Goal: Task Accomplishment & Management: Use online tool/utility

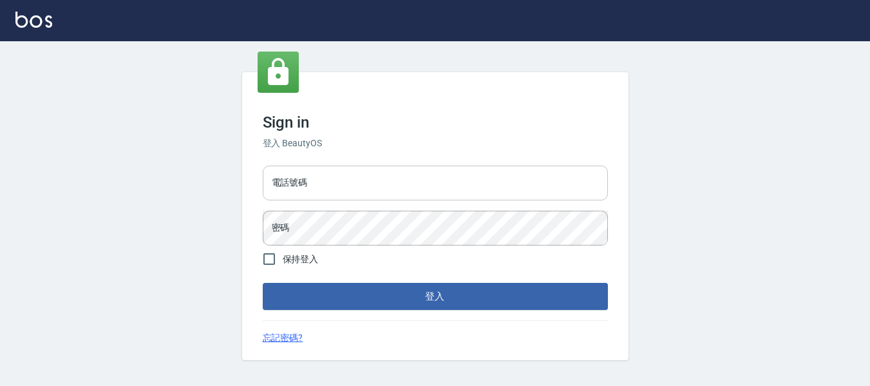
click at [345, 180] on input "電話號碼" at bounding box center [435, 182] width 345 height 35
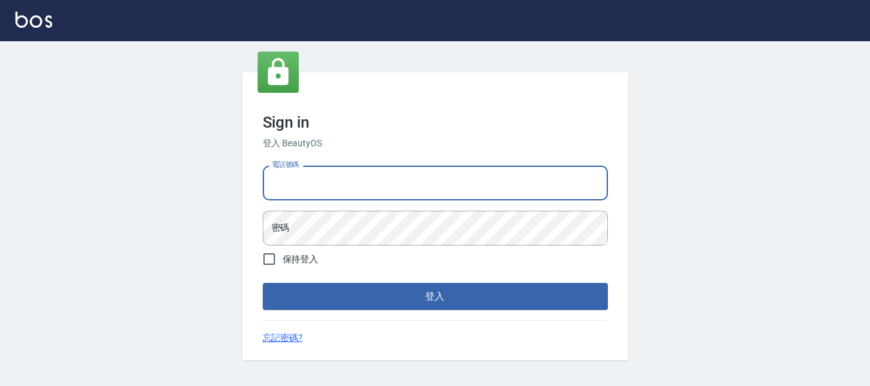
type input "82951313"
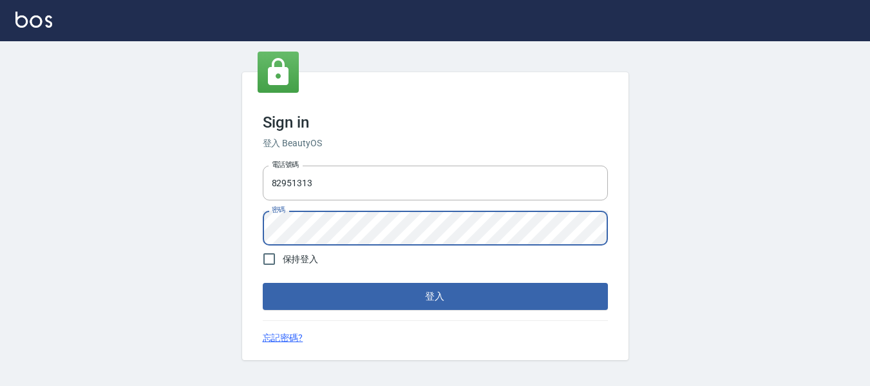
scroll to position [6, 0]
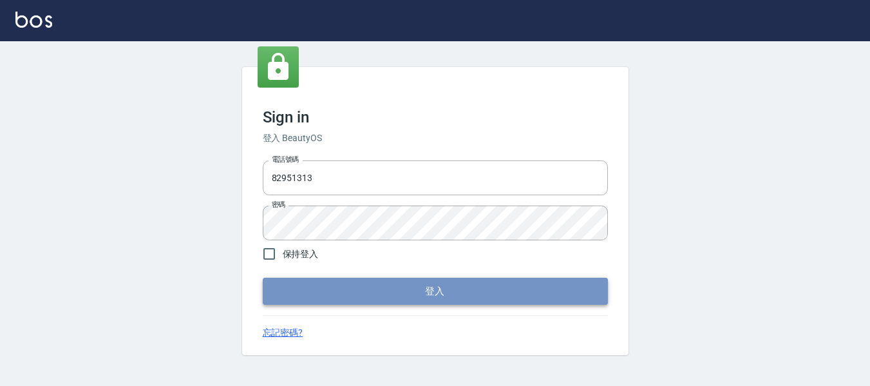
click at [409, 282] on button "登入" at bounding box center [435, 290] width 345 height 27
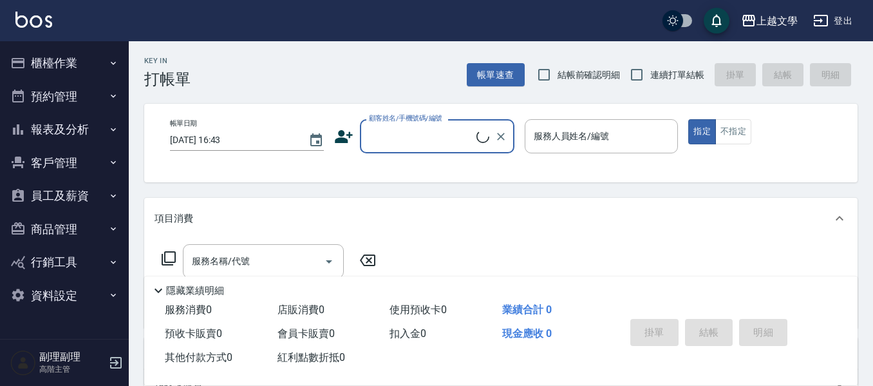
click at [48, 69] on button "櫃檯作業" at bounding box center [64, 62] width 118 height 33
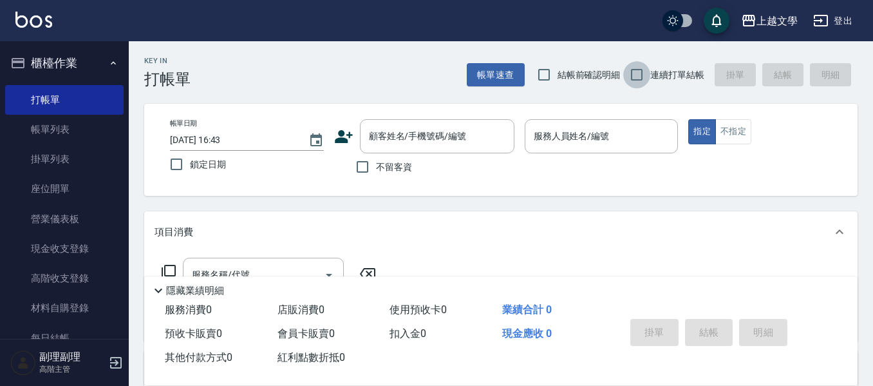
click at [641, 73] on input "連續打單結帳" at bounding box center [636, 74] width 27 height 27
checkbox input "true"
click at [358, 167] on input "不留客資" at bounding box center [362, 166] width 27 height 27
checkbox input "true"
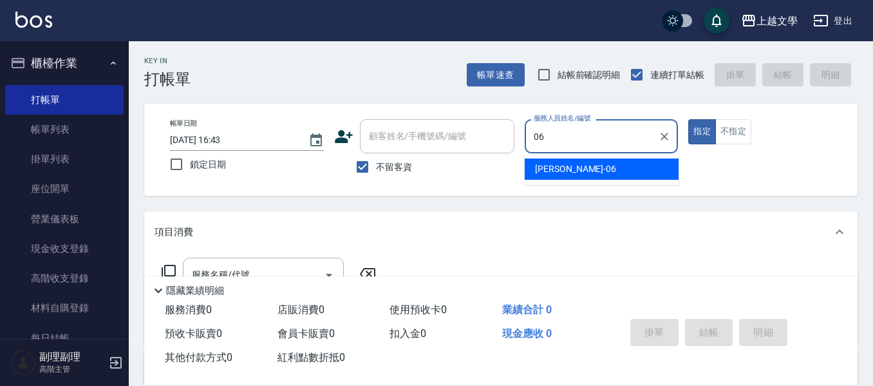
click at [615, 161] on div "佳珍 -06" at bounding box center [602, 168] width 154 height 21
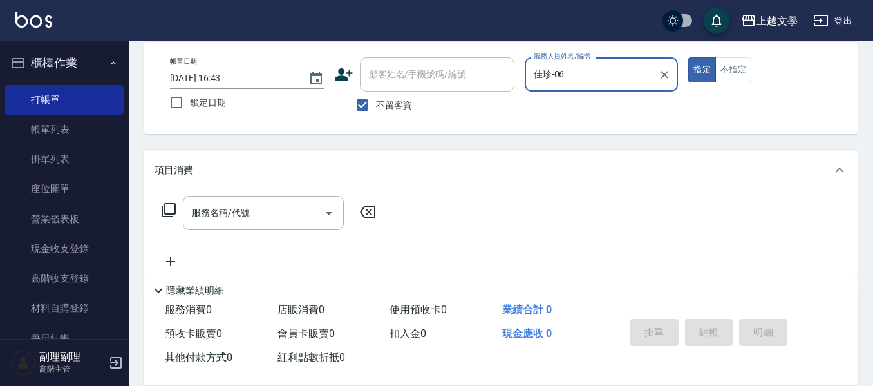
scroll to position [64, 0]
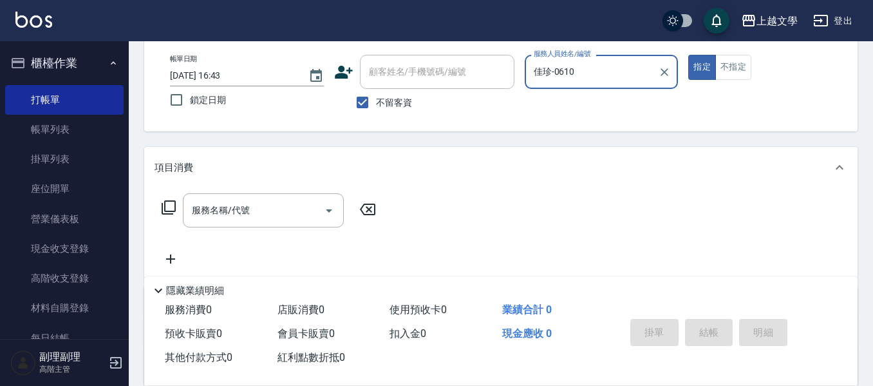
type input "佳珍-0610"
click at [688, 55] on button "指定" at bounding box center [702, 67] width 28 height 25
type button "true"
type input "佳珍-06"
click at [266, 194] on div "服務名稱/代號" at bounding box center [263, 210] width 161 height 34
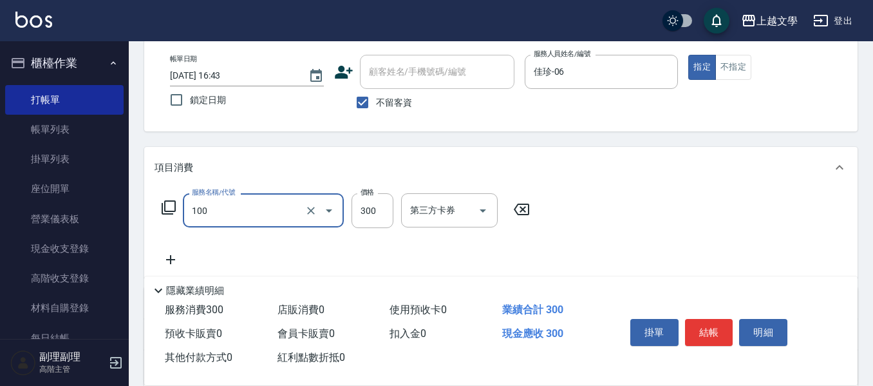
type input "洗髮(100)"
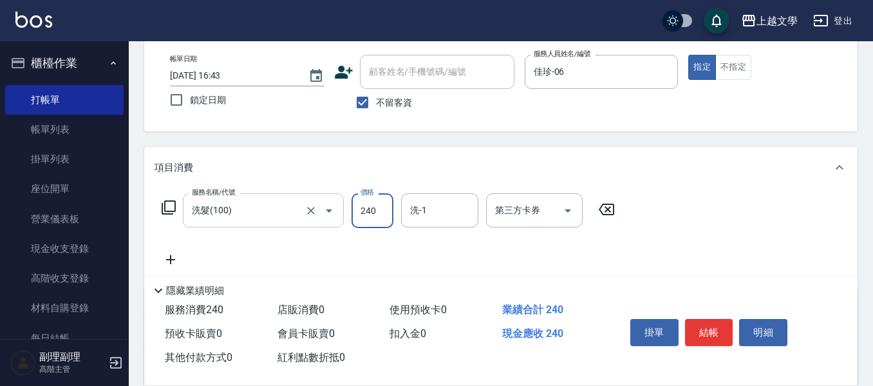
type input "240"
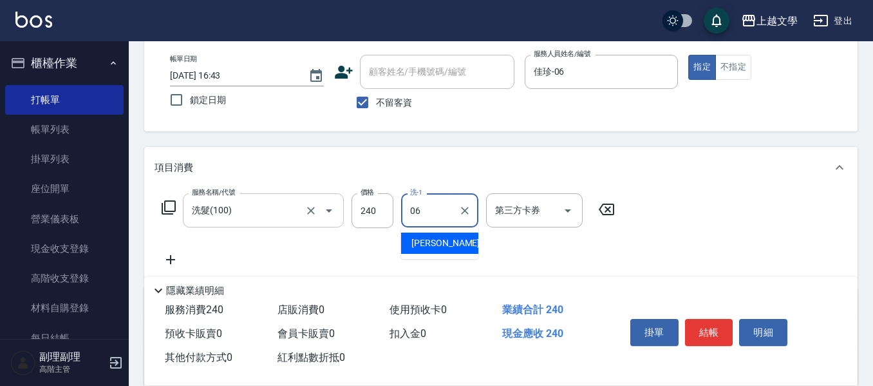
type input "佳珍-06"
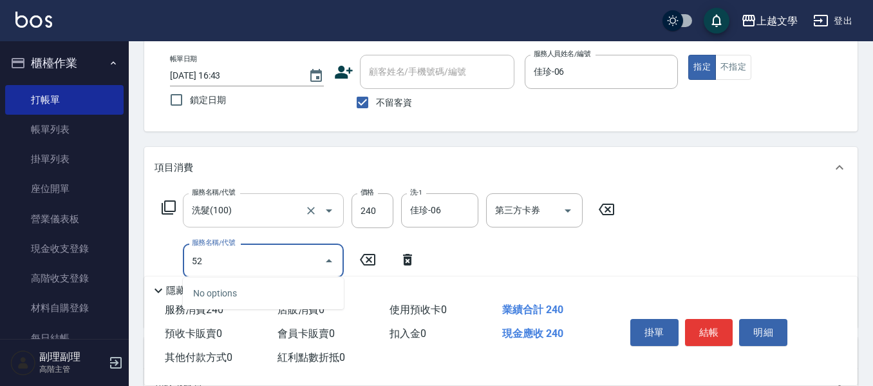
type input "5"
type input "剪髮(200)"
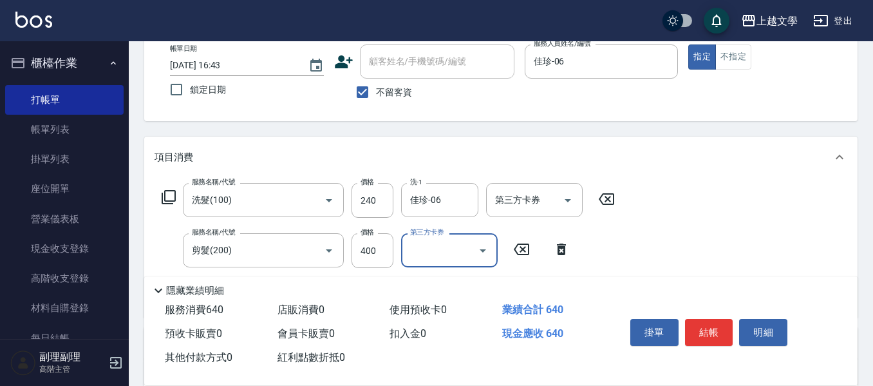
scroll to position [258, 0]
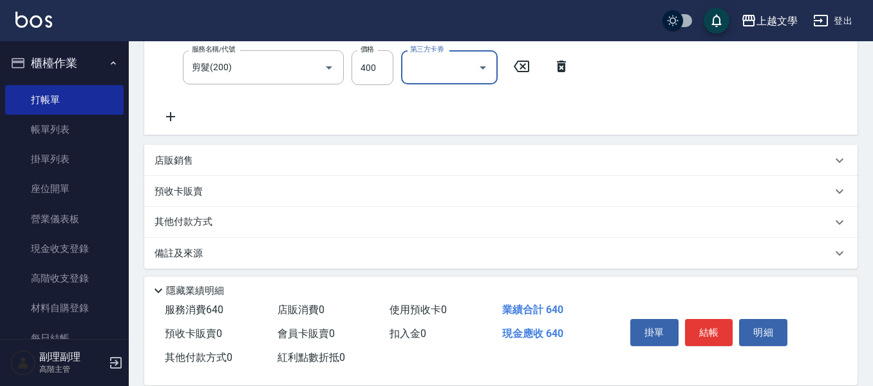
click at [183, 225] on p "其他付款方式" at bounding box center [187, 222] width 64 height 14
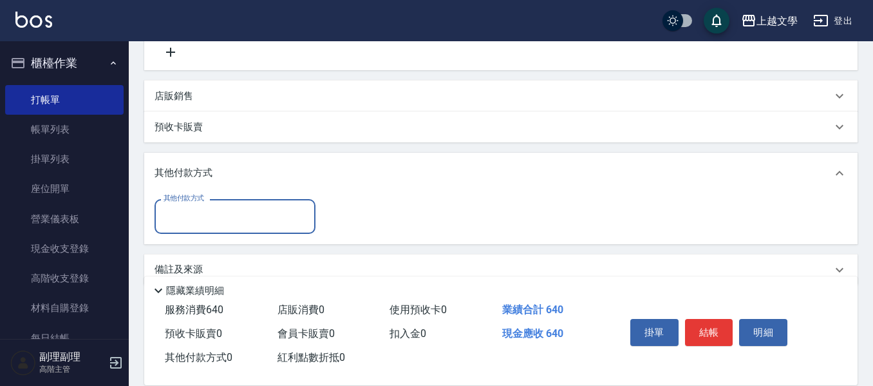
scroll to position [345, 0]
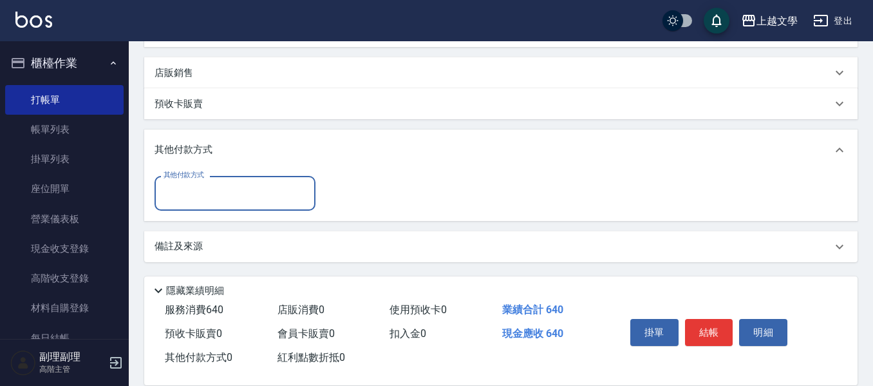
click at [207, 202] on input "其他付款方式" at bounding box center [234, 193] width 149 height 23
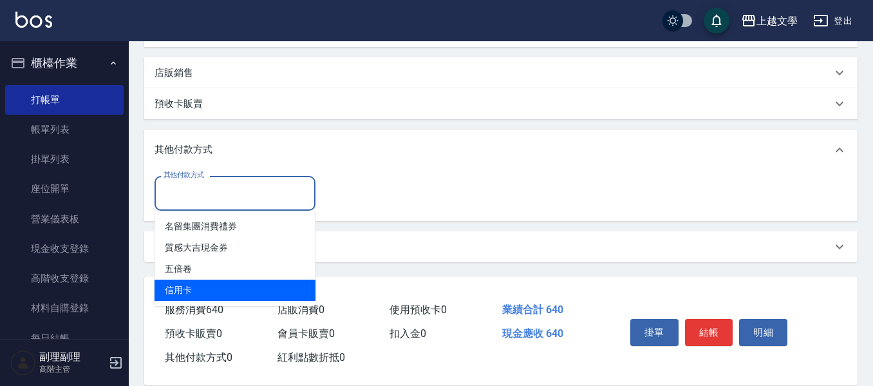
click at [196, 290] on span "信用卡" at bounding box center [235, 289] width 161 height 21
type input "信用卡"
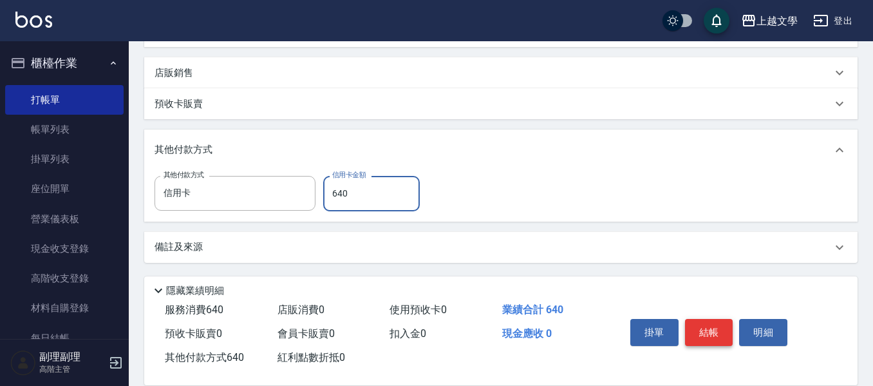
type input "640"
click at [697, 324] on button "結帳" at bounding box center [709, 332] width 48 height 27
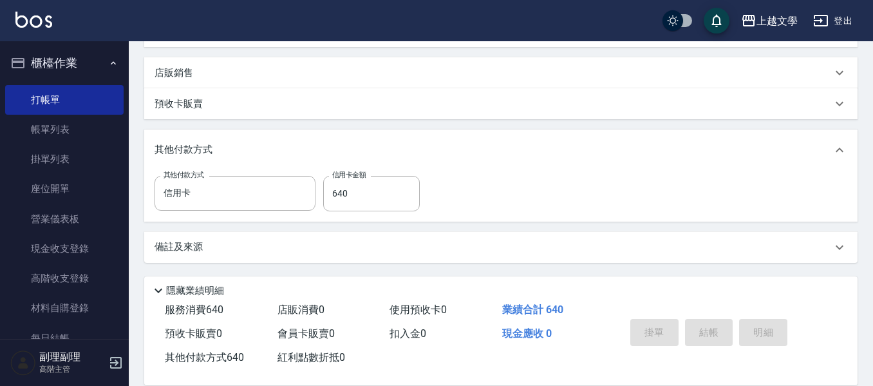
type input "2025/09/14 16:44"
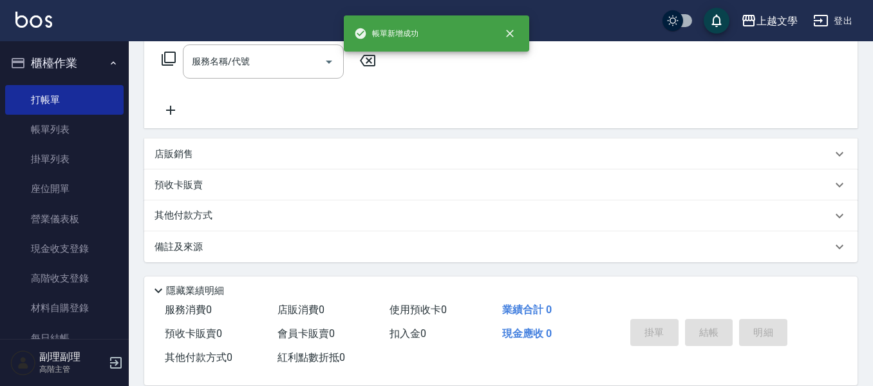
scroll to position [0, 0]
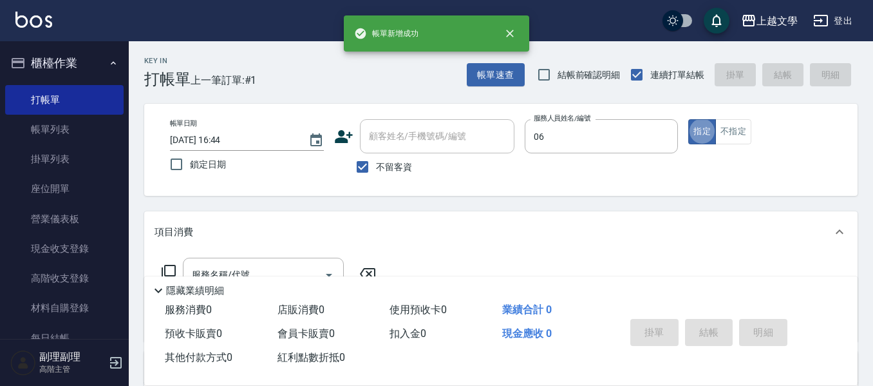
type input "佳珍-06"
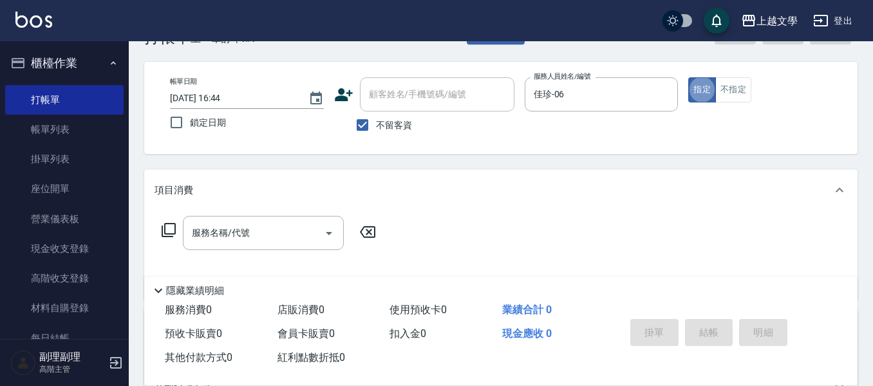
scroll to position [64, 0]
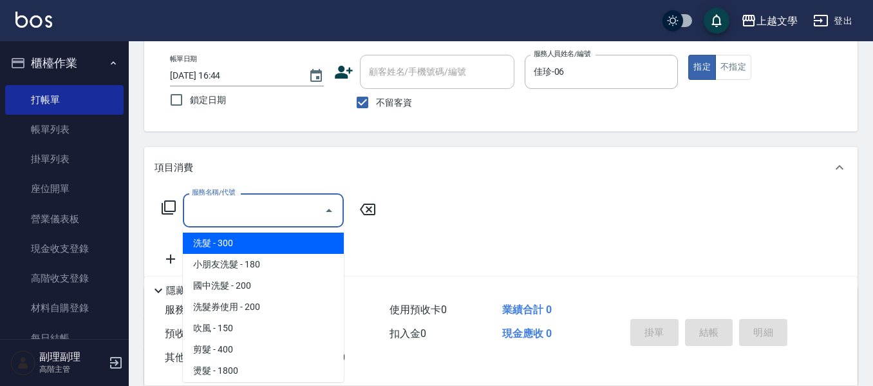
drag, startPoint x: 203, startPoint y: 213, endPoint x: 256, endPoint y: 194, distance: 56.0
click at [204, 214] on input "服務名稱/代號" at bounding box center [254, 210] width 130 height 23
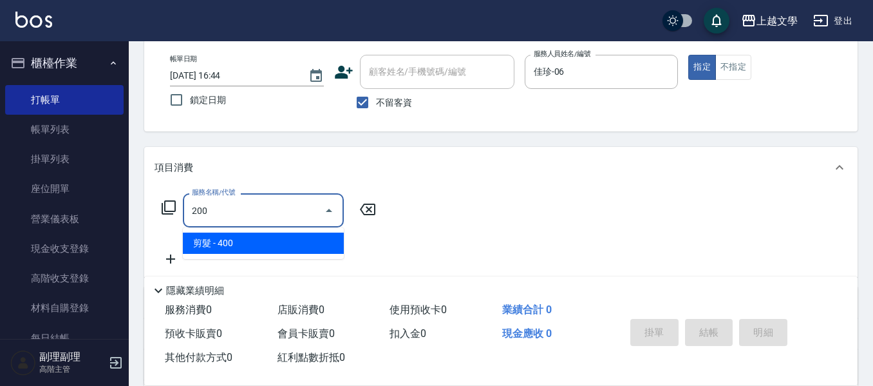
type input "剪髮(200)"
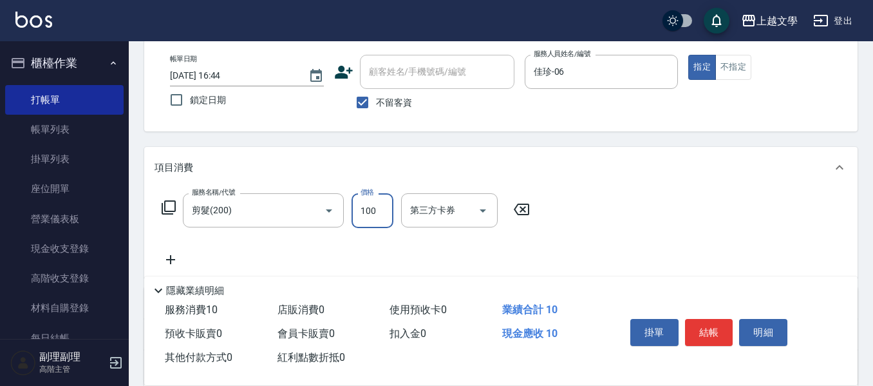
type input "100"
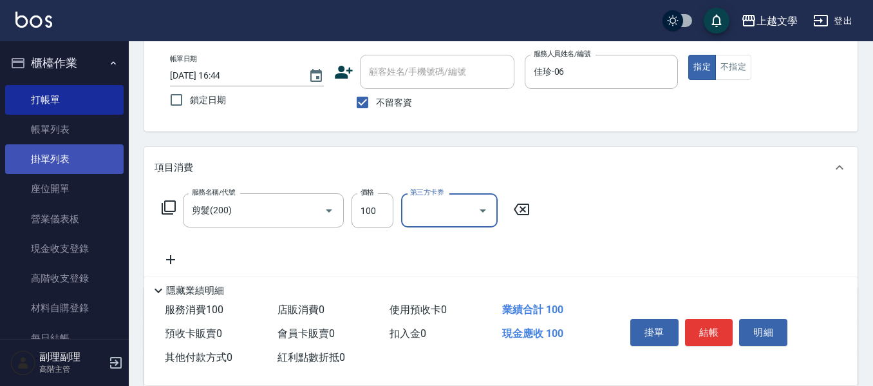
scroll to position [214, 0]
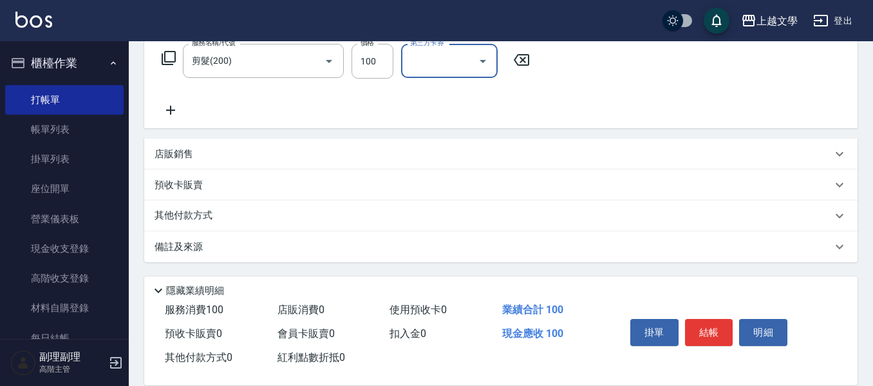
click at [192, 213] on p "其他付款方式" at bounding box center [187, 216] width 64 height 14
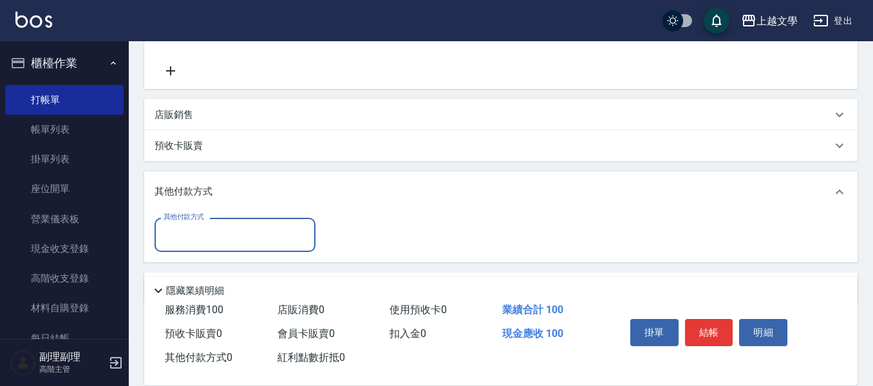
scroll to position [294, 0]
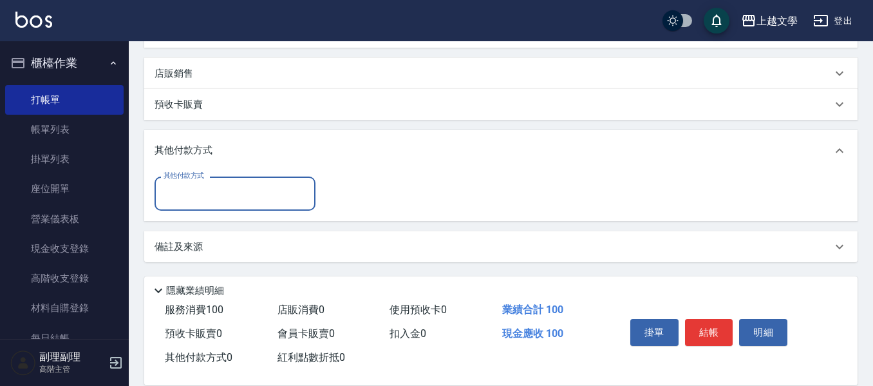
click at [218, 203] on input "其他付款方式" at bounding box center [234, 193] width 149 height 23
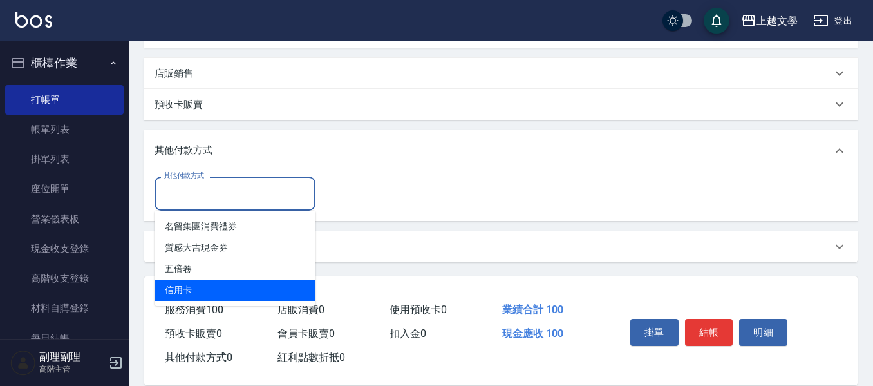
click at [212, 290] on span "信用卡" at bounding box center [235, 289] width 161 height 21
type input "信用卡"
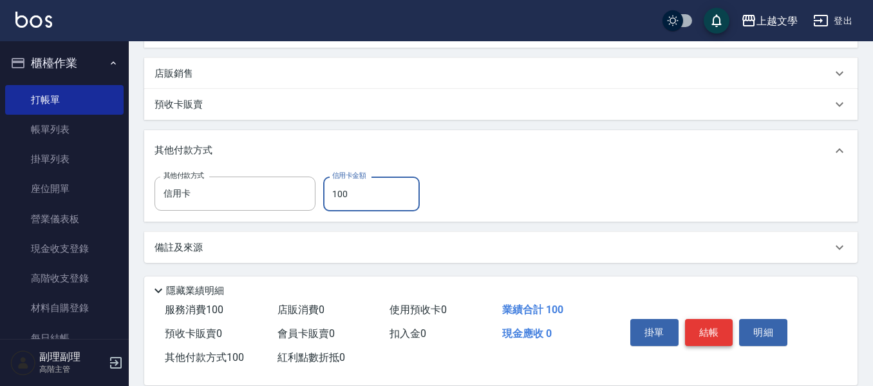
type input "100"
click at [712, 324] on button "結帳" at bounding box center [709, 332] width 48 height 27
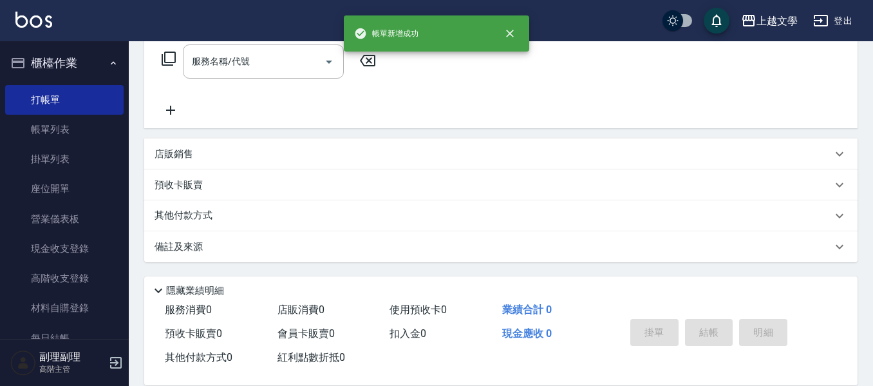
scroll to position [0, 0]
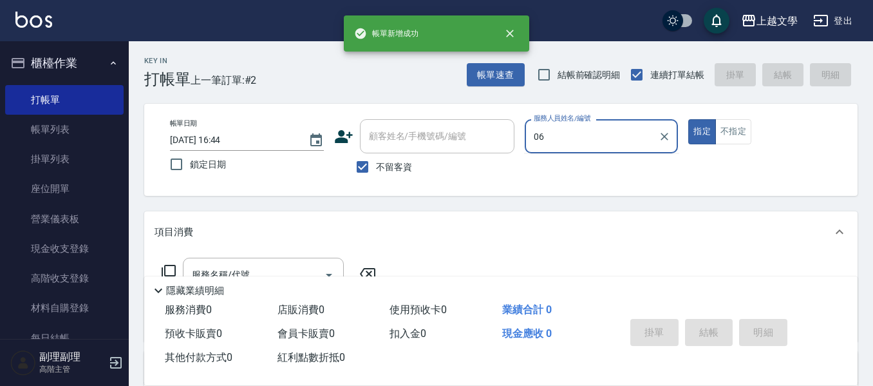
type input "佳珍-06"
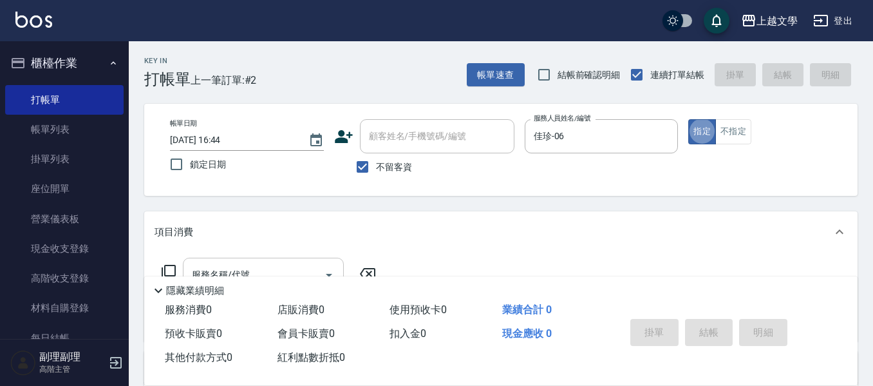
scroll to position [64, 0]
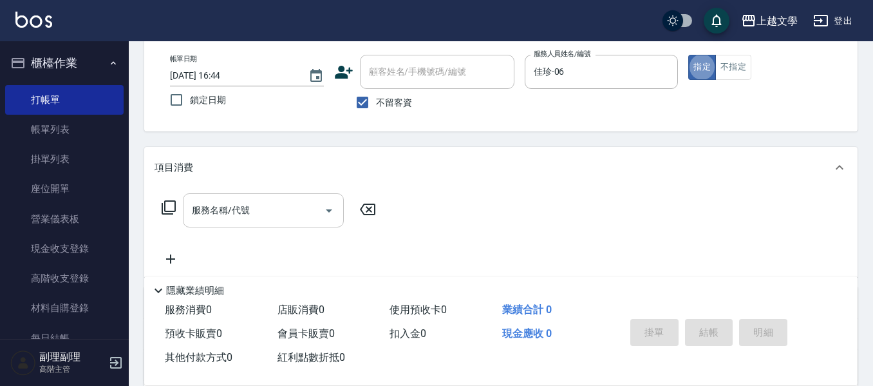
click at [259, 211] on input "服務名稱/代號" at bounding box center [254, 210] width 130 height 23
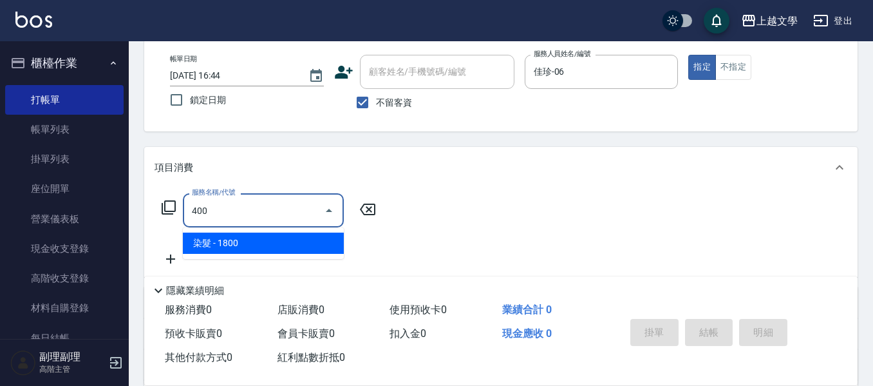
type input "染髮(400)"
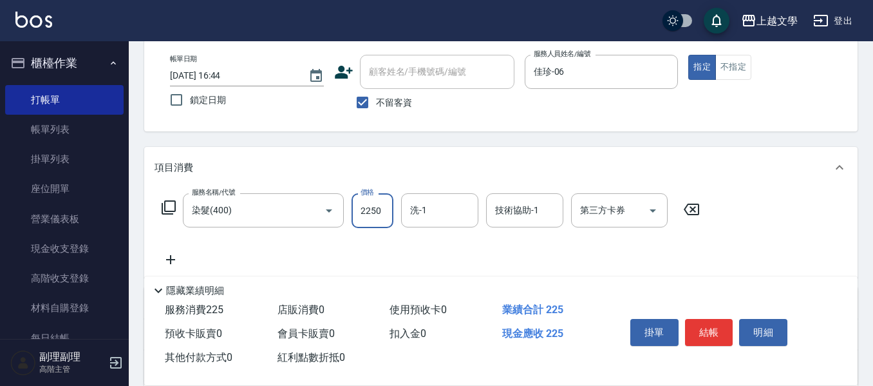
type input "2250"
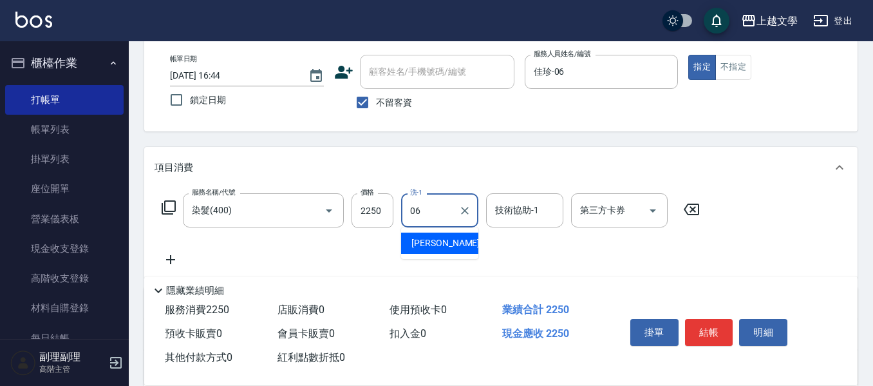
type input "佳珍-06"
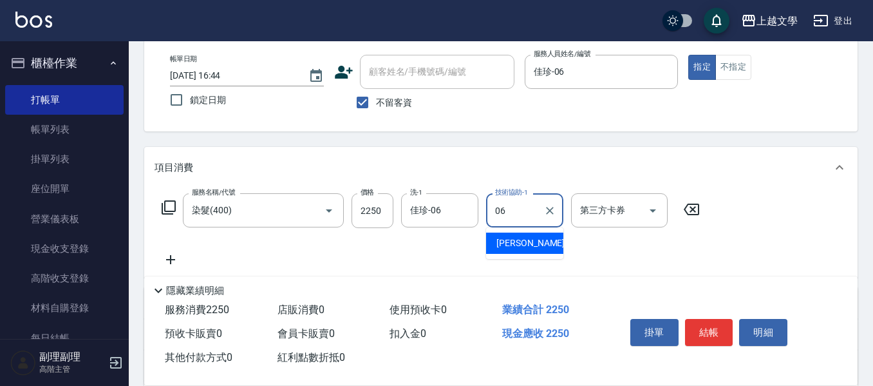
type input "佳珍-06"
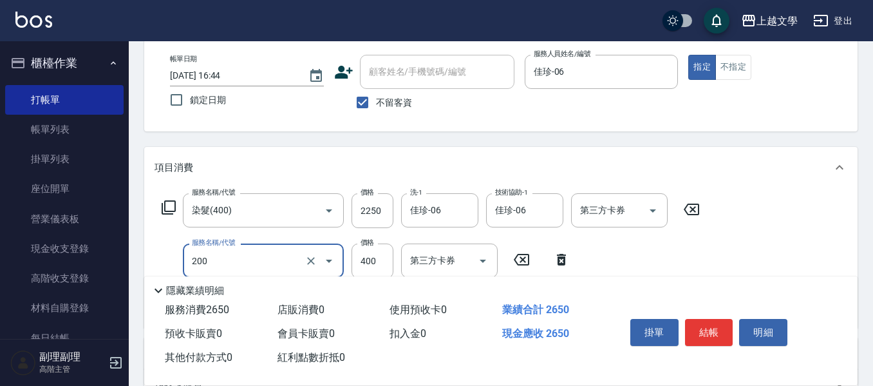
type input "剪髮(200)"
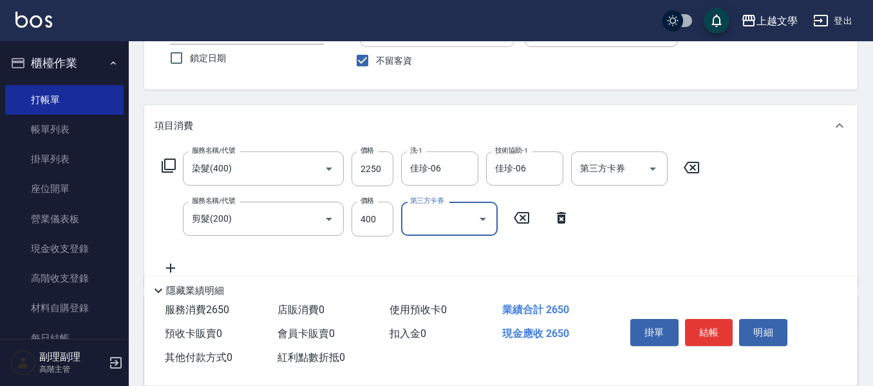
scroll to position [129, 0]
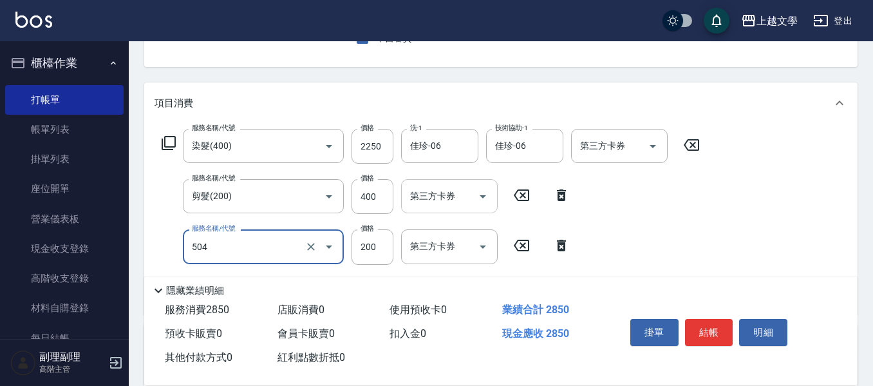
type input "瞬護(504)"
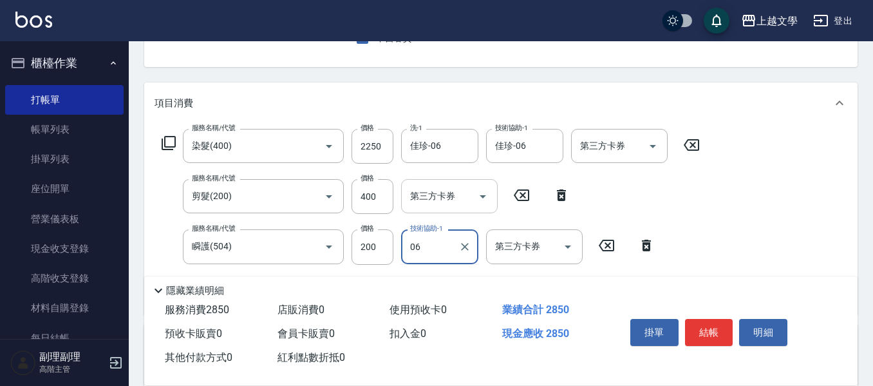
type input "佳珍-06"
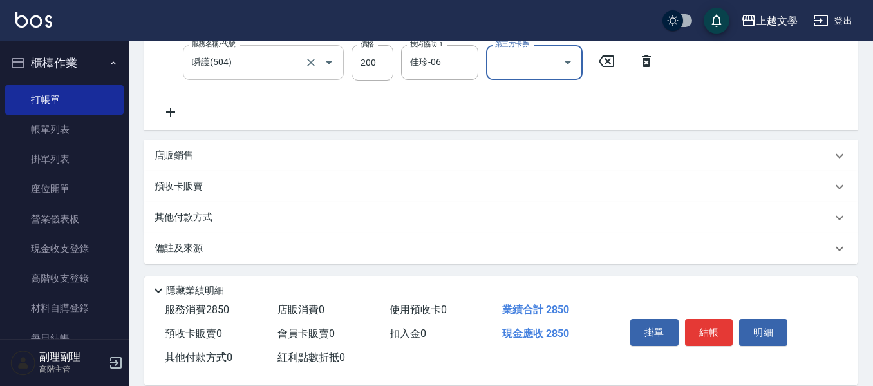
scroll to position [315, 0]
click at [201, 219] on p "其他付款方式" at bounding box center [187, 216] width 64 height 14
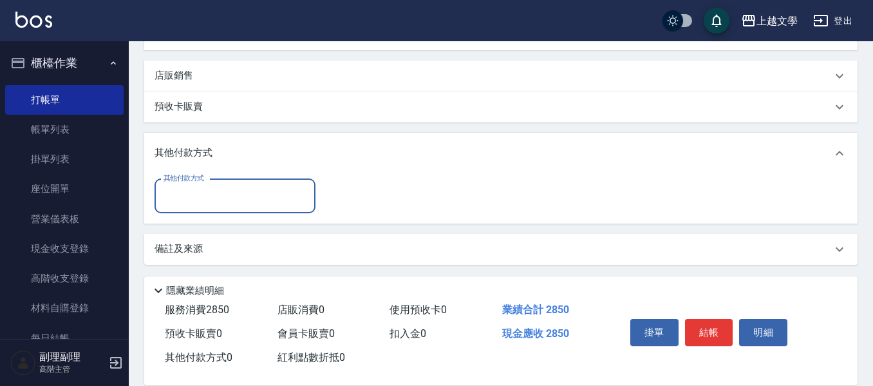
scroll to position [395, 0]
click at [210, 196] on input "其他付款方式" at bounding box center [234, 194] width 149 height 23
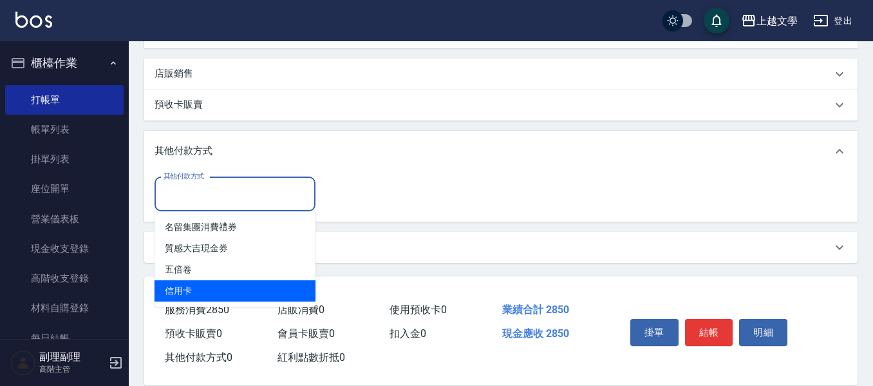
click at [171, 292] on span "信用卡" at bounding box center [235, 290] width 161 height 21
type input "信用卡"
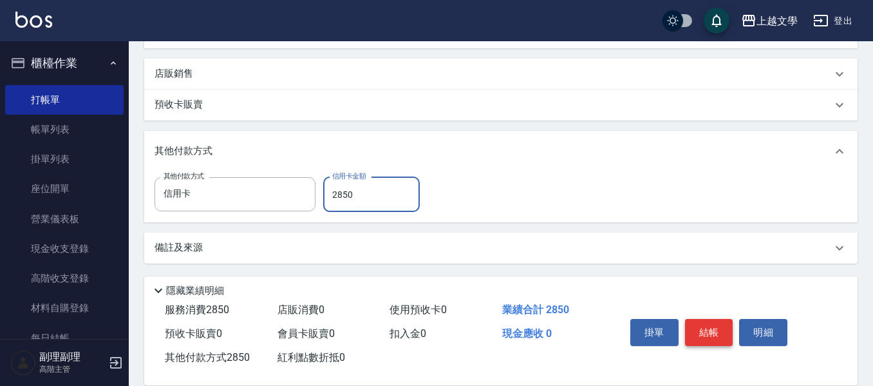
type input "2850"
click at [720, 332] on button "結帳" at bounding box center [709, 332] width 48 height 27
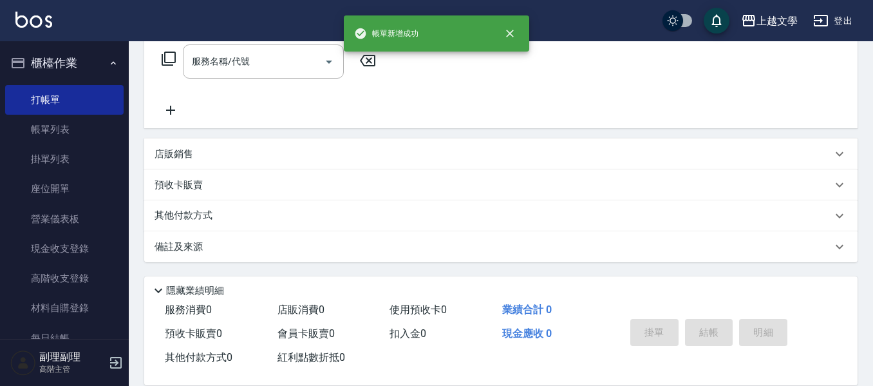
scroll to position [0, 0]
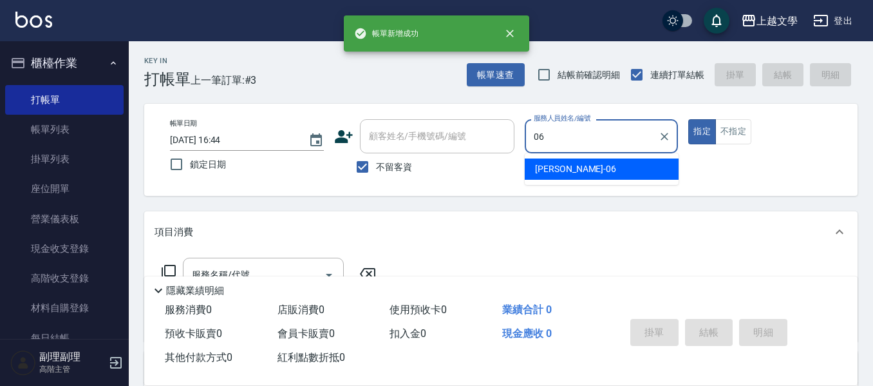
type input "佳珍-06"
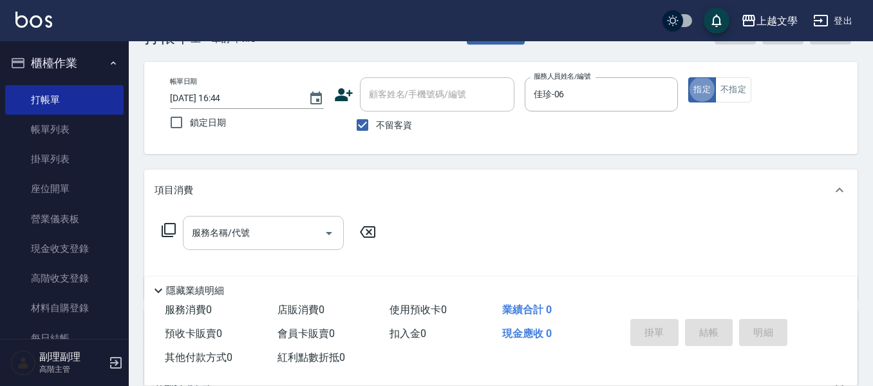
scroll to position [64, 0]
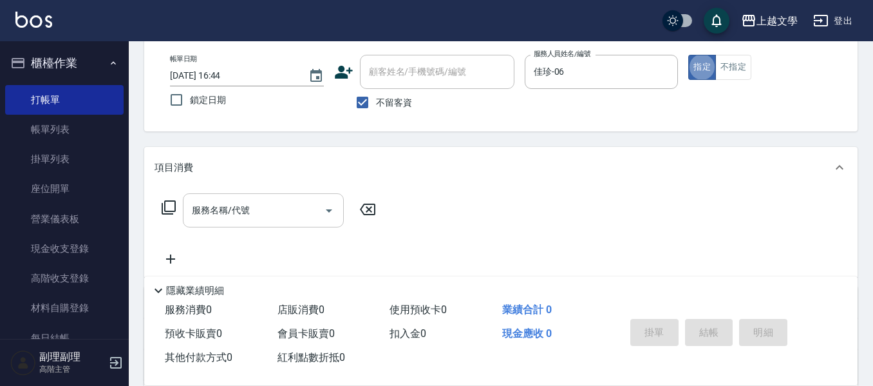
click at [308, 214] on input "服務名稱/代號" at bounding box center [254, 210] width 130 height 23
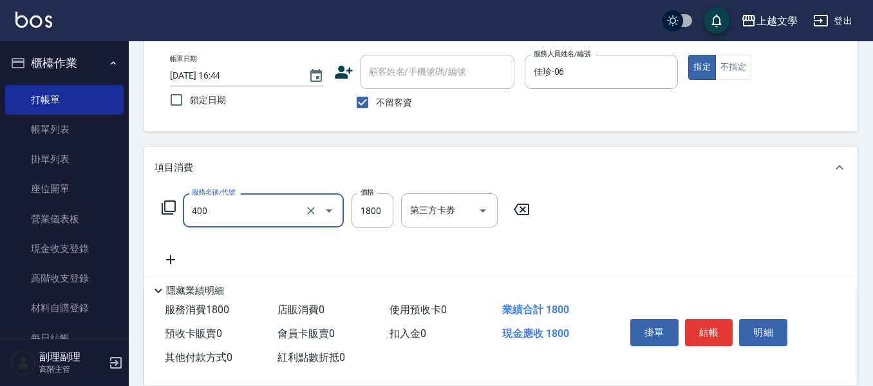
type input "染髮(400)"
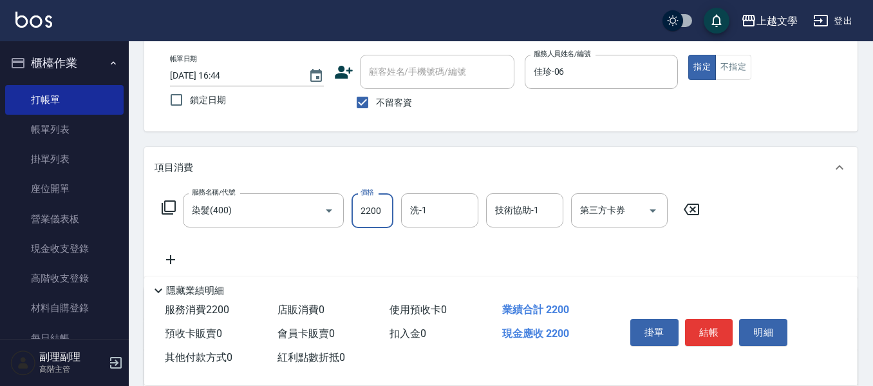
type input "2200"
type input "佳珍-06"
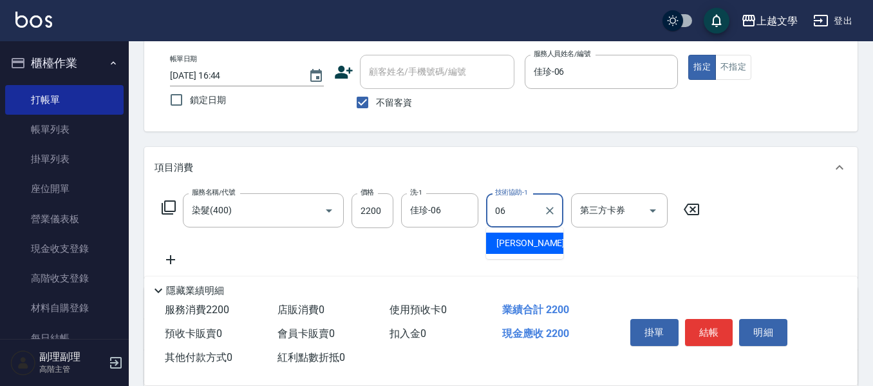
type input "佳珍-06"
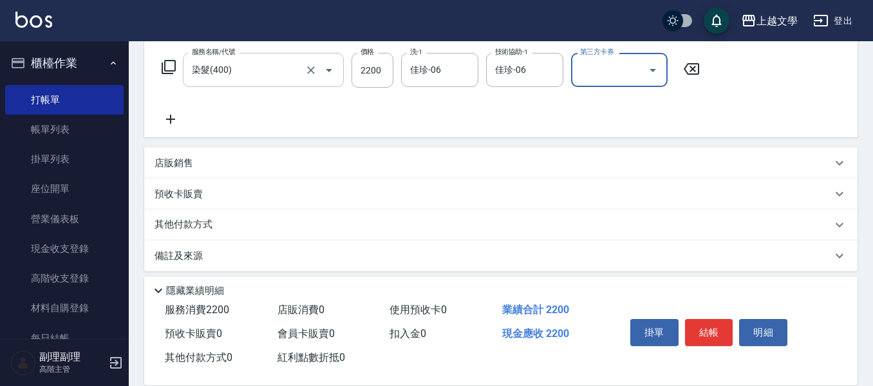
scroll to position [214, 0]
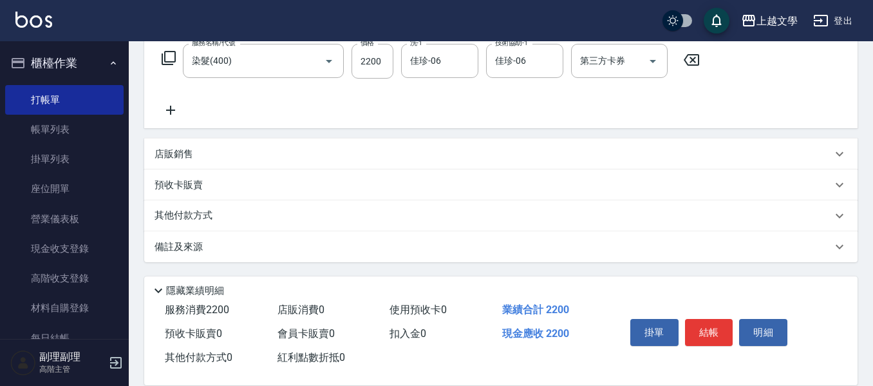
click at [191, 149] on p "店販銷售" at bounding box center [174, 154] width 39 height 14
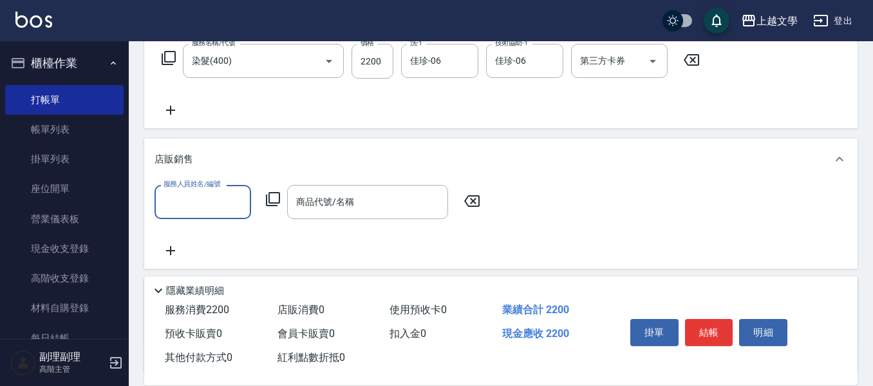
scroll to position [0, 0]
type input "佳珍-06"
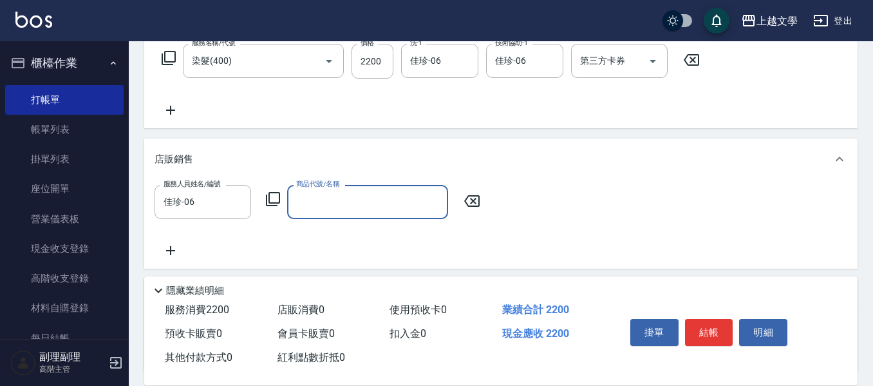
click at [382, 209] on input "商品代號/名稱" at bounding box center [367, 202] width 149 height 23
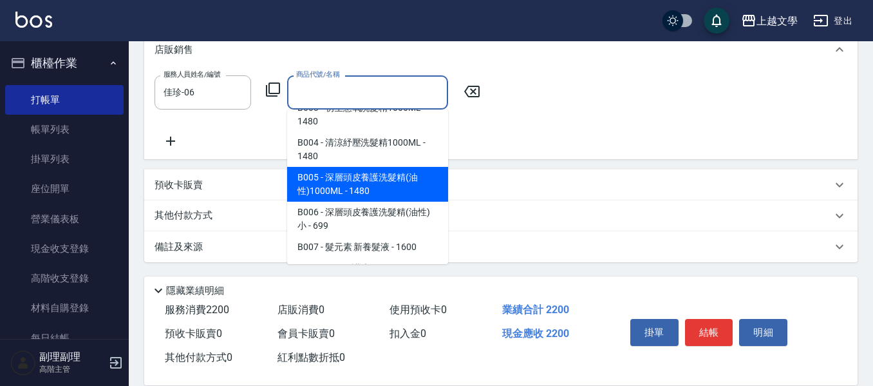
scroll to position [258, 0]
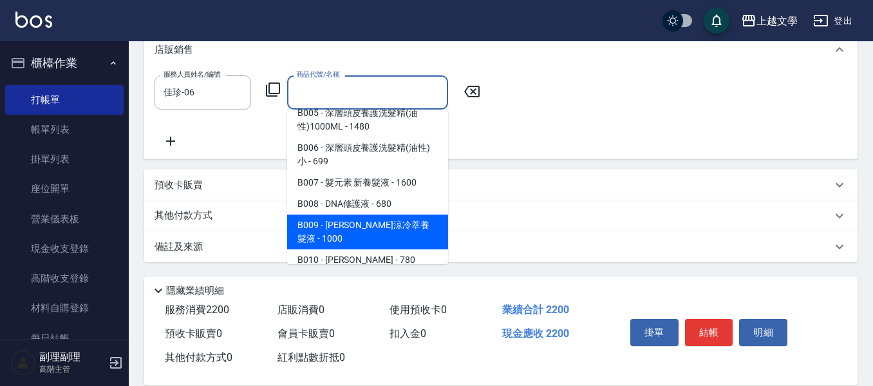
click at [406, 229] on span "B009 - 羽亮沁涼冷萃養髮液 - 1000" at bounding box center [367, 231] width 161 height 35
type input "羽亮沁涼冷萃養髮液"
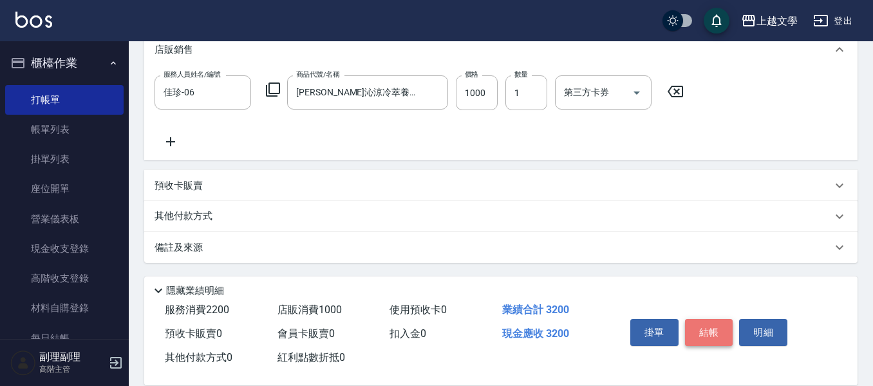
click at [708, 325] on button "結帳" at bounding box center [709, 332] width 48 height 27
type input "2025/09/14 16:45"
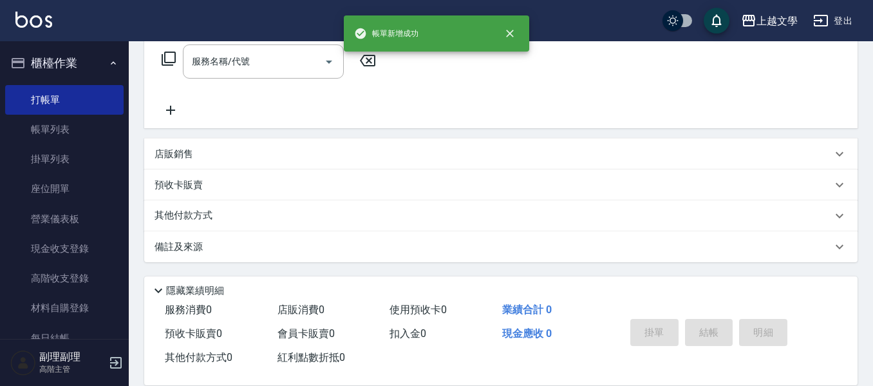
scroll to position [0, 0]
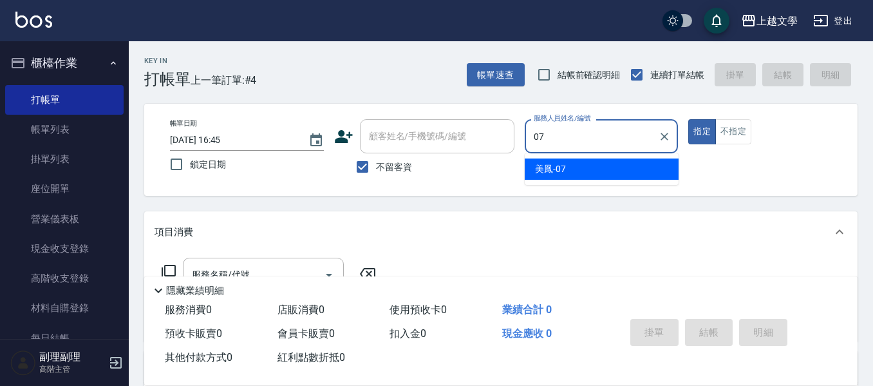
type input "美鳳-07"
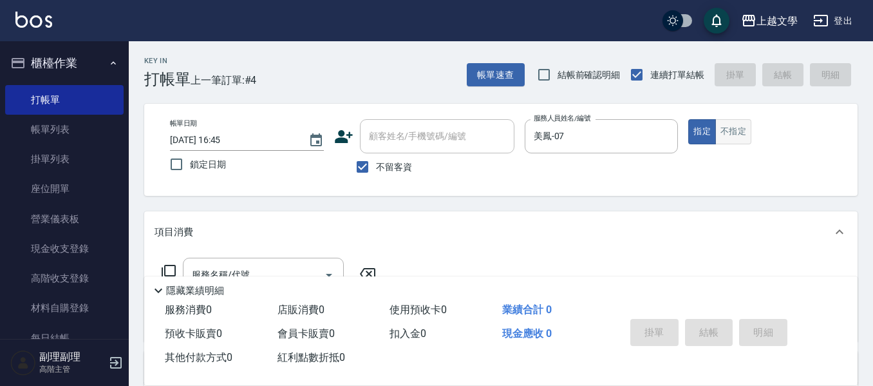
click at [730, 135] on button "不指定" at bounding box center [733, 131] width 36 height 25
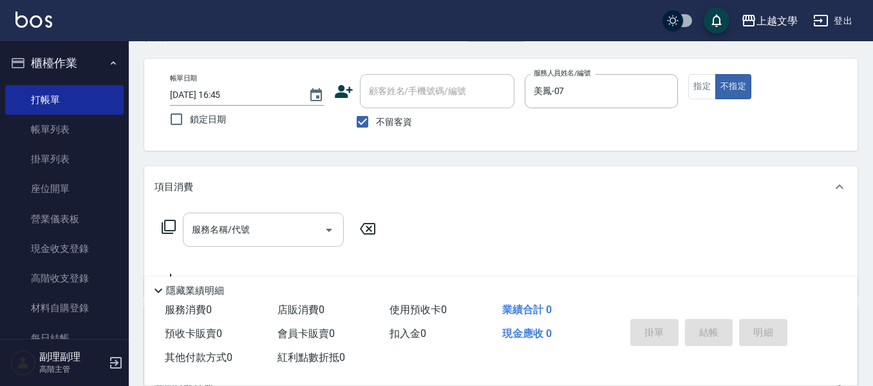
scroll to position [64, 0]
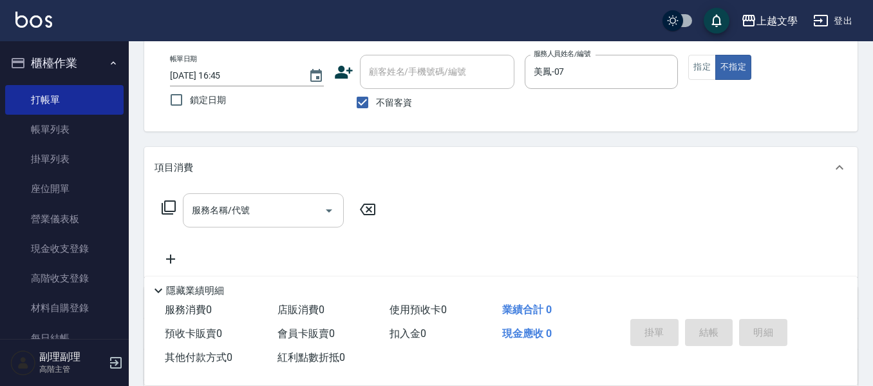
click at [254, 227] on div "服務名稱/代號" at bounding box center [263, 210] width 161 height 34
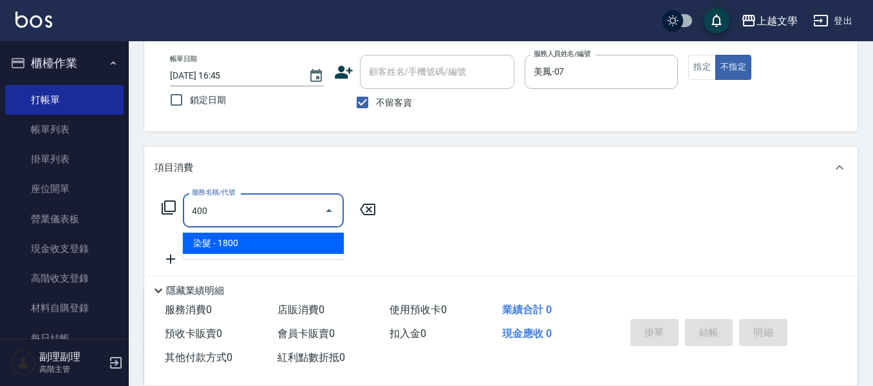
type input "染髮(400)"
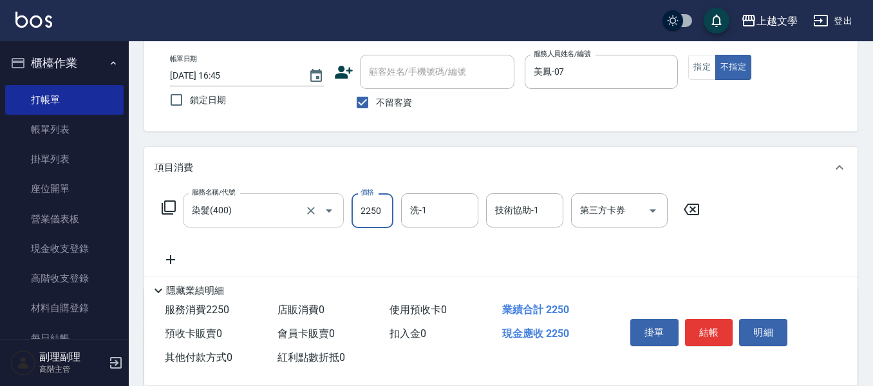
type input "2250"
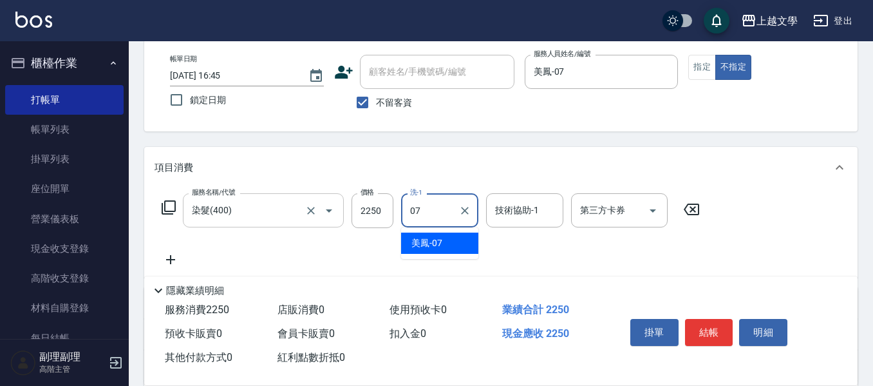
type input "美鳳-07"
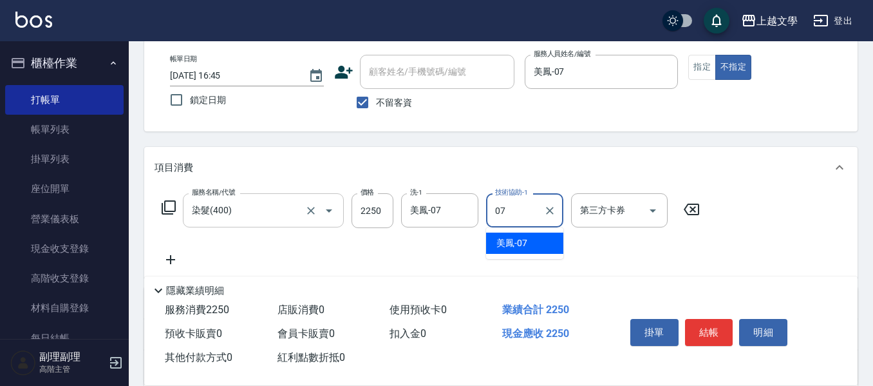
type input "美鳳-07"
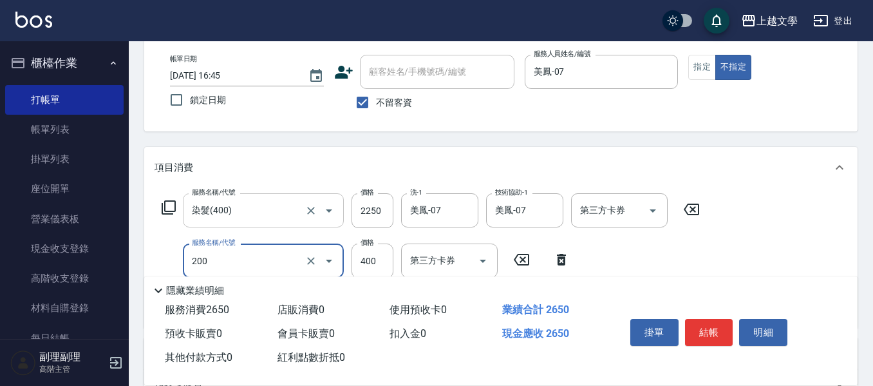
type input "剪髮(200)"
type input "100"
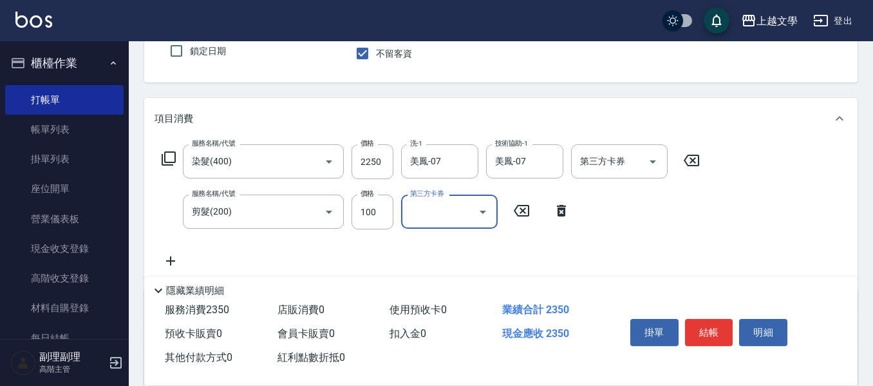
scroll to position [193, 0]
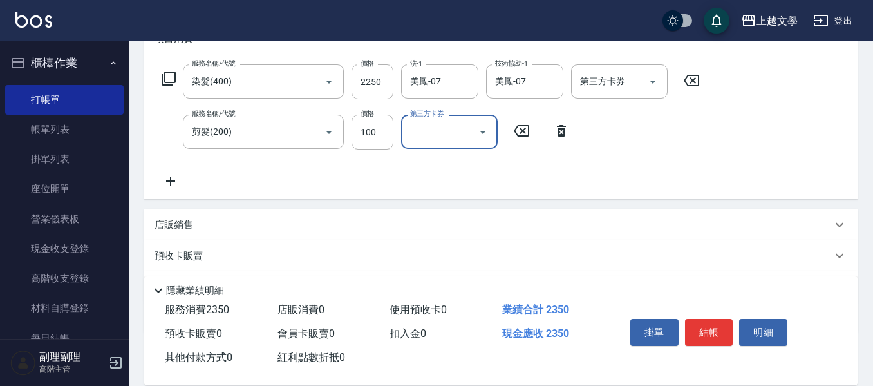
click at [171, 183] on icon at bounding box center [170, 180] width 9 height 9
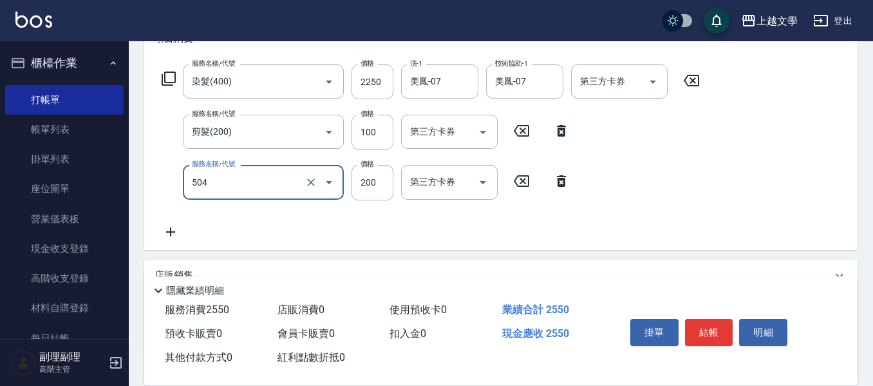
type input "瞬護(504)"
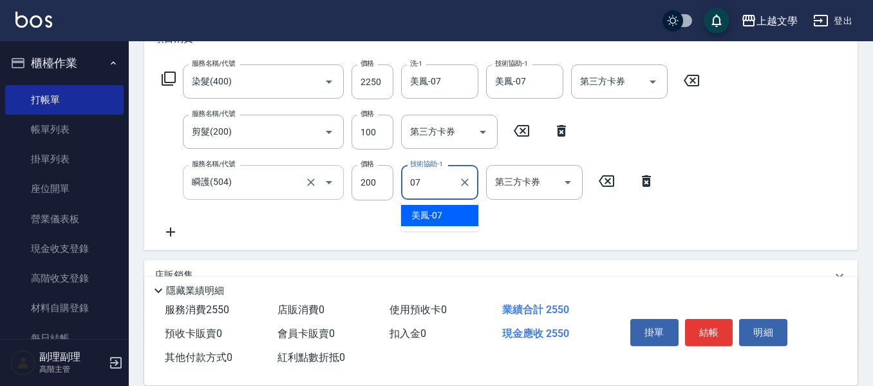
type input "美鳳-07"
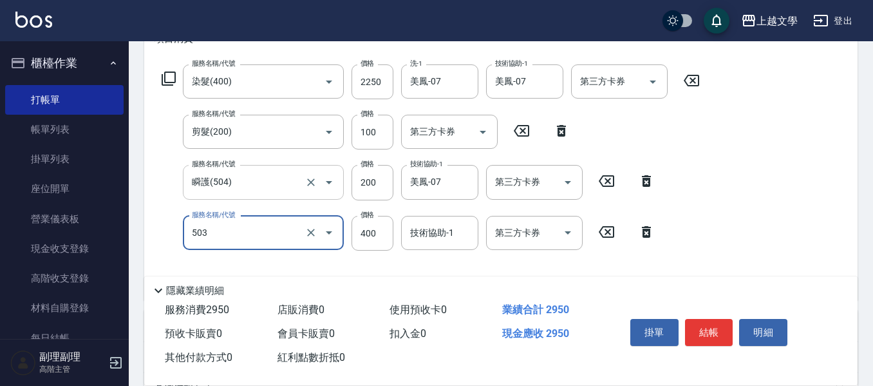
type input "頭皮隔離(503)"
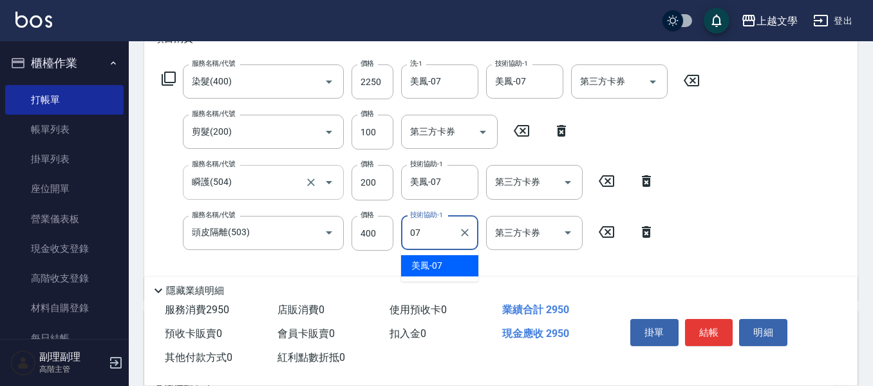
type input "美鳳-07"
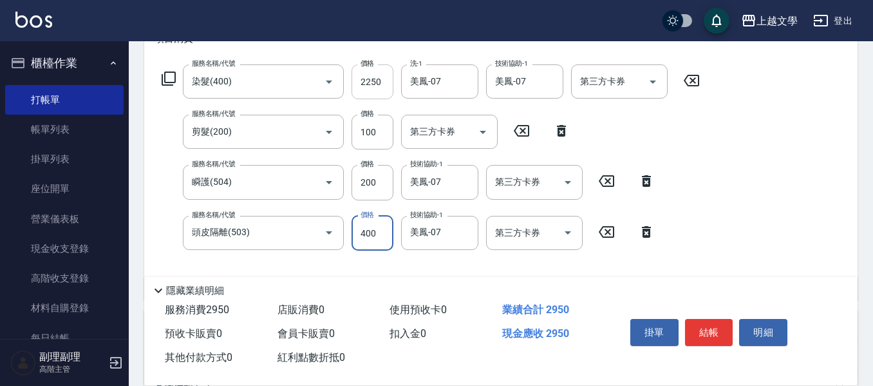
click at [368, 87] on input "2250" at bounding box center [373, 81] width 42 height 35
click at [396, 86] on div "服務名稱/代號 染髮(400) 服務名稱/代號 價格 2250 價格 洗-1 美鳳-07 洗-1 技術協助-1 美鳳-07 技術協助-1 第三方卡券 第三方卡券" at bounding box center [431, 81] width 553 height 35
click at [362, 77] on input "2250" at bounding box center [373, 81] width 42 height 35
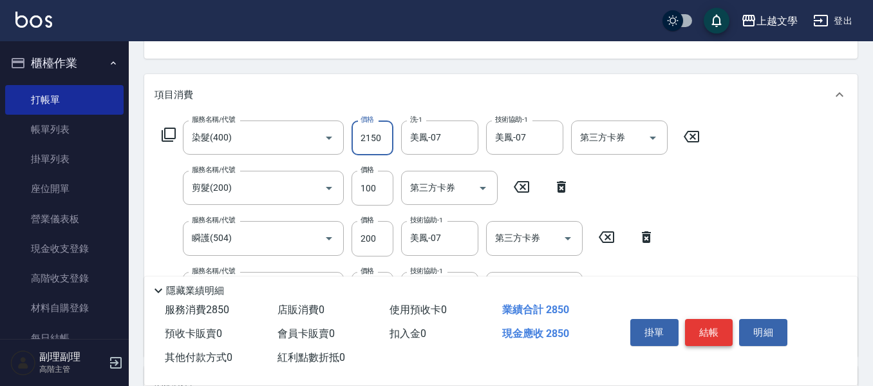
scroll to position [64, 0]
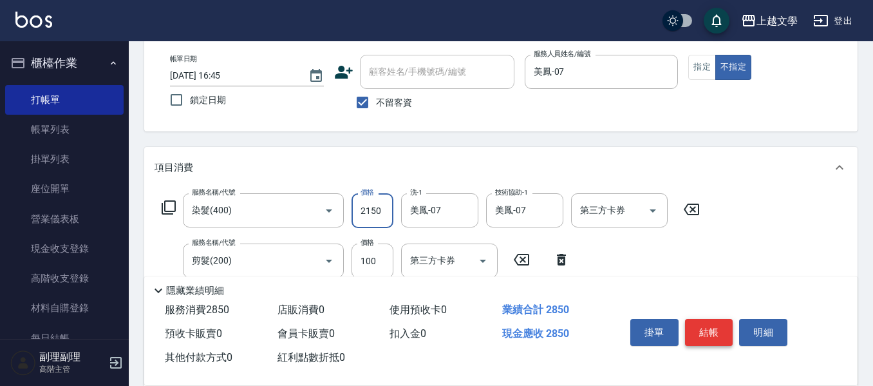
type input "2150"
click at [717, 332] on button "結帳" at bounding box center [709, 332] width 48 height 27
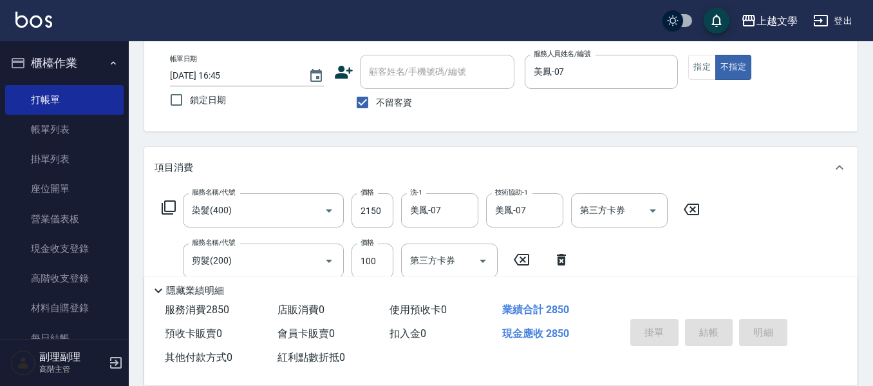
type input "2025/09/14 16:47"
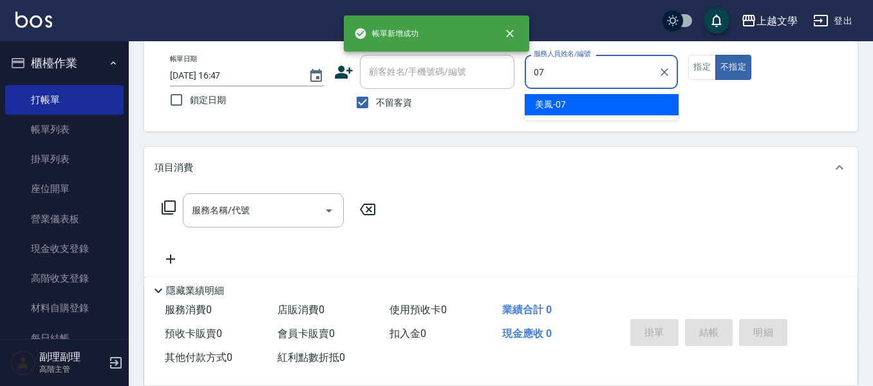
type input "美鳳-07"
type button "false"
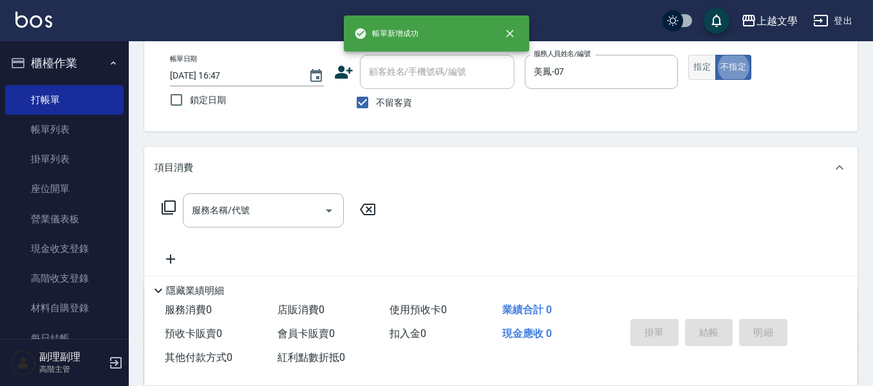
click at [709, 68] on button "指定" at bounding box center [702, 67] width 28 height 25
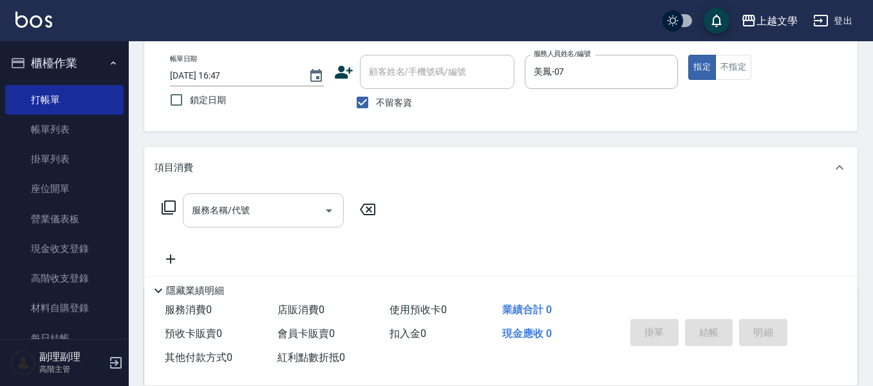
click at [212, 211] on input "服務名稱/代號" at bounding box center [254, 210] width 130 height 23
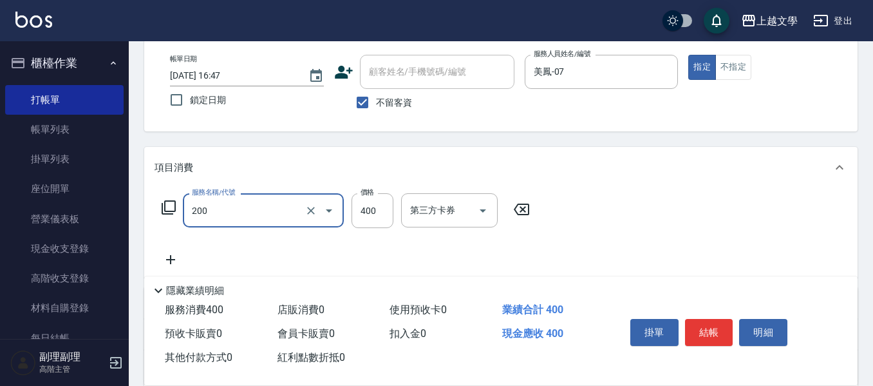
type input "剪髮(200)"
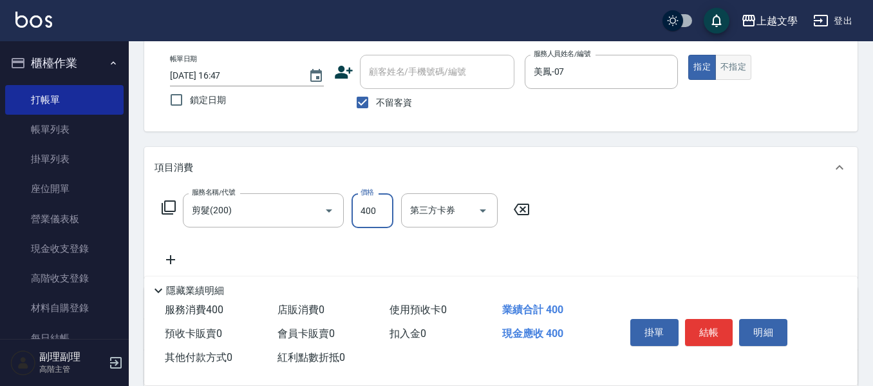
click at [741, 59] on button "不指定" at bounding box center [733, 67] width 36 height 25
click at [709, 324] on button "結帳" at bounding box center [709, 332] width 48 height 27
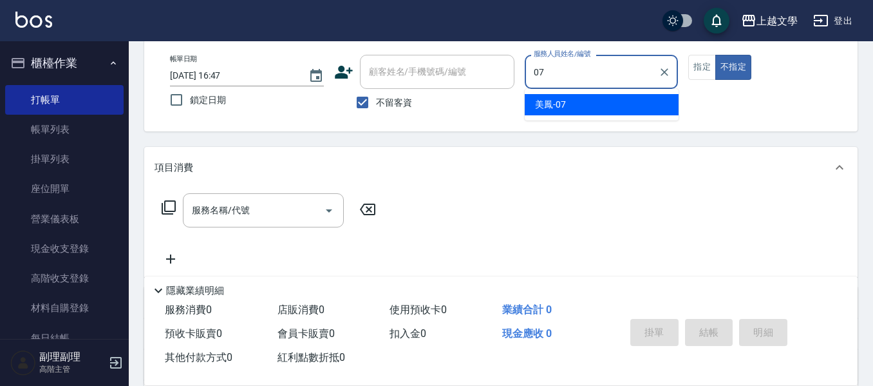
type input "美鳳-07"
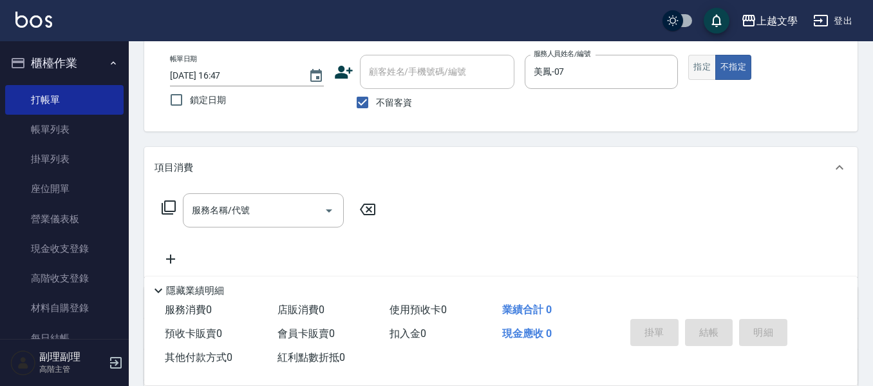
click at [706, 67] on button "指定" at bounding box center [702, 67] width 28 height 25
click at [194, 203] on input "服務名稱/代號" at bounding box center [254, 210] width 130 height 23
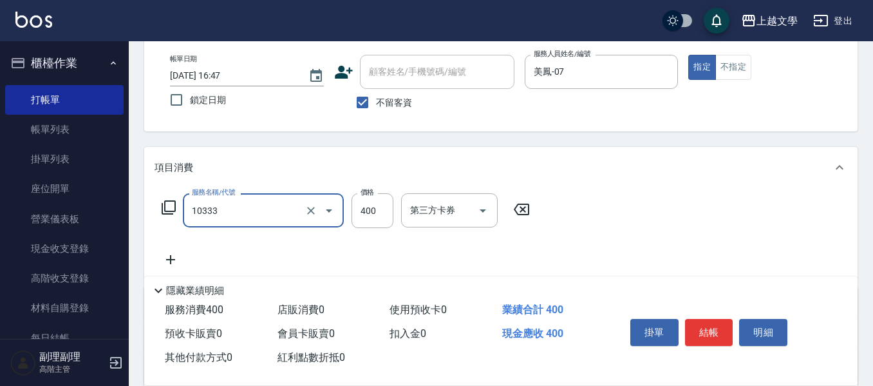
type input "舒暢洗髮(10333)"
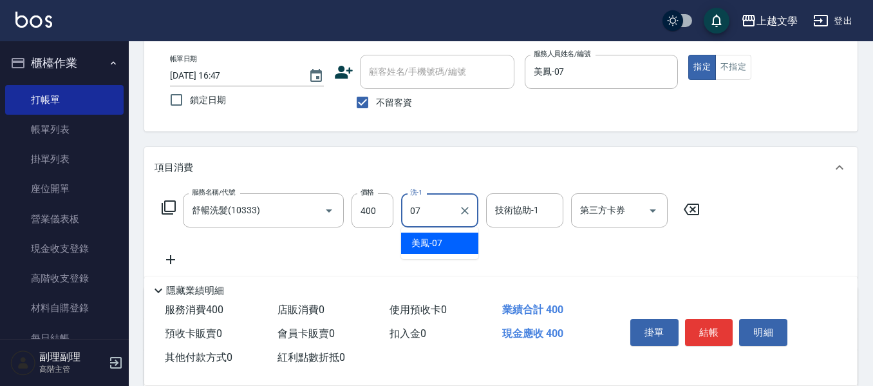
type input "美鳳-07"
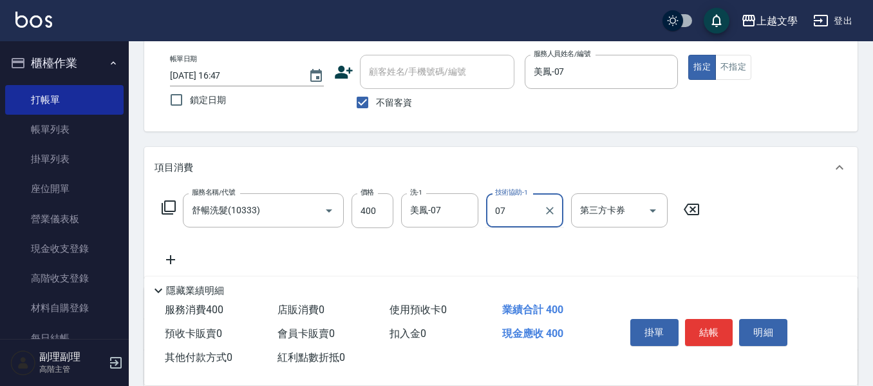
type input "美鳳-07"
click at [714, 328] on button "結帳" at bounding box center [709, 332] width 48 height 27
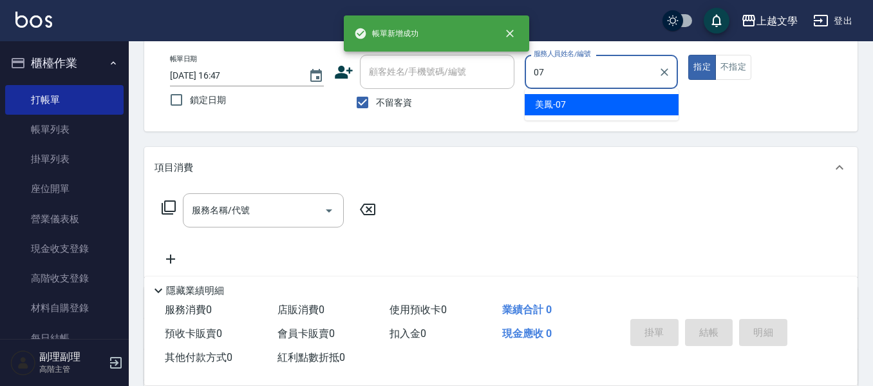
type input "美鳳-07"
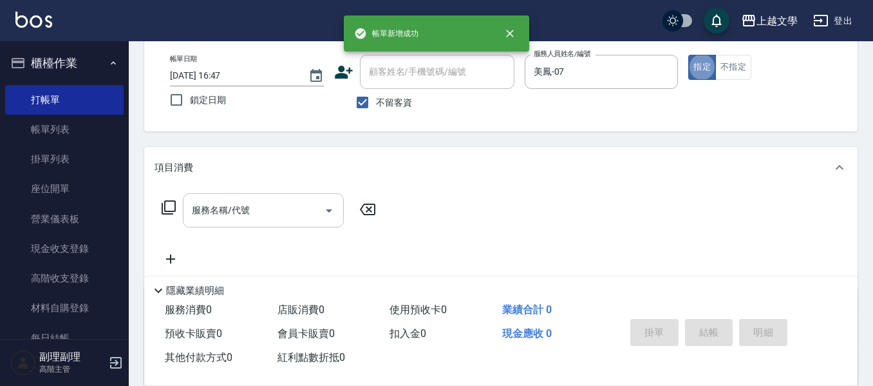
drag, startPoint x: 223, startPoint y: 196, endPoint x: 234, endPoint y: 194, distance: 10.6
click at [225, 196] on div "服務名稱/代號" at bounding box center [263, 210] width 161 height 34
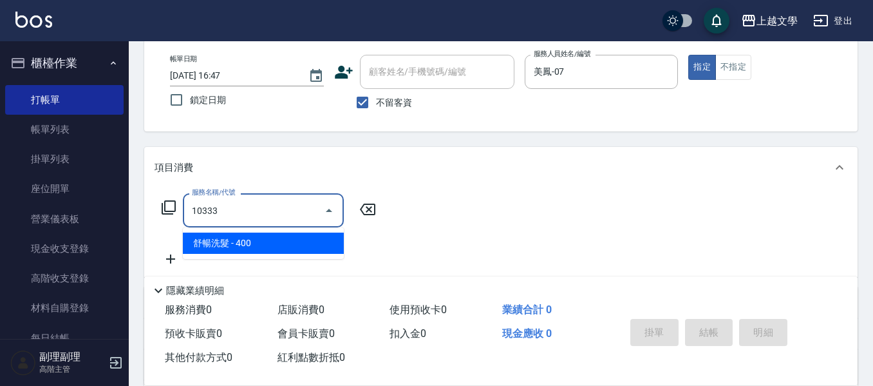
type input "舒暢洗髮(10333)"
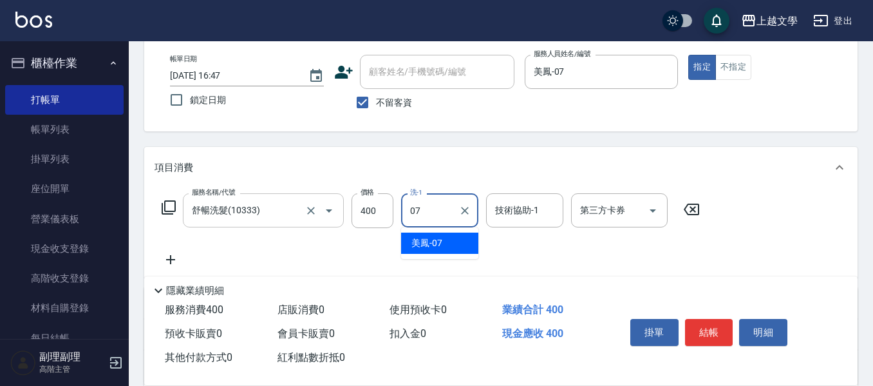
type input "美鳳-07"
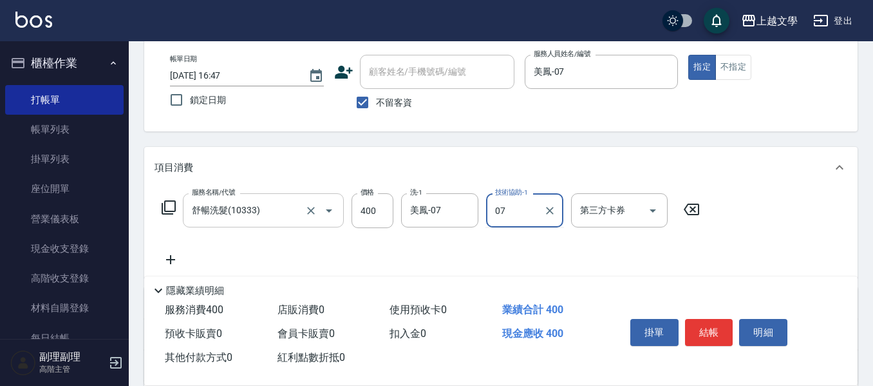
type input "美鳳-07"
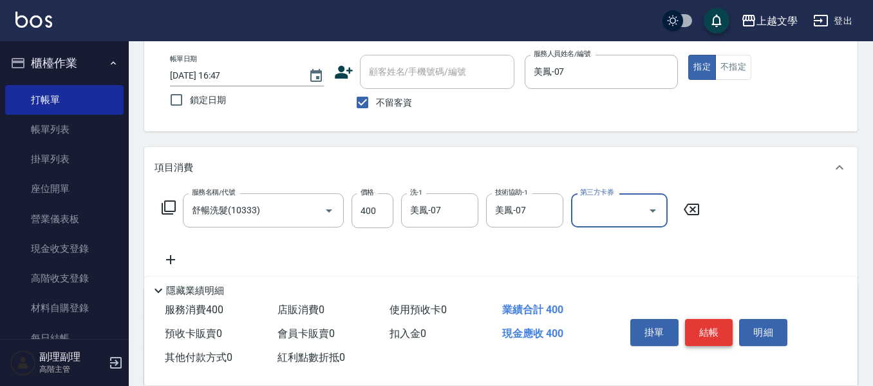
click at [711, 327] on button "結帳" at bounding box center [709, 332] width 48 height 27
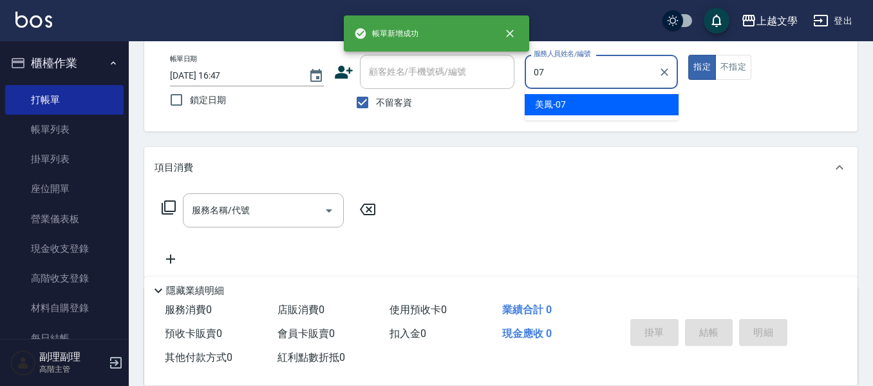
type input "美鳳-07"
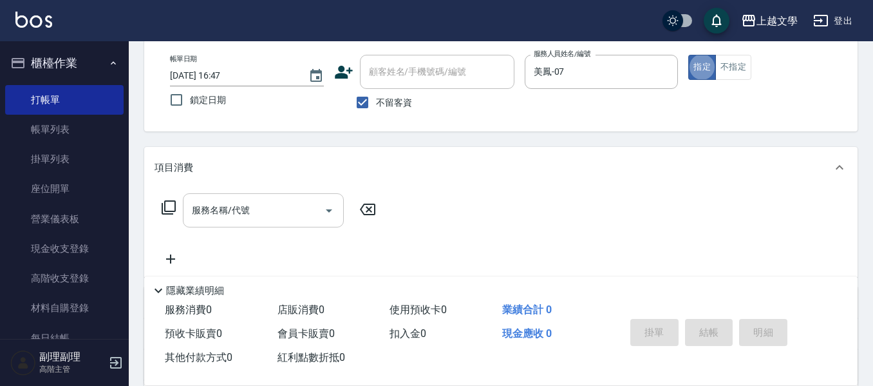
click at [243, 218] on input "服務名稱/代號" at bounding box center [254, 210] width 130 height 23
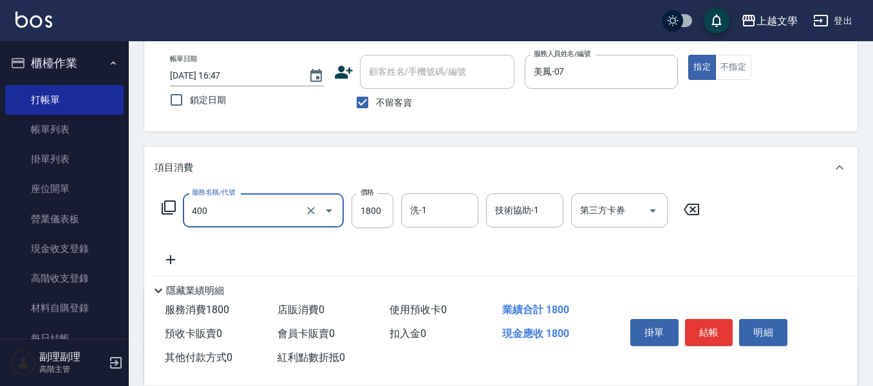
type input "染髮(400)"
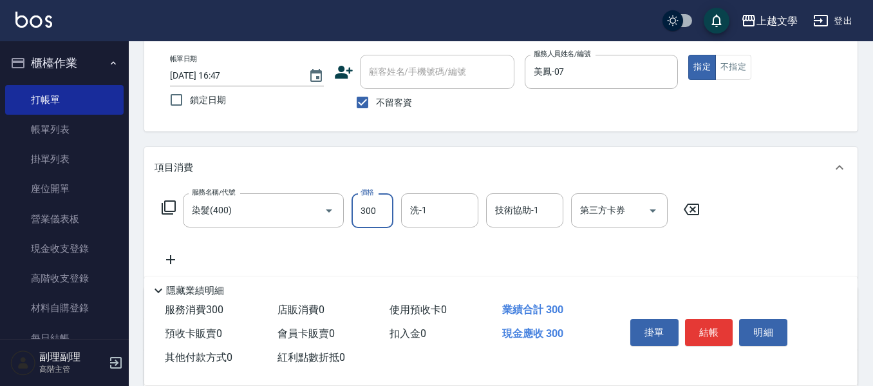
click at [354, 209] on input "300" at bounding box center [373, 210] width 42 height 35
type input "3000"
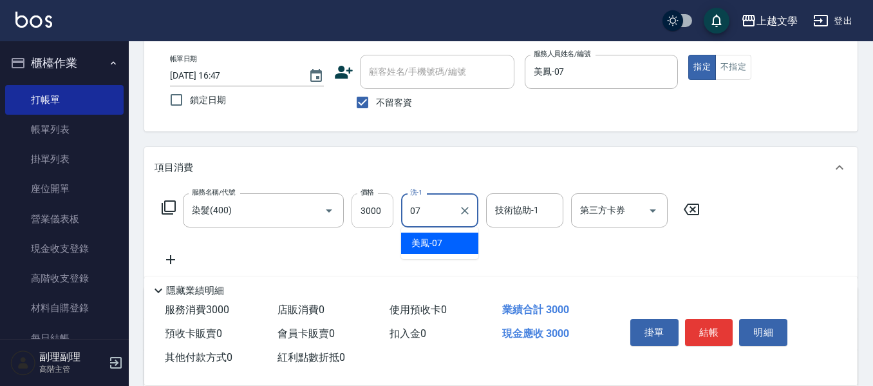
type input "美鳳-07"
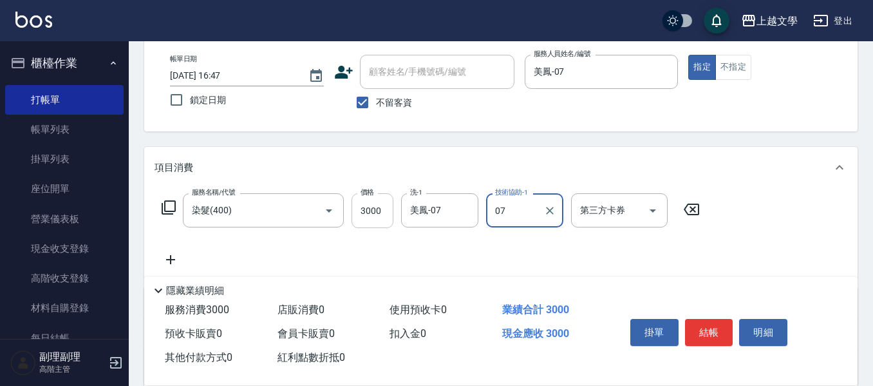
type input "美鳳-07"
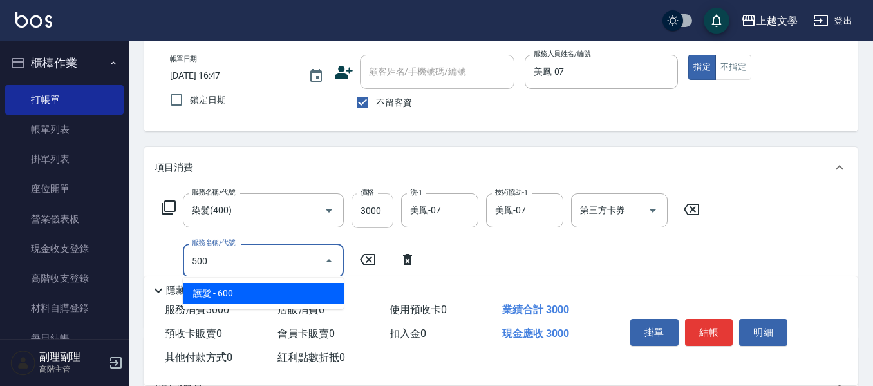
type input "護髮(500)"
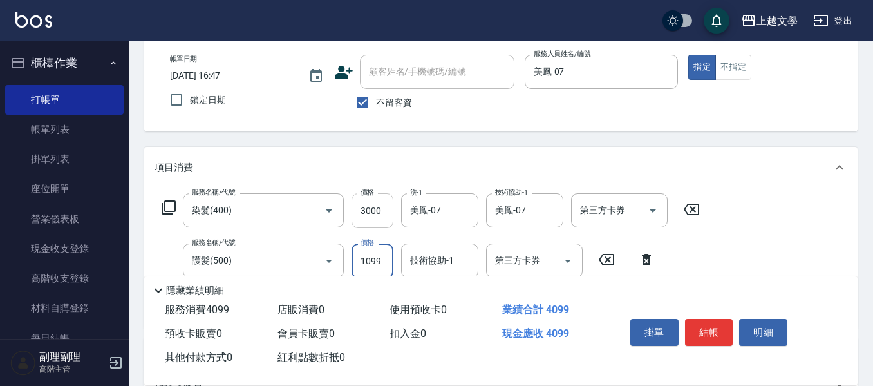
type input "1099"
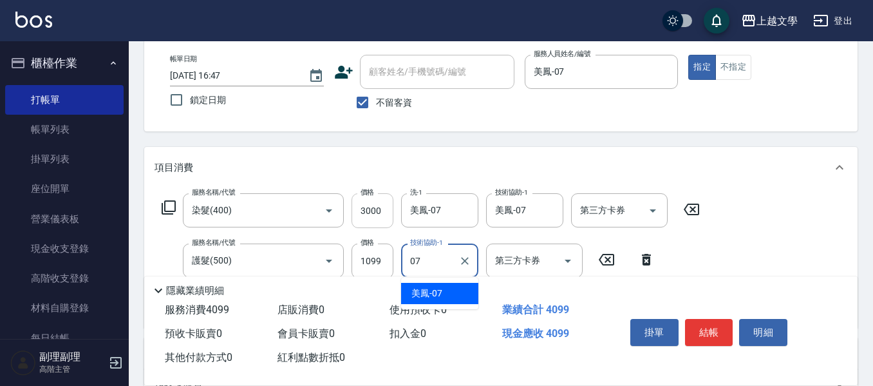
type input "美鳳-07"
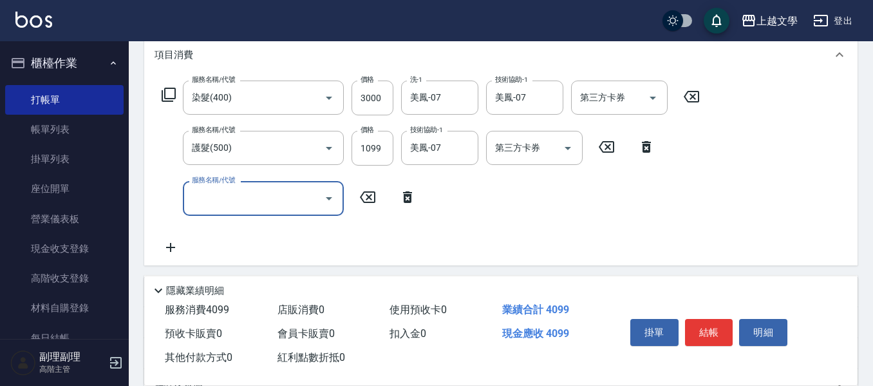
scroll to position [258, 0]
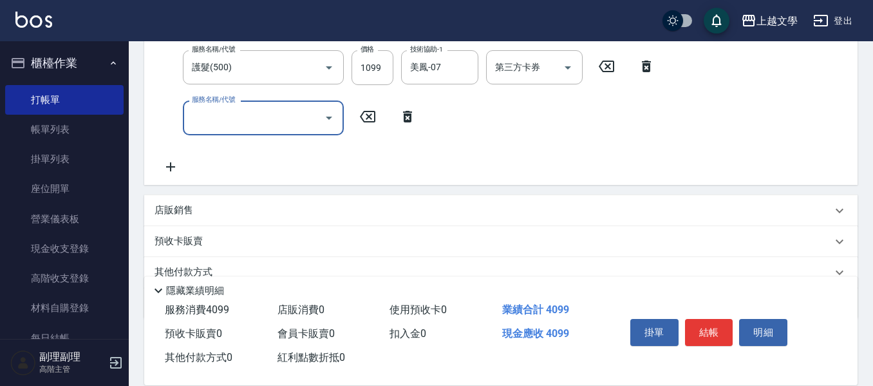
click at [196, 209] on div "店販銷售" at bounding box center [493, 210] width 677 height 14
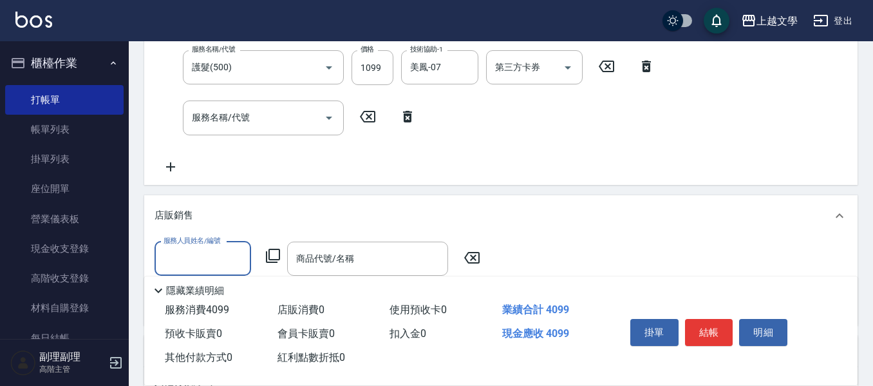
scroll to position [0, 0]
type input "美鳳-07"
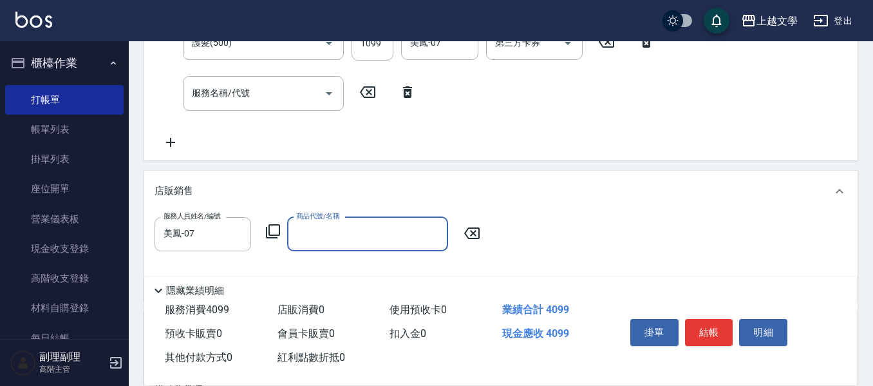
scroll to position [322, 0]
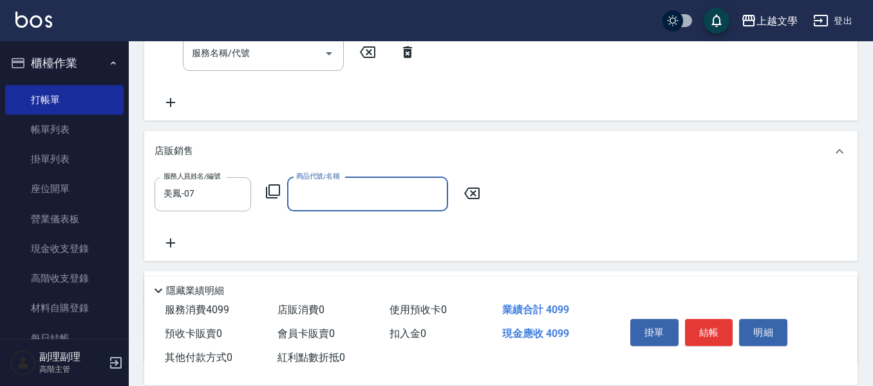
click at [365, 200] on input "商品代號/名稱" at bounding box center [367, 194] width 149 height 23
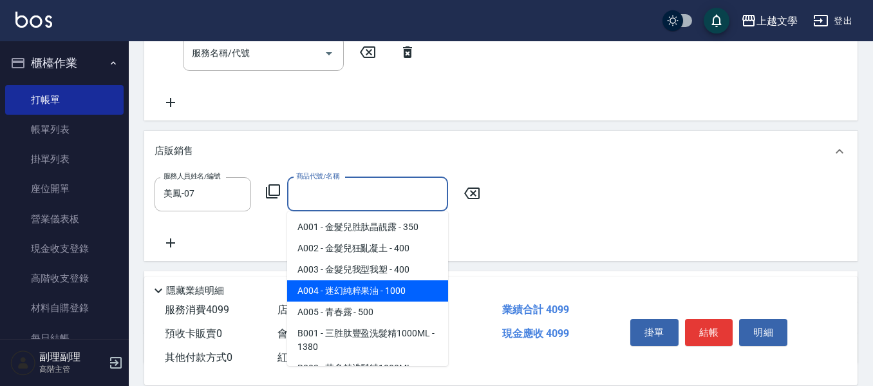
click at [377, 286] on span "A004 - 迷幻純粹果油 - 1000" at bounding box center [367, 290] width 161 height 21
type input "迷幻純粹果油"
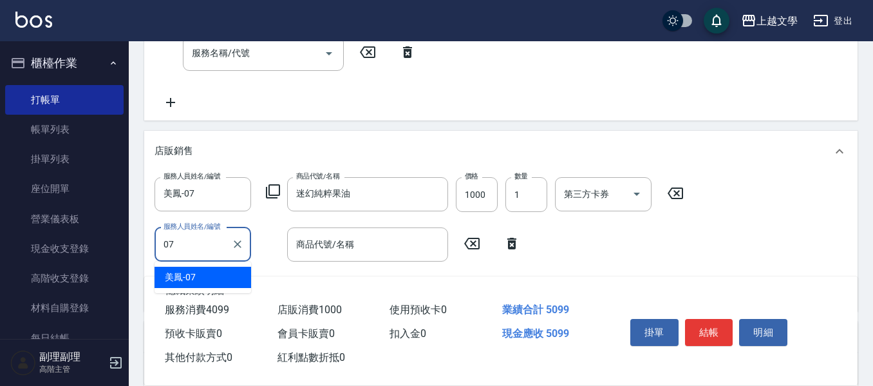
type input "美鳳-07"
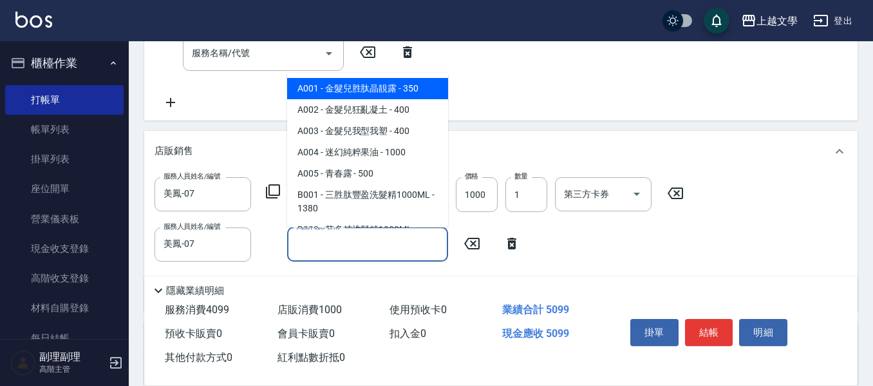
click at [424, 241] on input "商品代號/名稱" at bounding box center [367, 244] width 149 height 23
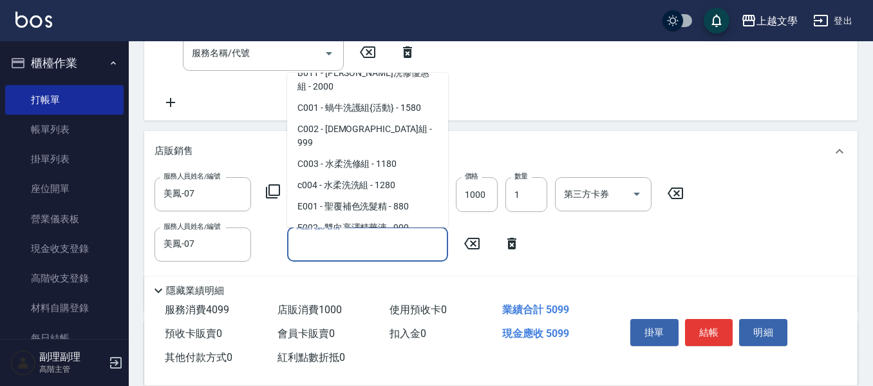
scroll to position [451, 0]
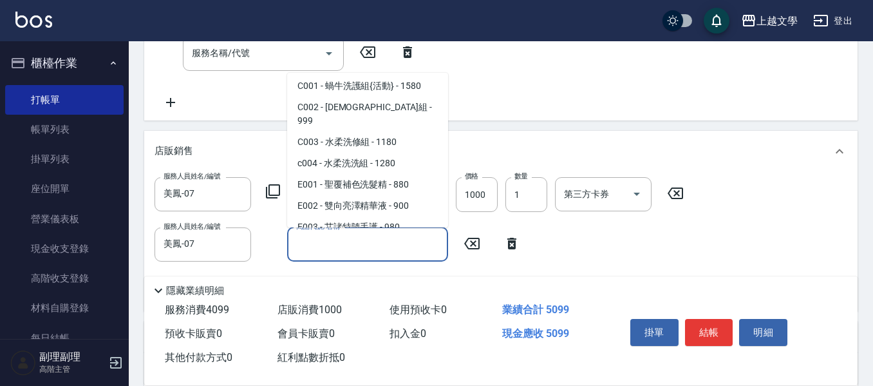
click at [412, 174] on span "E001 - 聖覆補色洗髮精 - 880" at bounding box center [367, 184] width 161 height 21
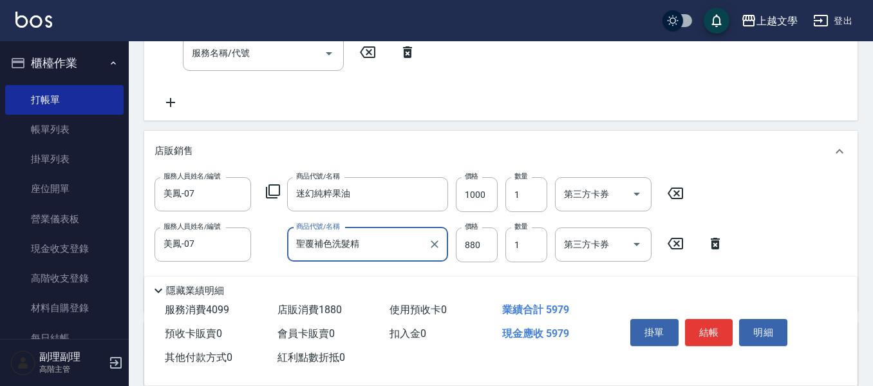
type input "聖覆補色洗髮精"
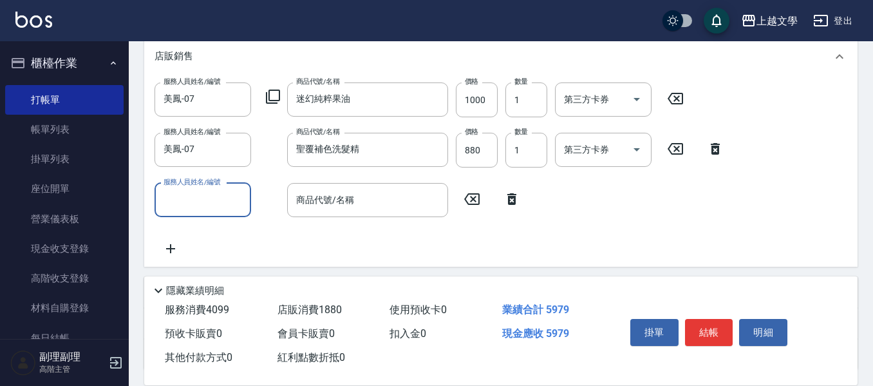
scroll to position [515, 0]
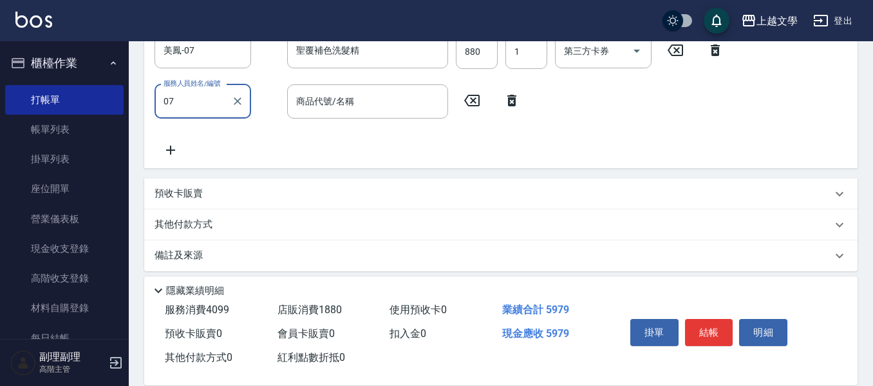
type input "美鳳-07"
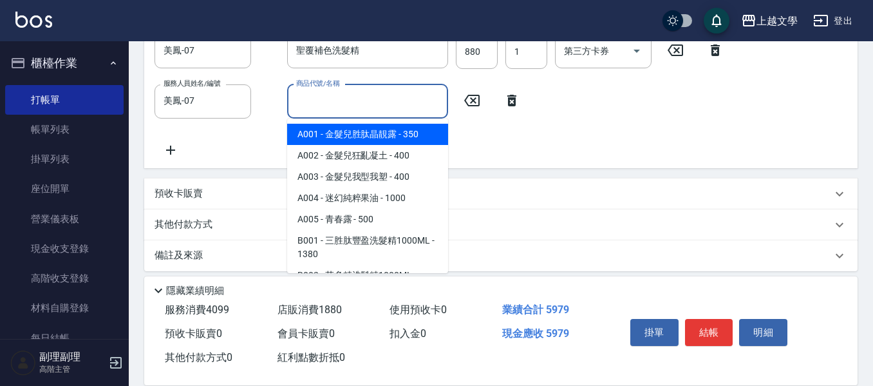
click at [357, 96] on input "商品代號/名稱" at bounding box center [367, 101] width 149 height 23
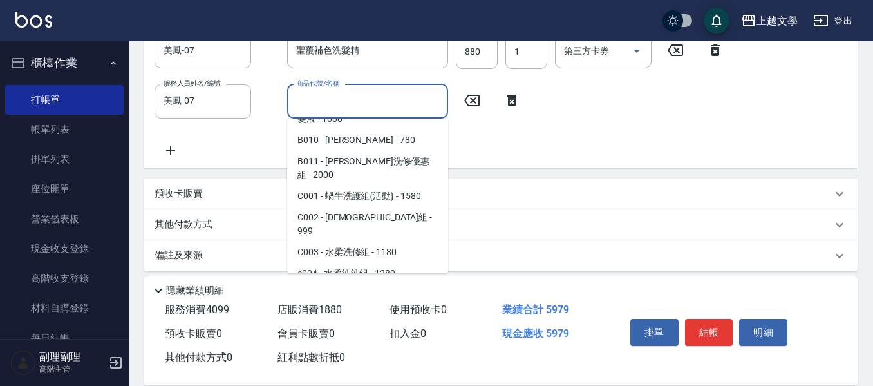
scroll to position [451, 0]
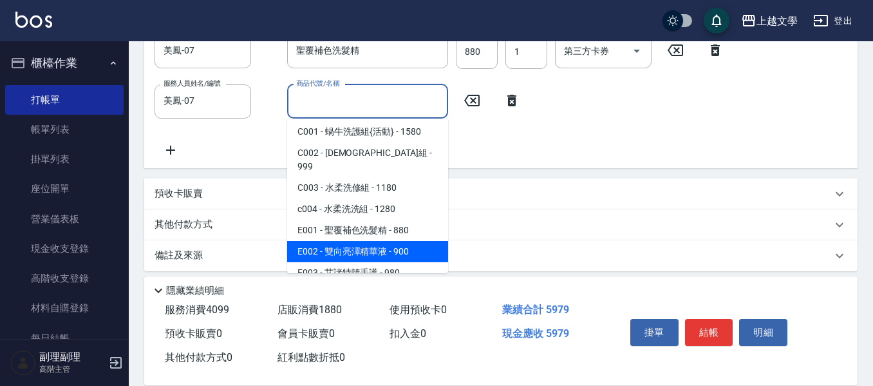
click at [399, 241] on span "E002 - 雙向亮澤精華液 - 900" at bounding box center [367, 251] width 161 height 21
type input "雙向亮澤精華液"
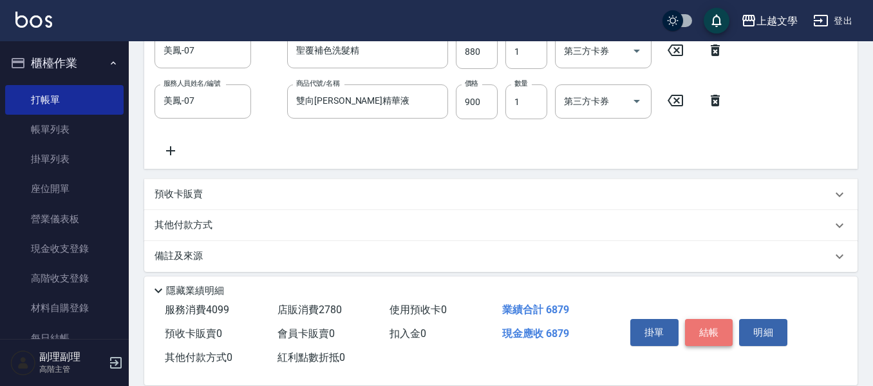
click at [700, 325] on button "結帳" at bounding box center [709, 332] width 48 height 27
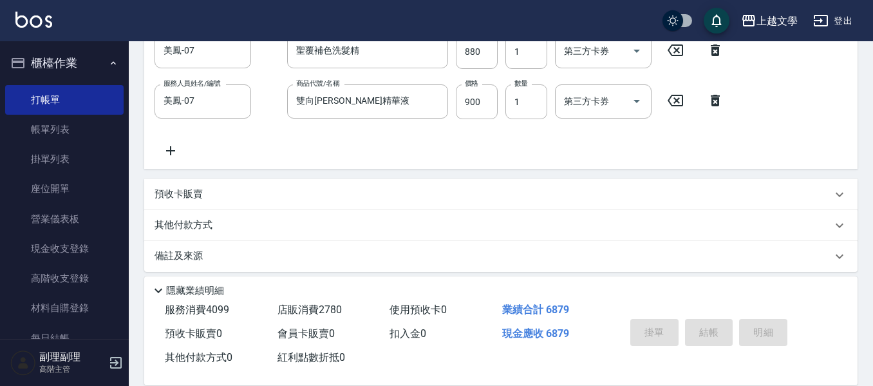
type input "2025/09/14 16:48"
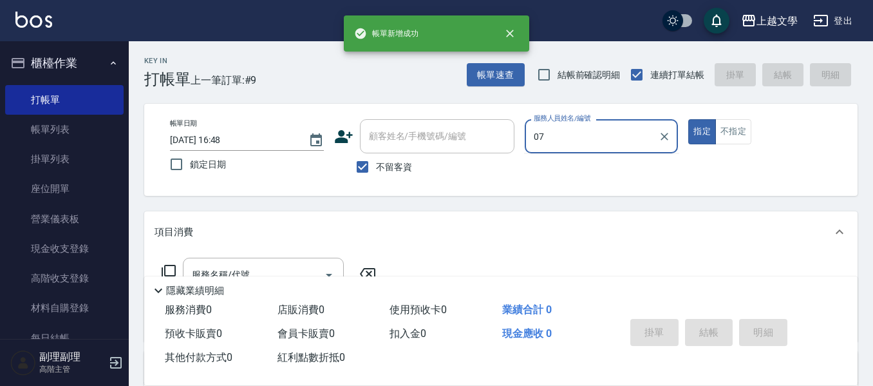
type input "美鳳-07"
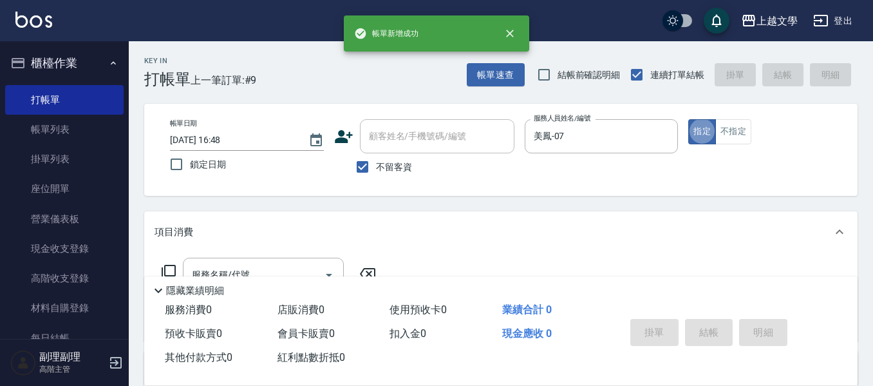
scroll to position [64, 0]
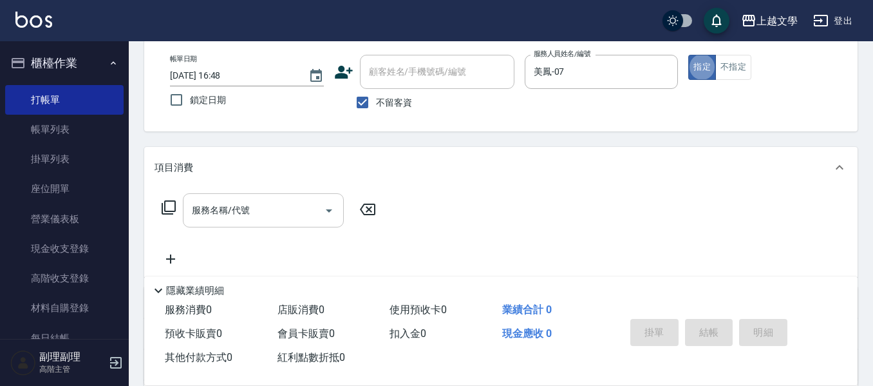
click at [267, 209] on input "服務名稱/代號" at bounding box center [254, 210] width 130 height 23
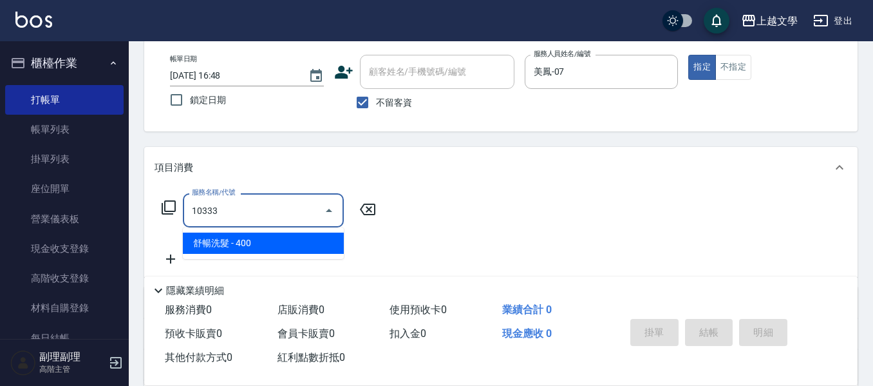
type input "舒暢洗髮(10333)"
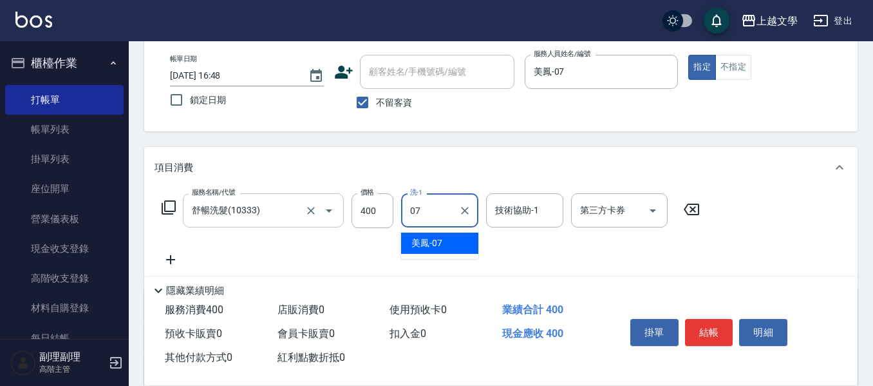
type input "美鳳-07"
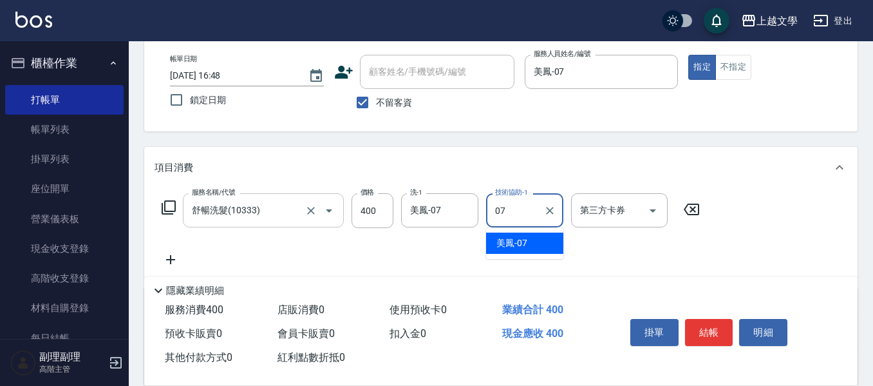
type input "美鳳-07"
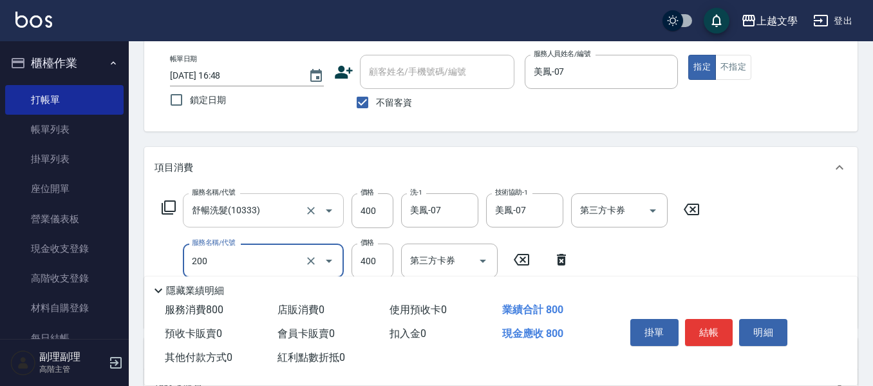
type input "剪髮(200)"
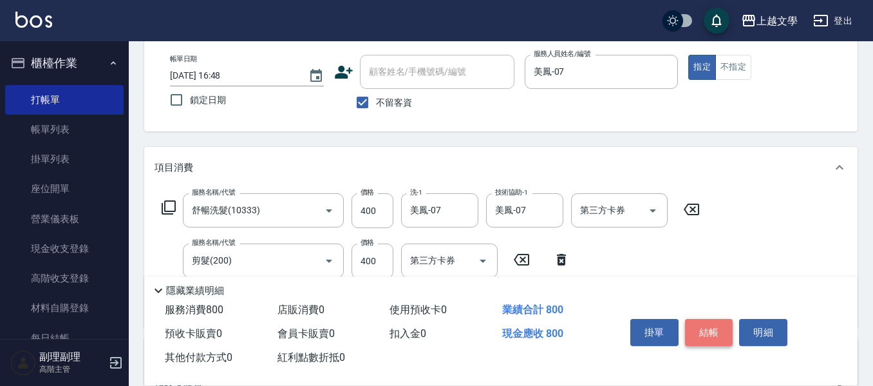
click at [711, 333] on button "結帳" at bounding box center [709, 332] width 48 height 27
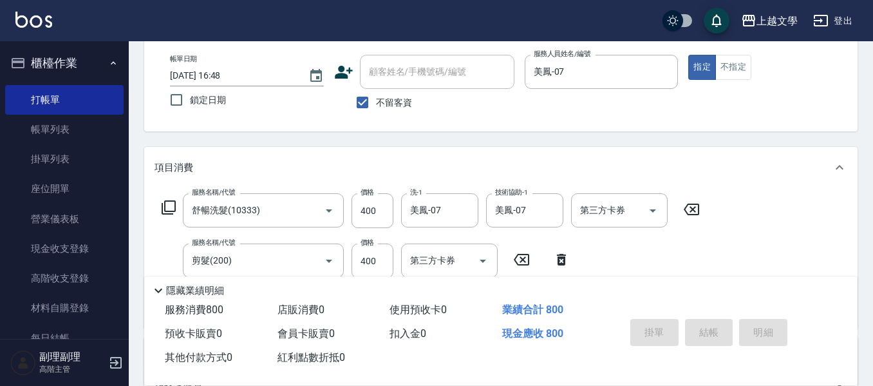
type input "2025/09/14 16:49"
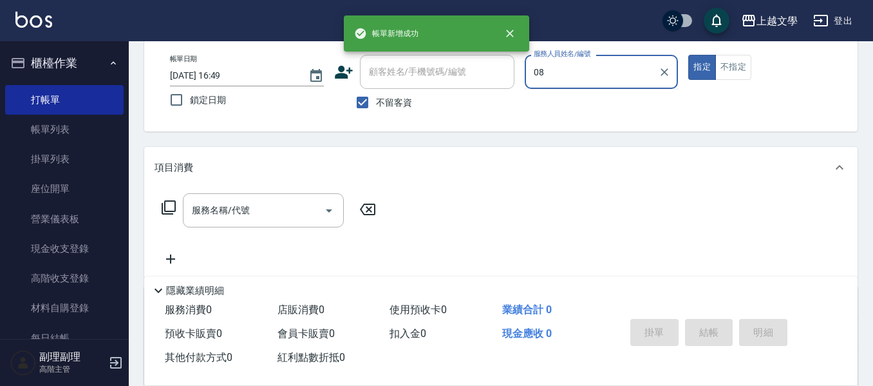
type input "淑娟-08"
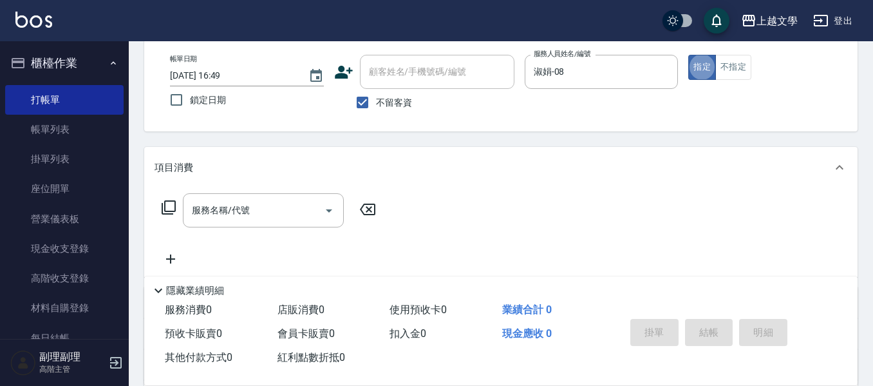
click at [236, 209] on input "服務名稱/代號" at bounding box center [254, 210] width 130 height 23
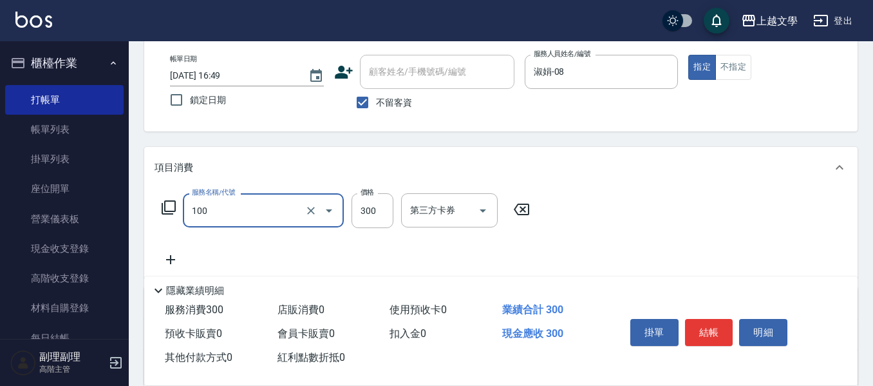
type input "洗髮(100)"
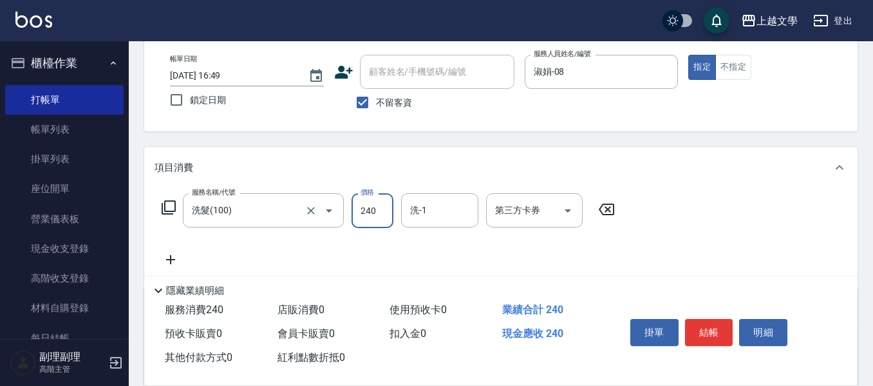
type input "240"
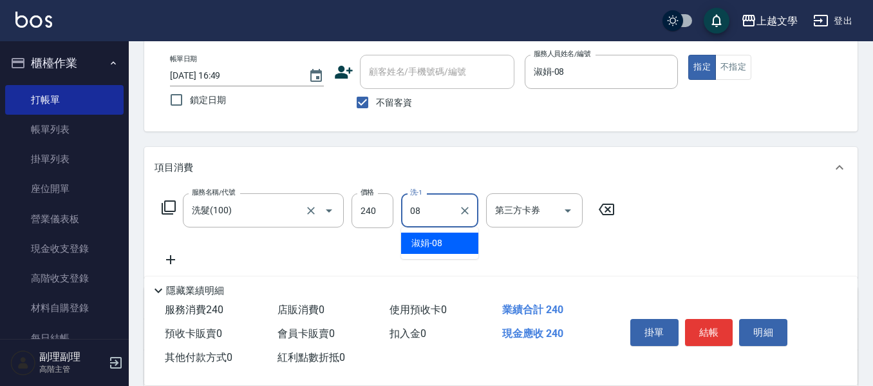
type input "淑娟-08"
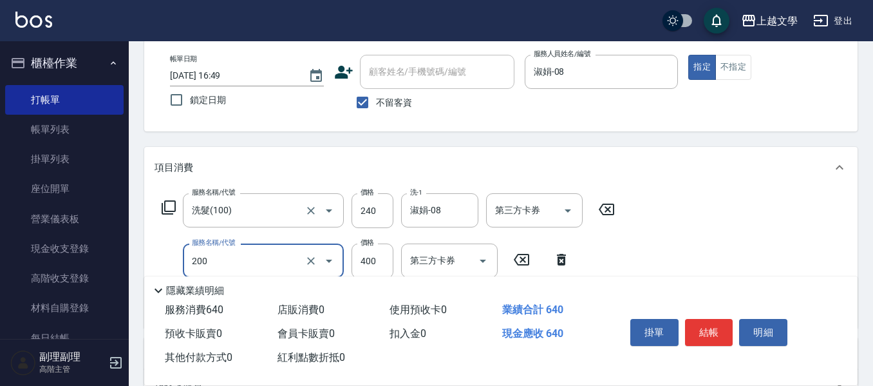
type input "剪髮(200)"
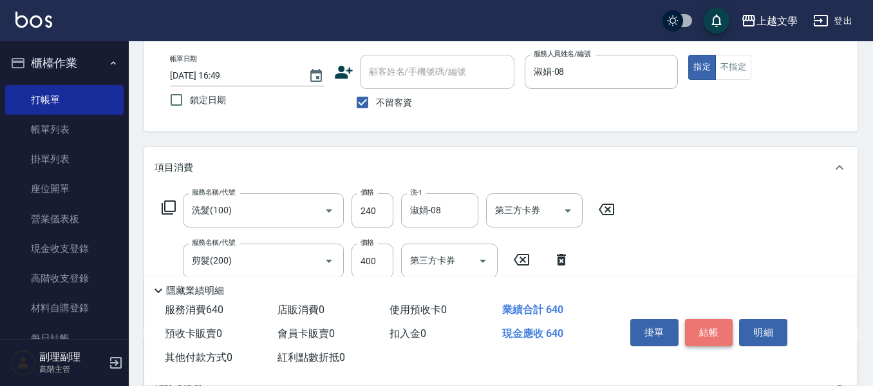
click at [698, 332] on button "結帳" at bounding box center [709, 332] width 48 height 27
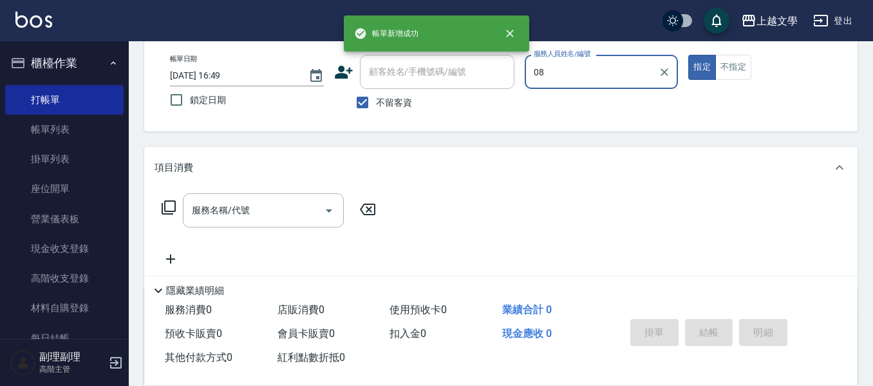
type input "淑娟-08"
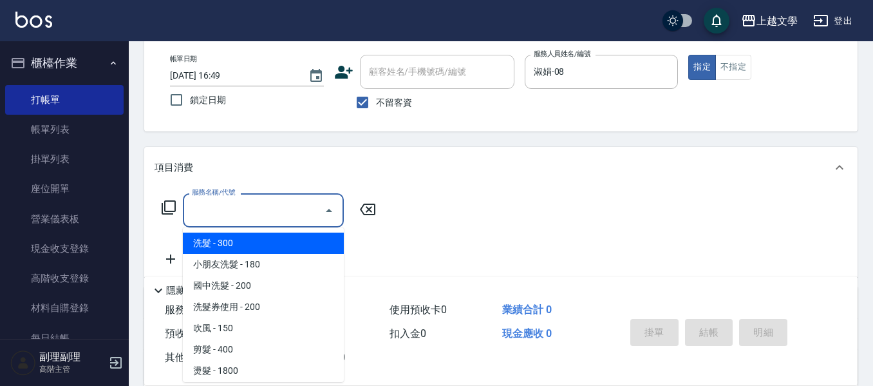
click at [236, 213] on input "服務名稱/代號" at bounding box center [254, 210] width 130 height 23
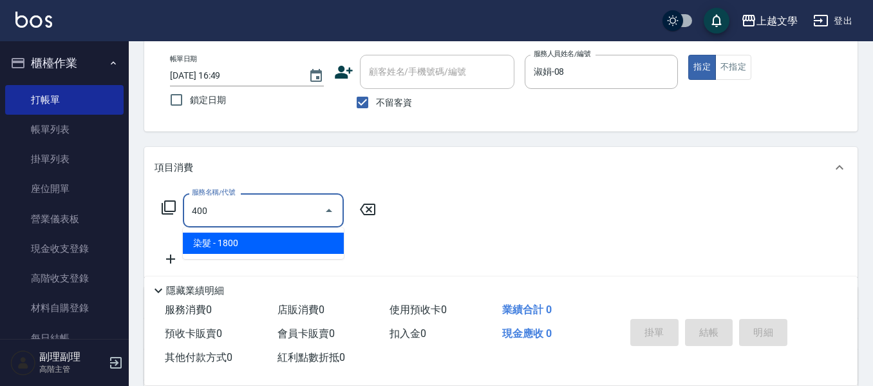
type input "染髮(400)"
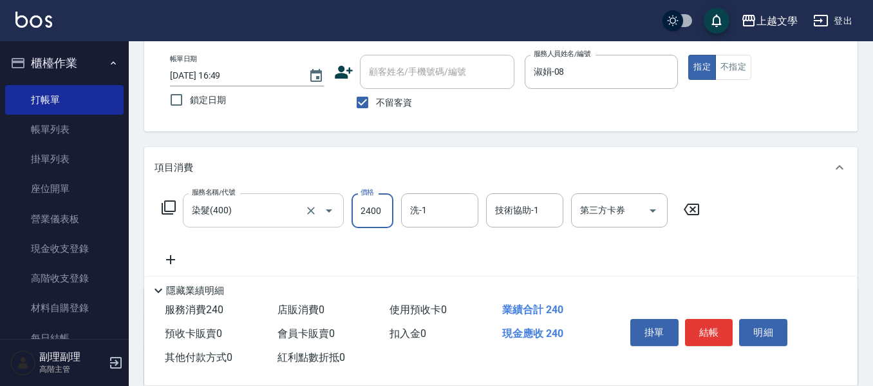
type input "2400"
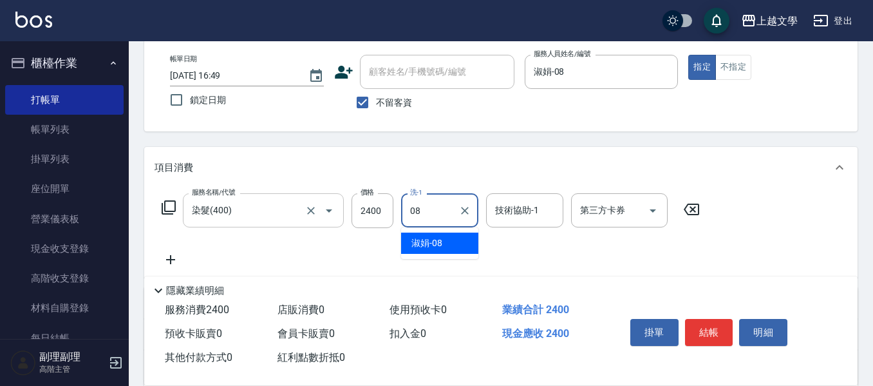
type input "淑娟-08"
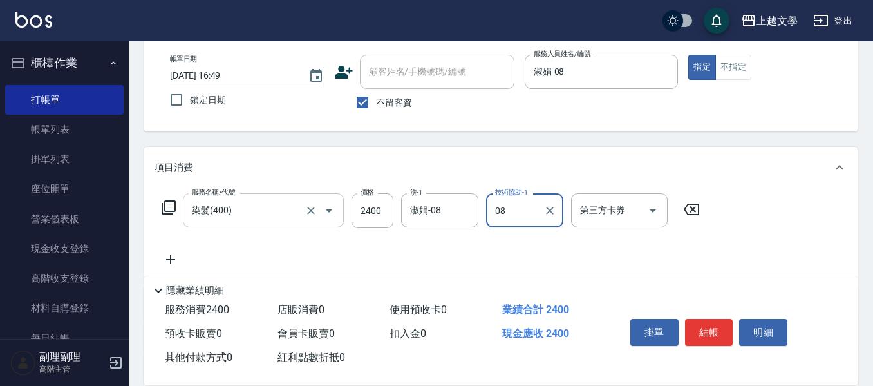
type input "淑娟-08"
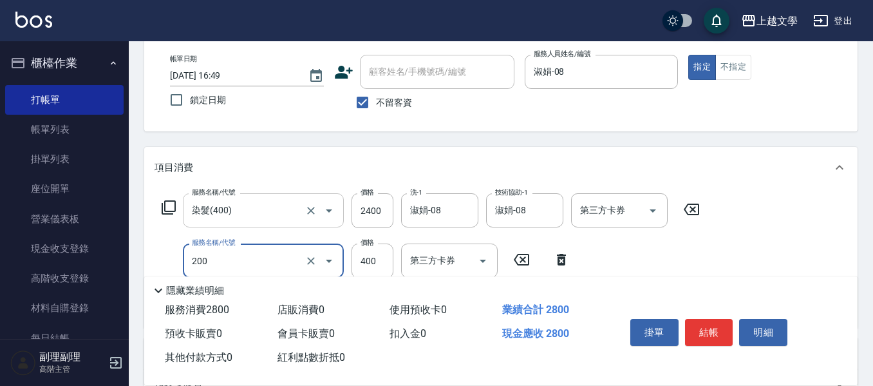
type input "剪髮(200)"
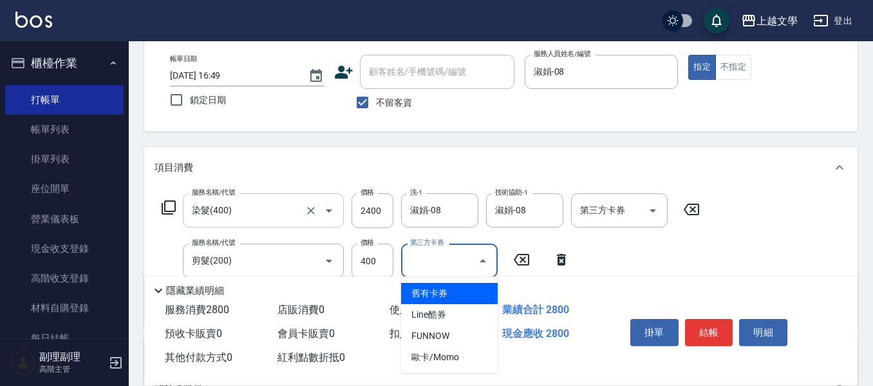
type input "舊有卡券"
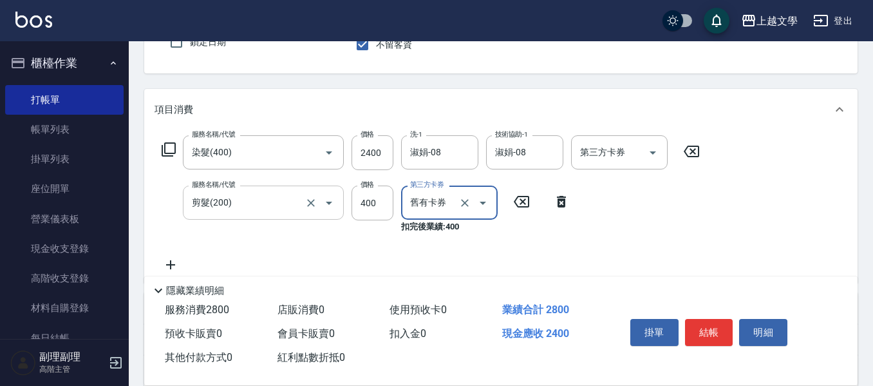
scroll to position [193, 0]
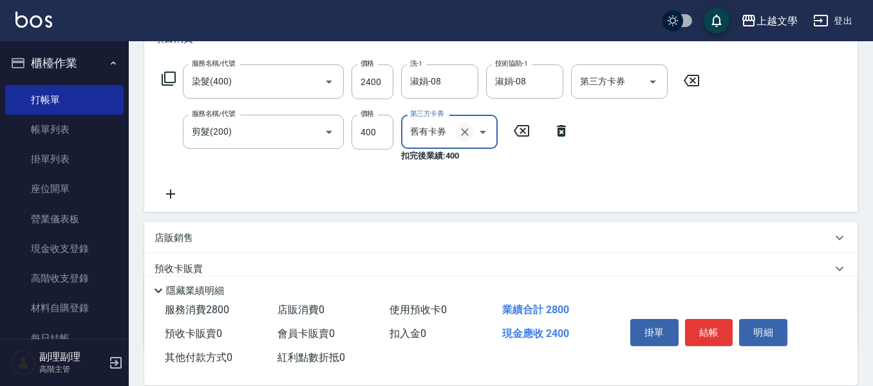
drag, startPoint x: 462, startPoint y: 136, endPoint x: 455, endPoint y: 136, distance: 7.7
click at [460, 136] on icon "Clear" at bounding box center [464, 132] width 13 height 13
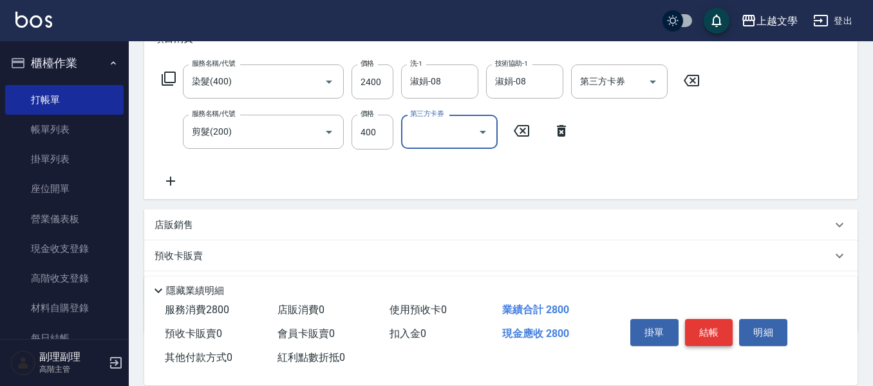
click at [720, 322] on button "結帳" at bounding box center [709, 332] width 48 height 27
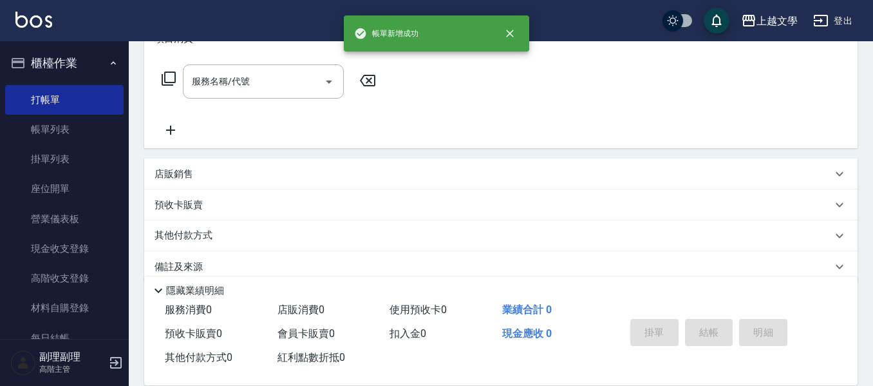
scroll to position [0, 0]
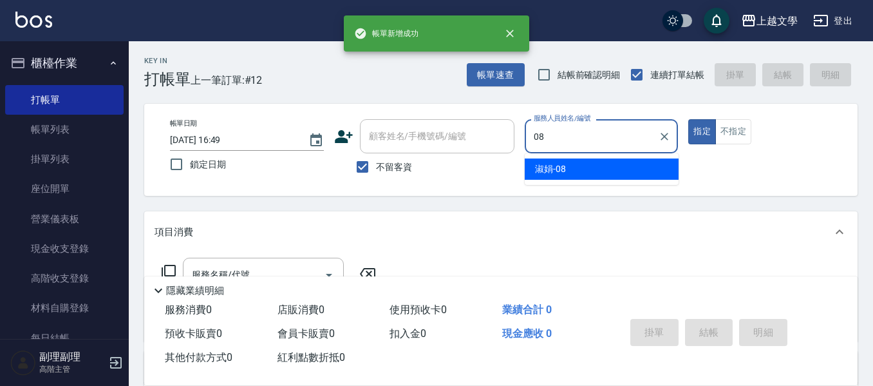
type input "淑娟-08"
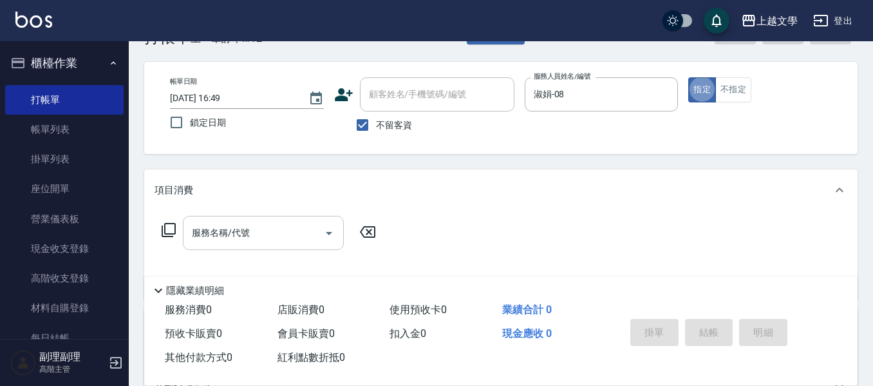
scroll to position [64, 0]
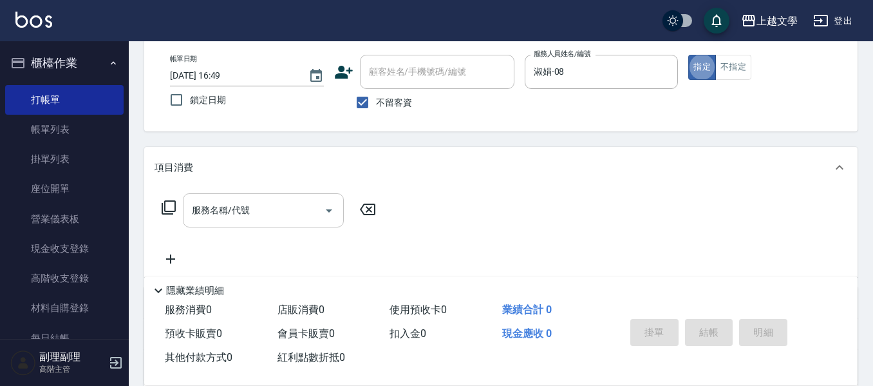
click at [274, 211] on input "服務名稱/代號" at bounding box center [254, 210] width 130 height 23
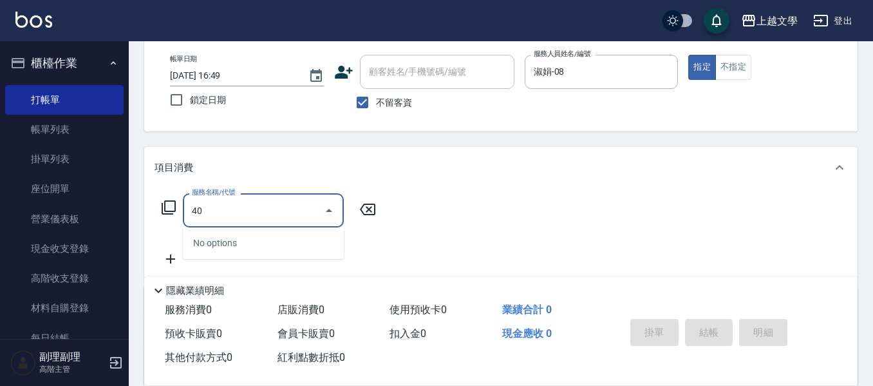
type input "4"
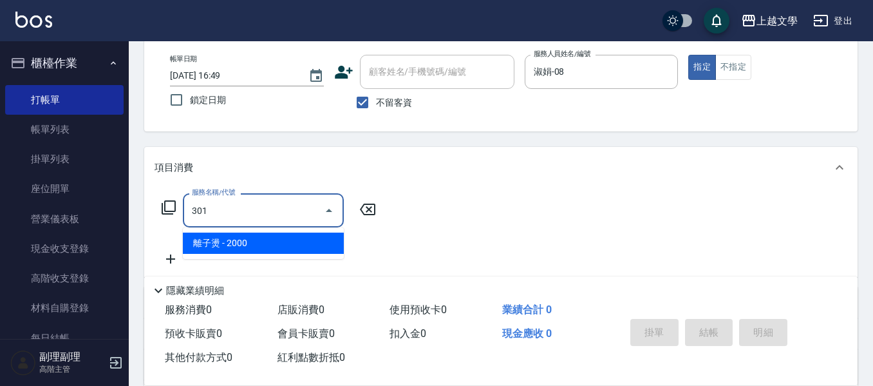
type input "離子燙(301)"
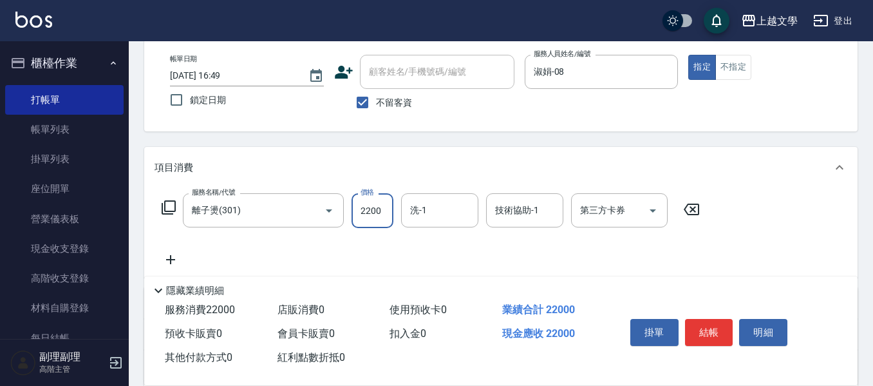
scroll to position [0, 0]
type input "2000"
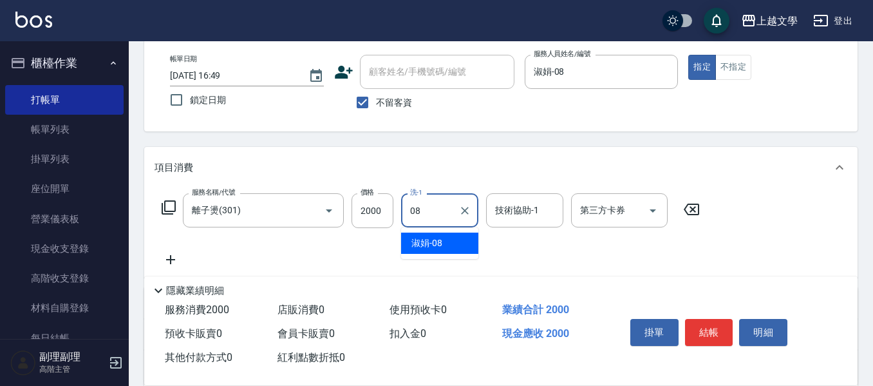
type input "淑娟-08"
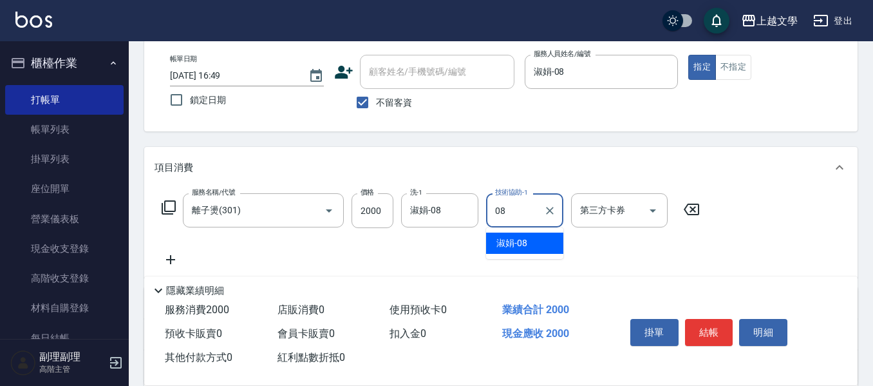
type input "淑娟-08"
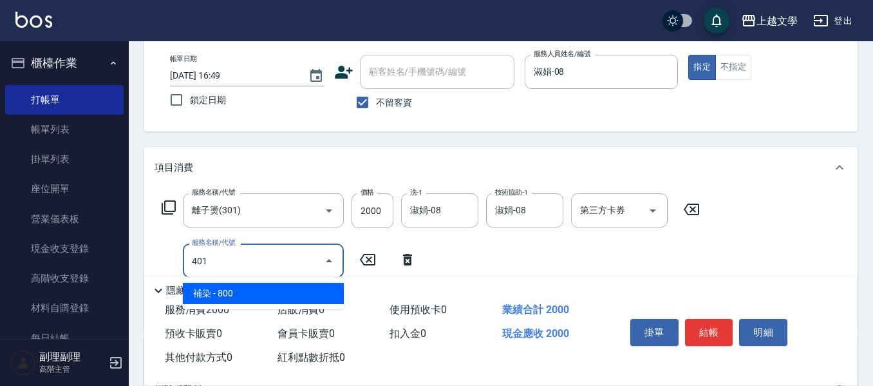
type input "補染(401)"
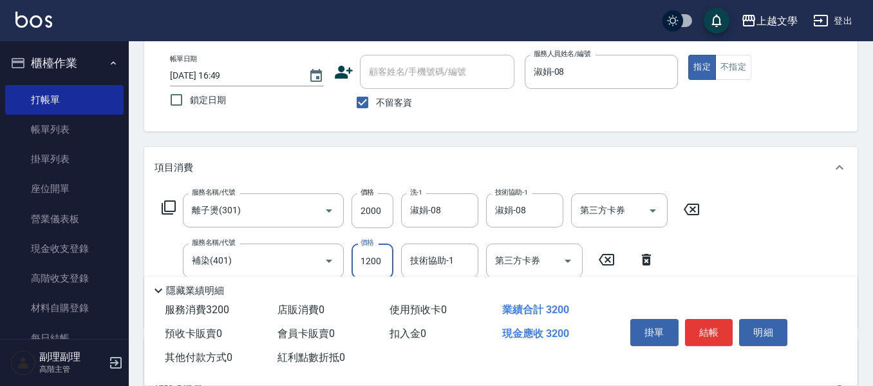
type input "1200"
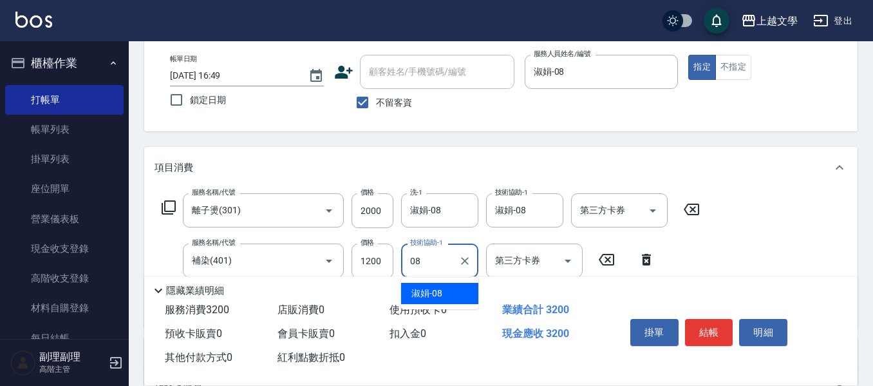
type input "淑娟-08"
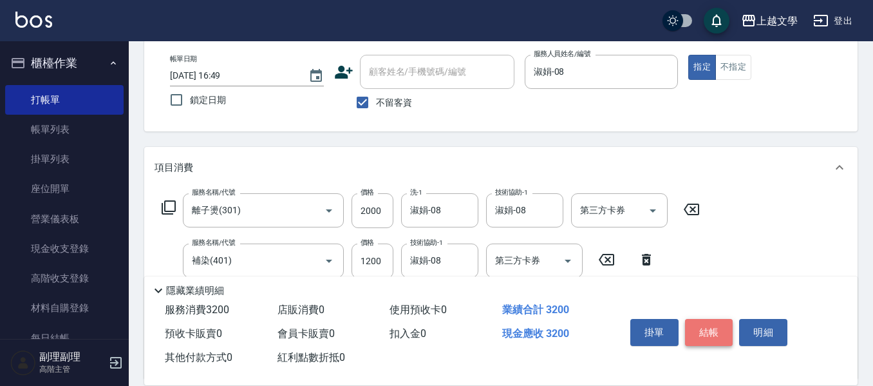
click at [707, 321] on button "結帳" at bounding box center [709, 332] width 48 height 27
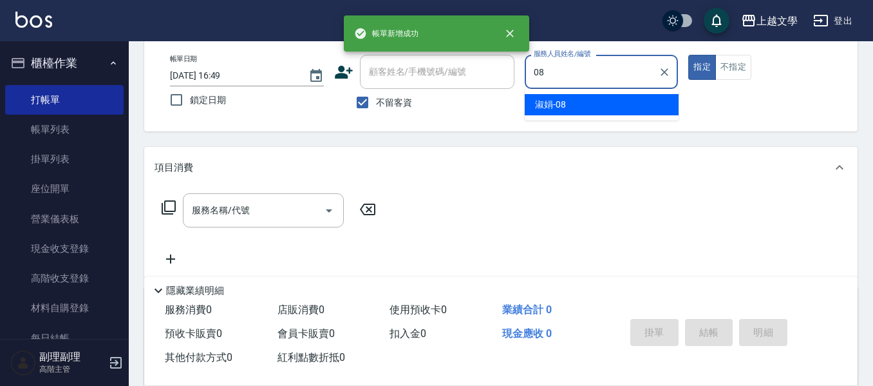
type input "淑娟-08"
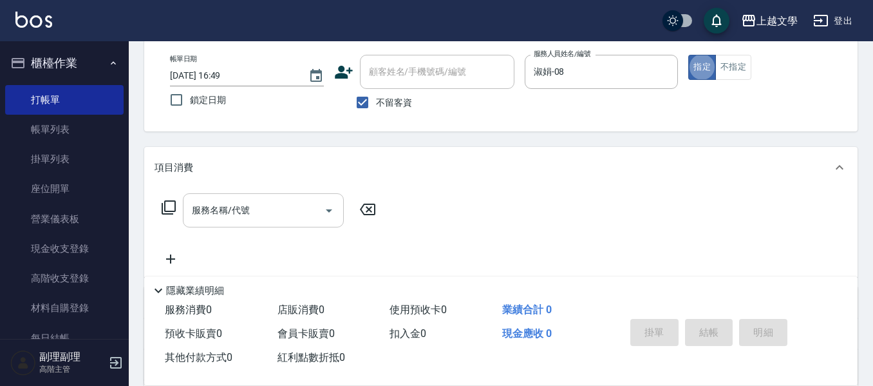
click at [247, 207] on input "服務名稱/代號" at bounding box center [254, 210] width 130 height 23
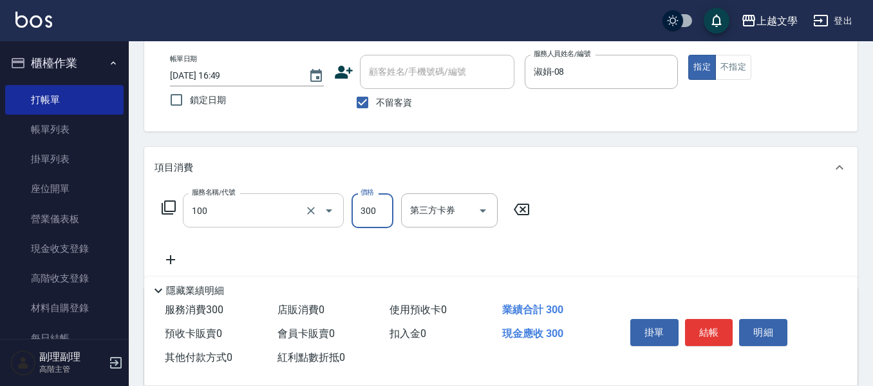
type input "洗髮(100)"
type input "100"
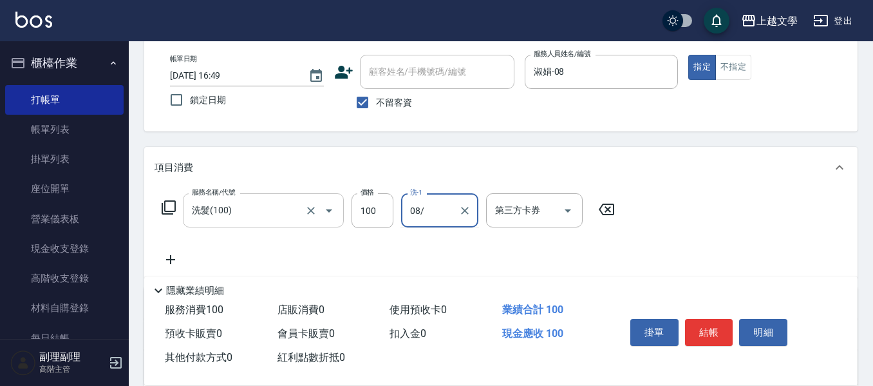
type input "08/"
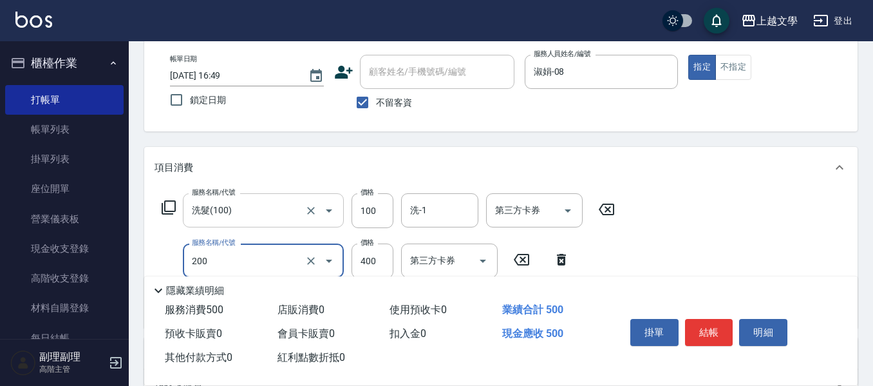
type input "剪髮(200)"
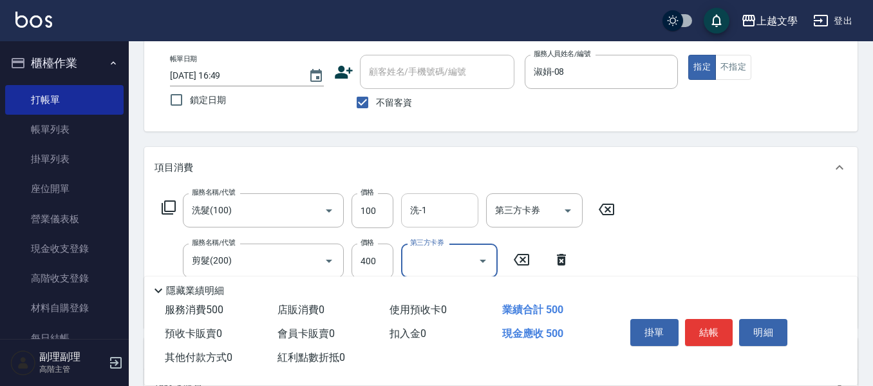
click at [465, 198] on div "洗-1" at bounding box center [439, 210] width 77 height 34
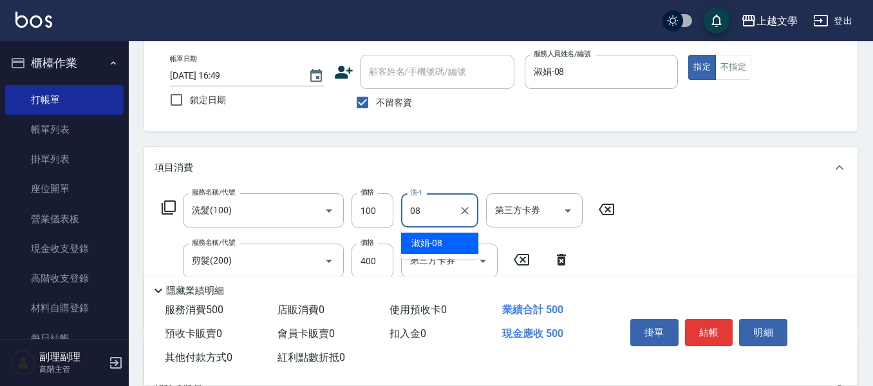
type input "淑娟-08"
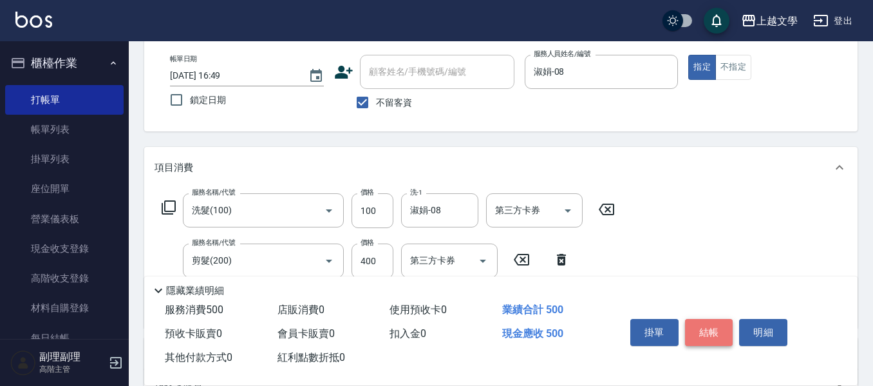
click at [706, 324] on button "結帳" at bounding box center [709, 332] width 48 height 27
type input "2025/09/14 16:50"
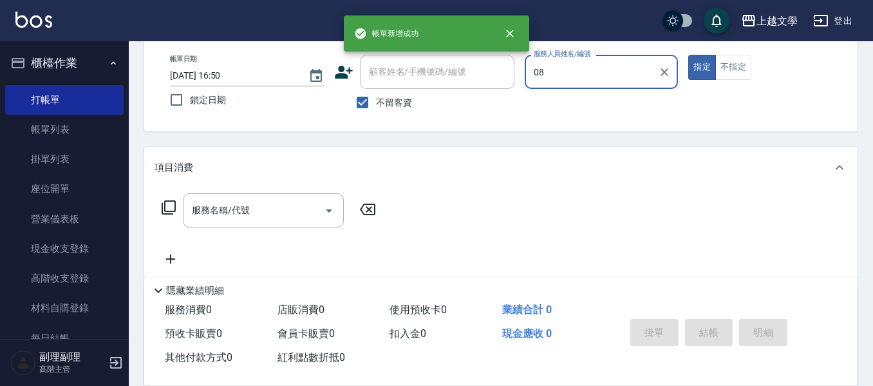
type input "淑娟-08"
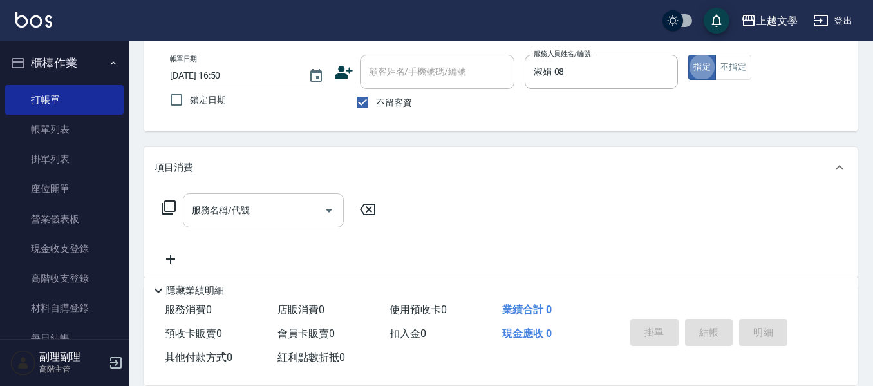
click at [303, 207] on input "服務名稱/代號" at bounding box center [254, 210] width 130 height 23
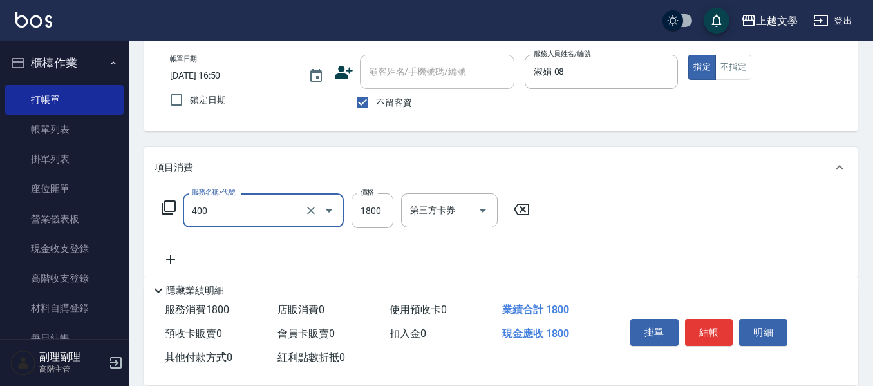
type input "染髮(400)"
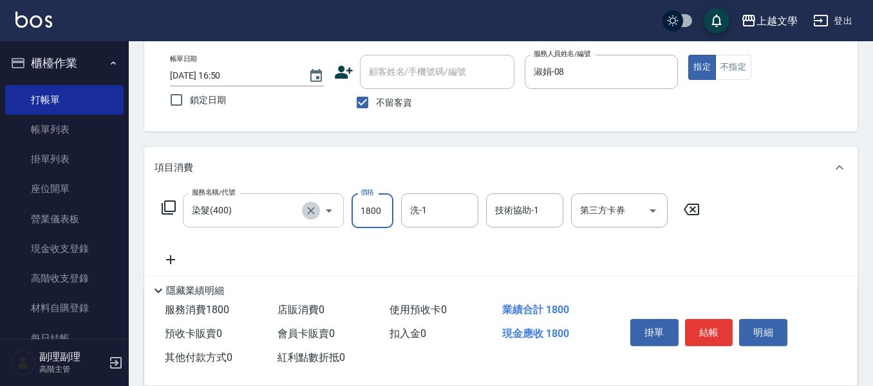
click at [303, 207] on button "Clear" at bounding box center [311, 211] width 18 height 18
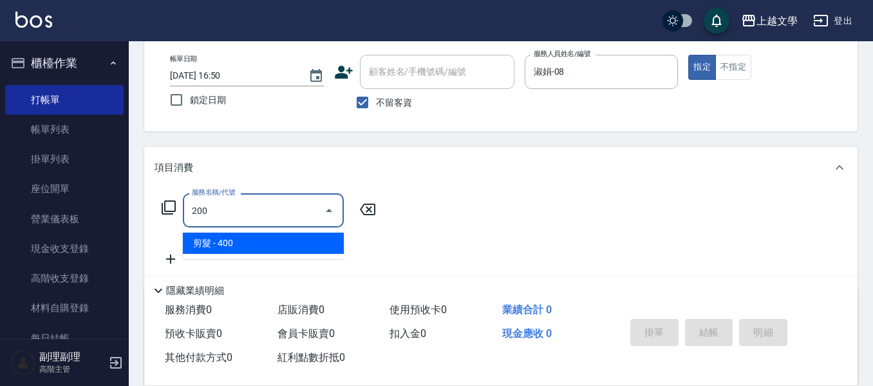
type input "剪髮(200)"
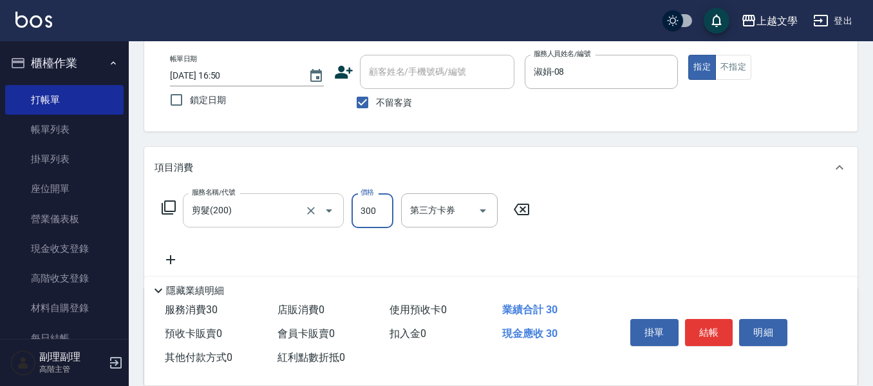
type input "300"
click at [717, 322] on button "結帳" at bounding box center [709, 332] width 48 height 27
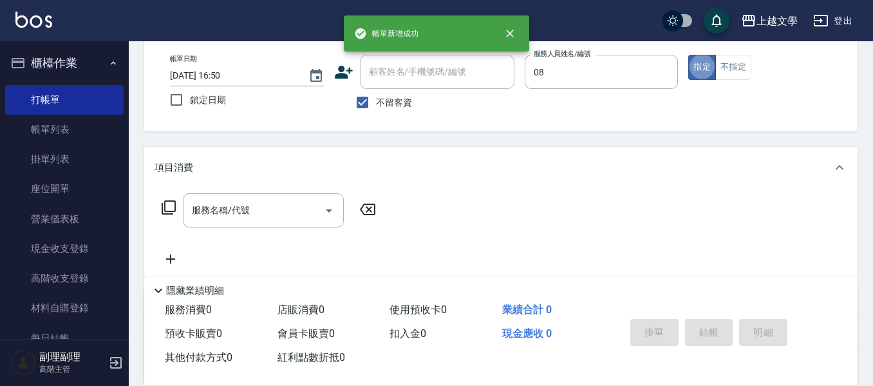
type input "淑娟-08"
click at [235, 202] on input "服務名稱/代號" at bounding box center [254, 210] width 130 height 23
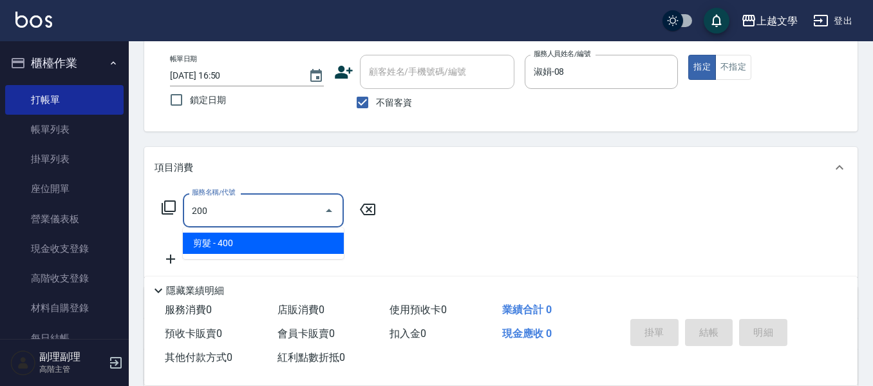
type input "剪髮(200)"
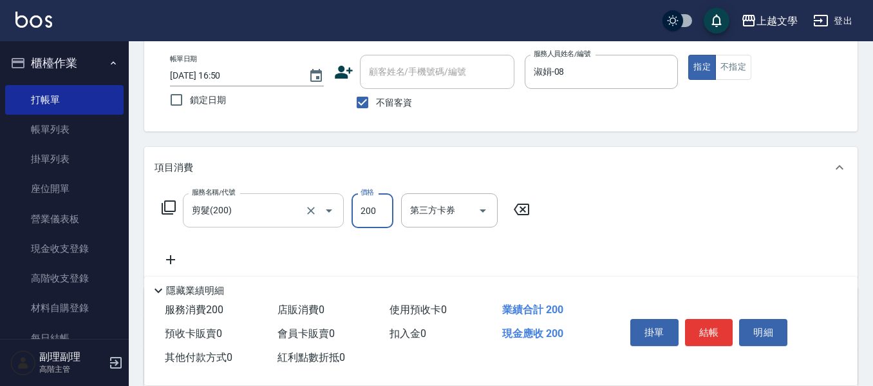
type input "200"
drag, startPoint x: 706, startPoint y: 335, endPoint x: 697, endPoint y: 335, distance: 8.4
click at [705, 335] on button "結帳" at bounding box center [709, 332] width 48 height 27
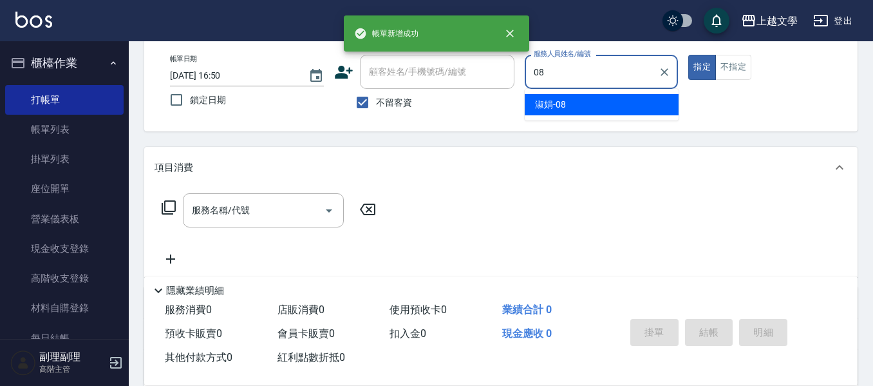
type input "淑娟-08"
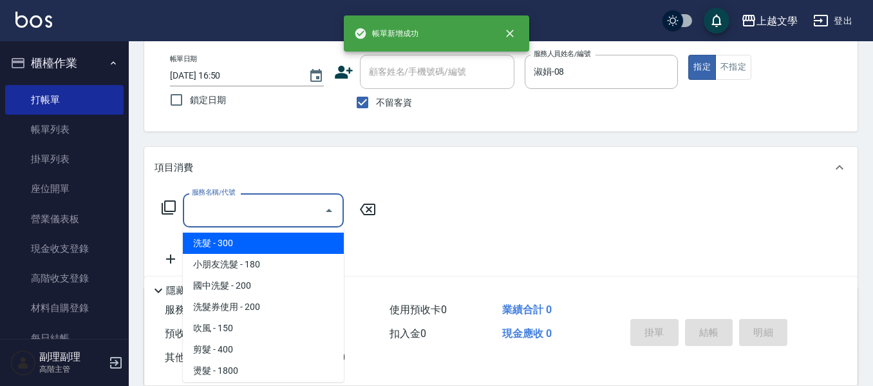
click at [245, 209] on input "服務名稱/代號" at bounding box center [254, 210] width 130 height 23
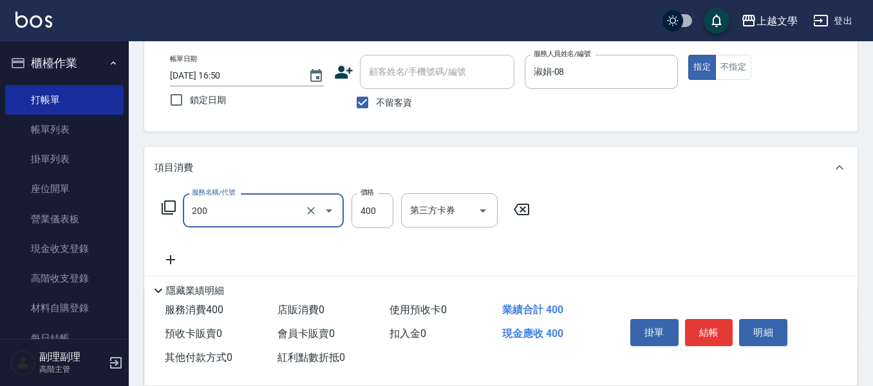
type input "剪髮(200)"
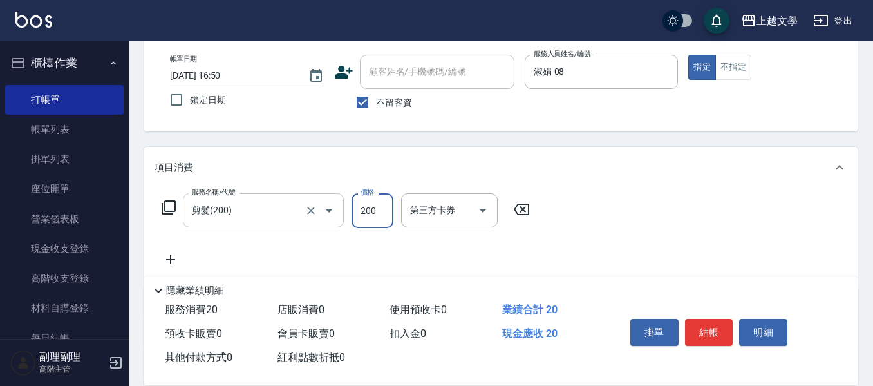
type input "200"
click at [713, 325] on button "結帳" at bounding box center [709, 332] width 48 height 27
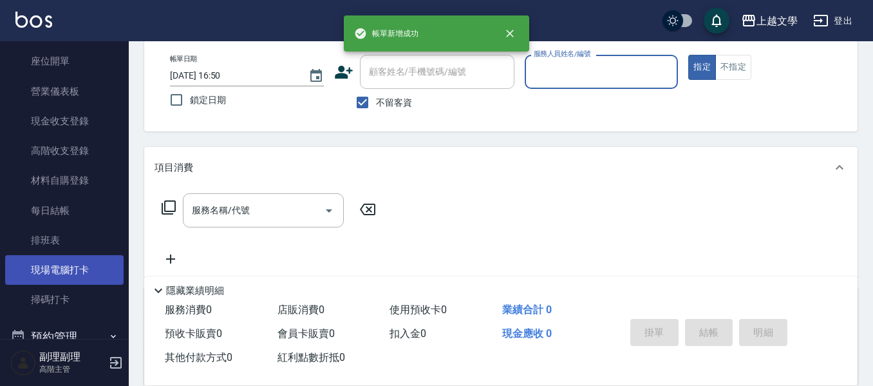
scroll to position [129, 0]
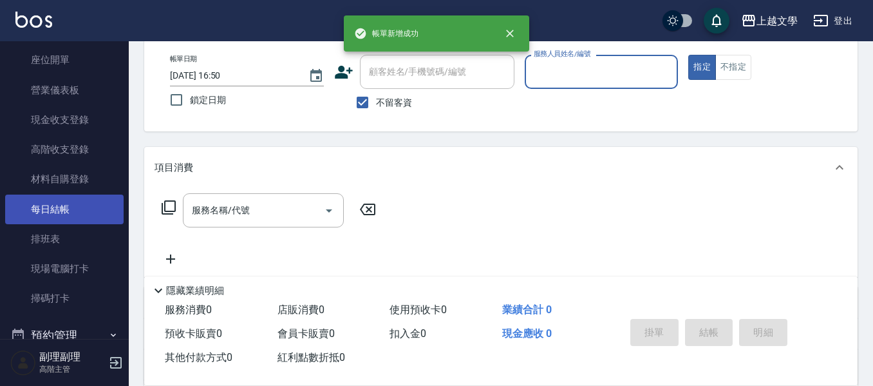
click at [74, 209] on link "每日結帳" at bounding box center [64, 209] width 118 height 30
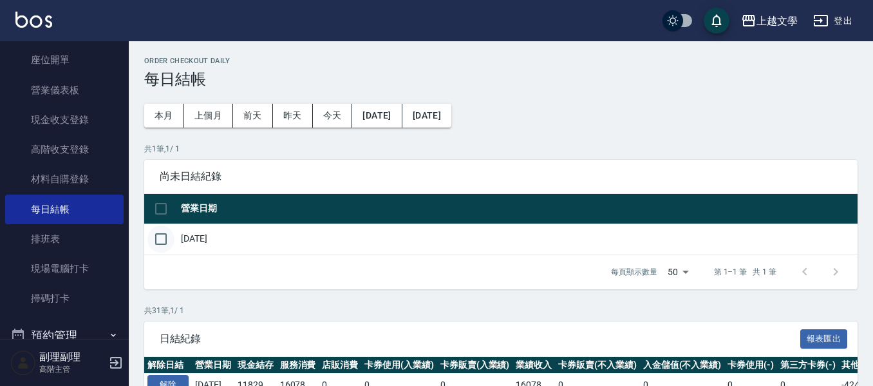
click at [159, 243] on input "checkbox" at bounding box center [160, 238] width 27 height 27
checkbox input "true"
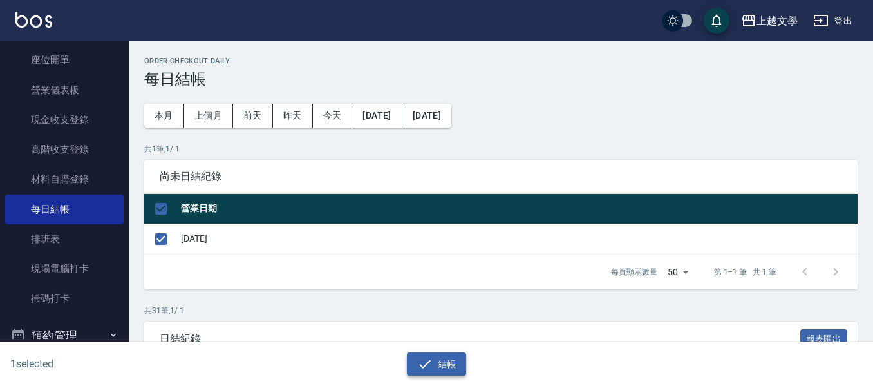
click at [428, 367] on icon "button" at bounding box center [424, 363] width 15 height 15
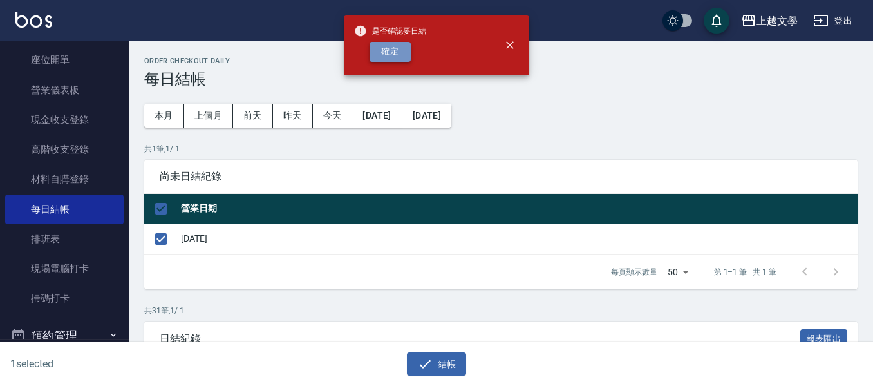
click at [407, 53] on button "確定" at bounding box center [390, 52] width 41 height 20
checkbox input "false"
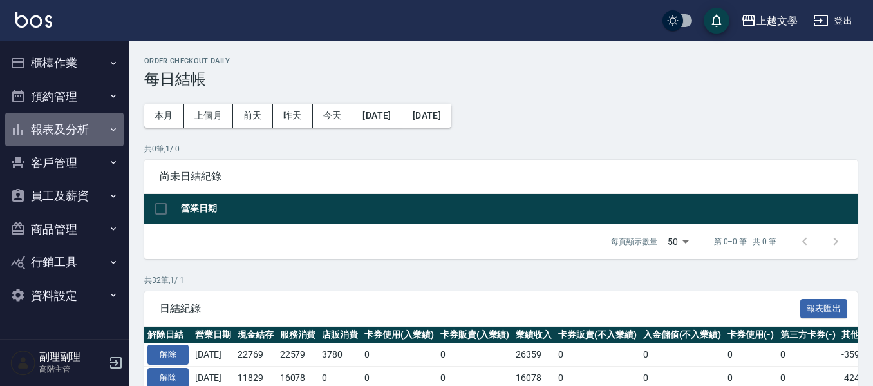
click at [30, 120] on button "報表及分析" at bounding box center [64, 129] width 118 height 33
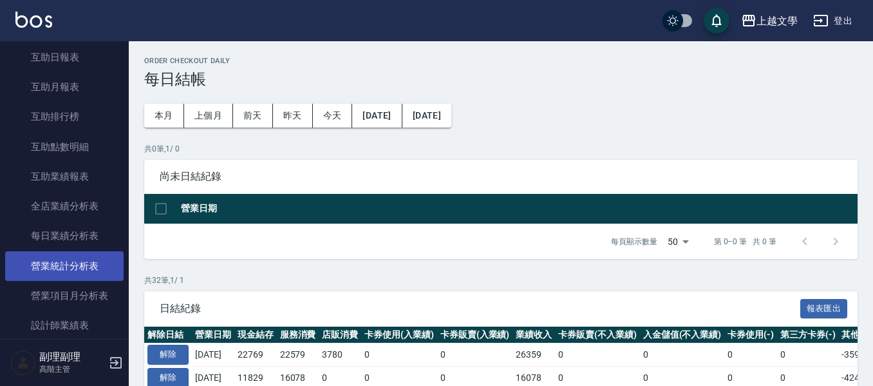
scroll to position [322, 0]
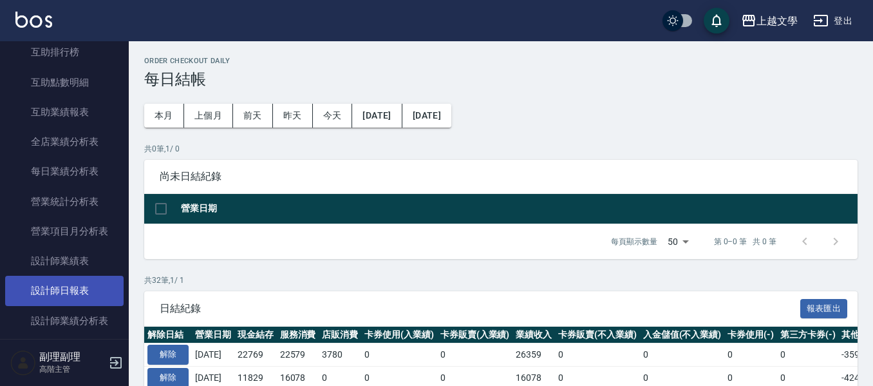
click at [75, 286] on link "設計師日報表" at bounding box center [64, 291] width 118 height 30
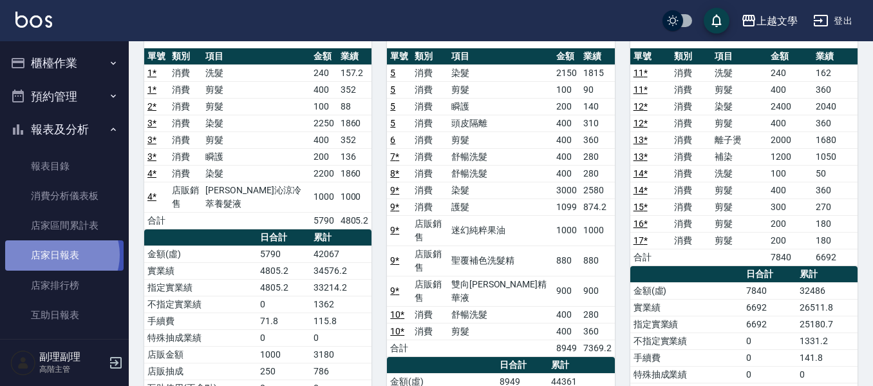
click at [61, 254] on link "店家日報表" at bounding box center [64, 255] width 118 height 30
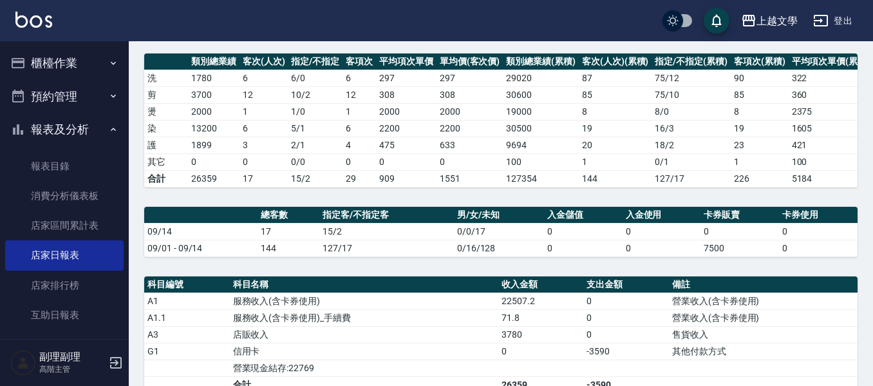
scroll to position [322, 0]
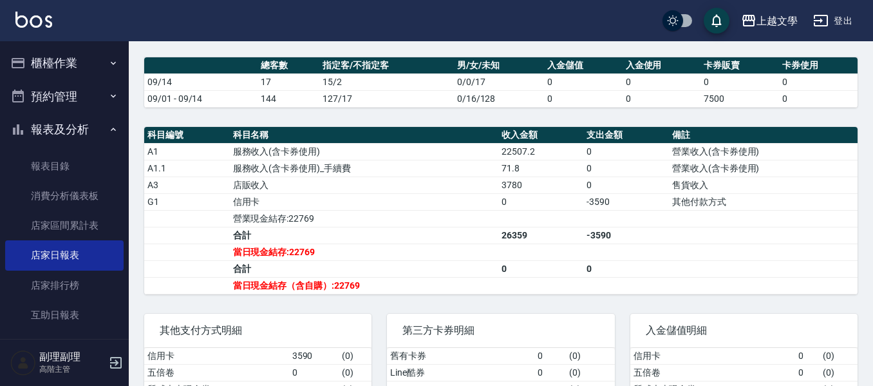
click at [839, 20] on button "登出" at bounding box center [833, 21] width 50 height 24
